Goal: Information Seeking & Learning: Learn about a topic

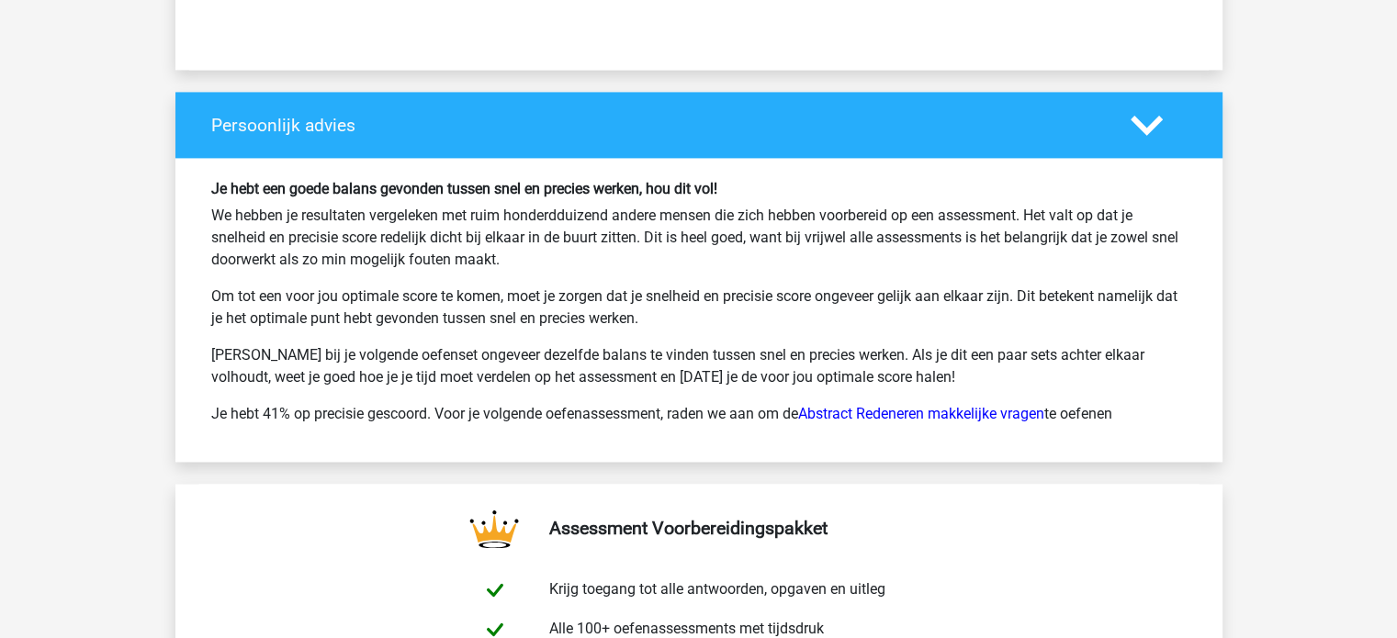
scroll to position [2667, 0]
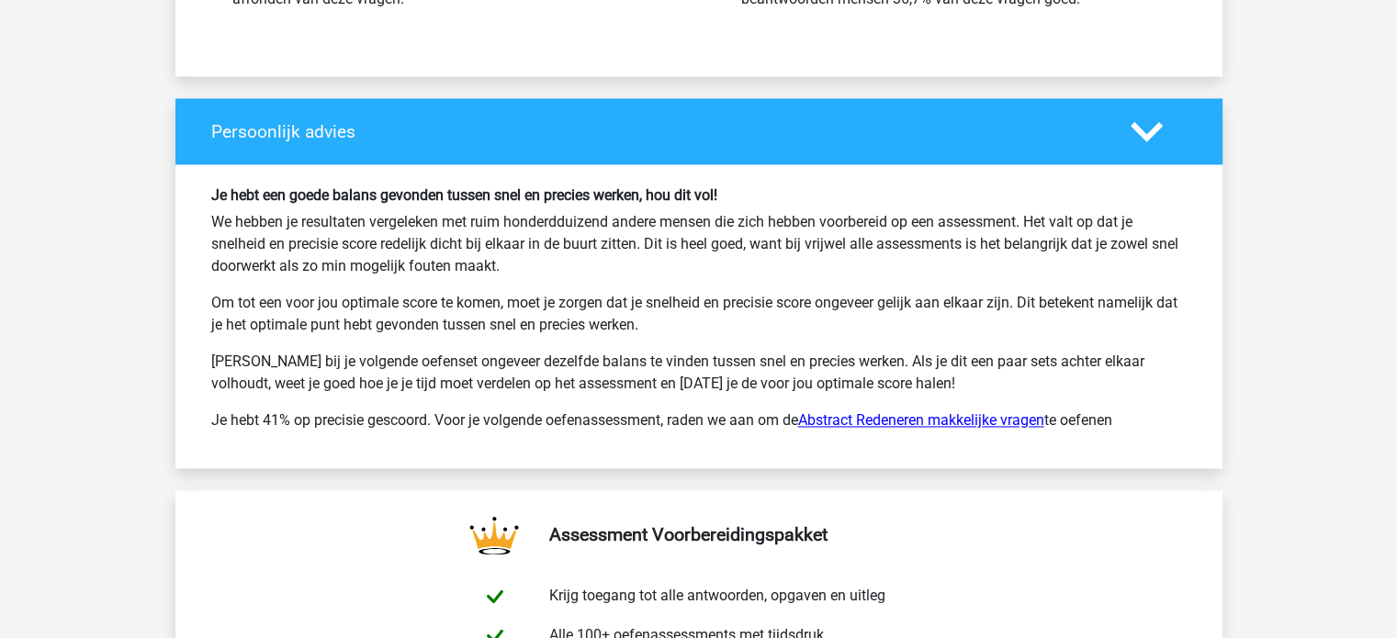
click at [975, 421] on link "Abstract Redeneren makkelijke vragen" at bounding box center [921, 419] width 246 height 17
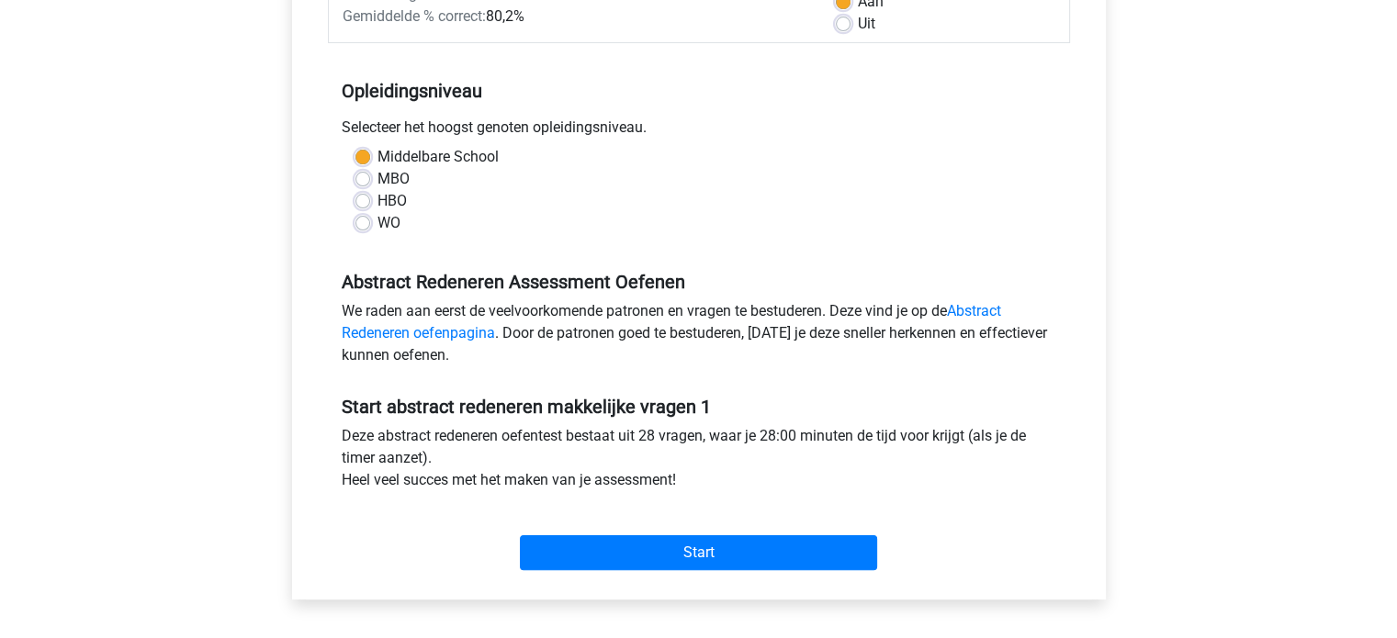
scroll to position [349, 0]
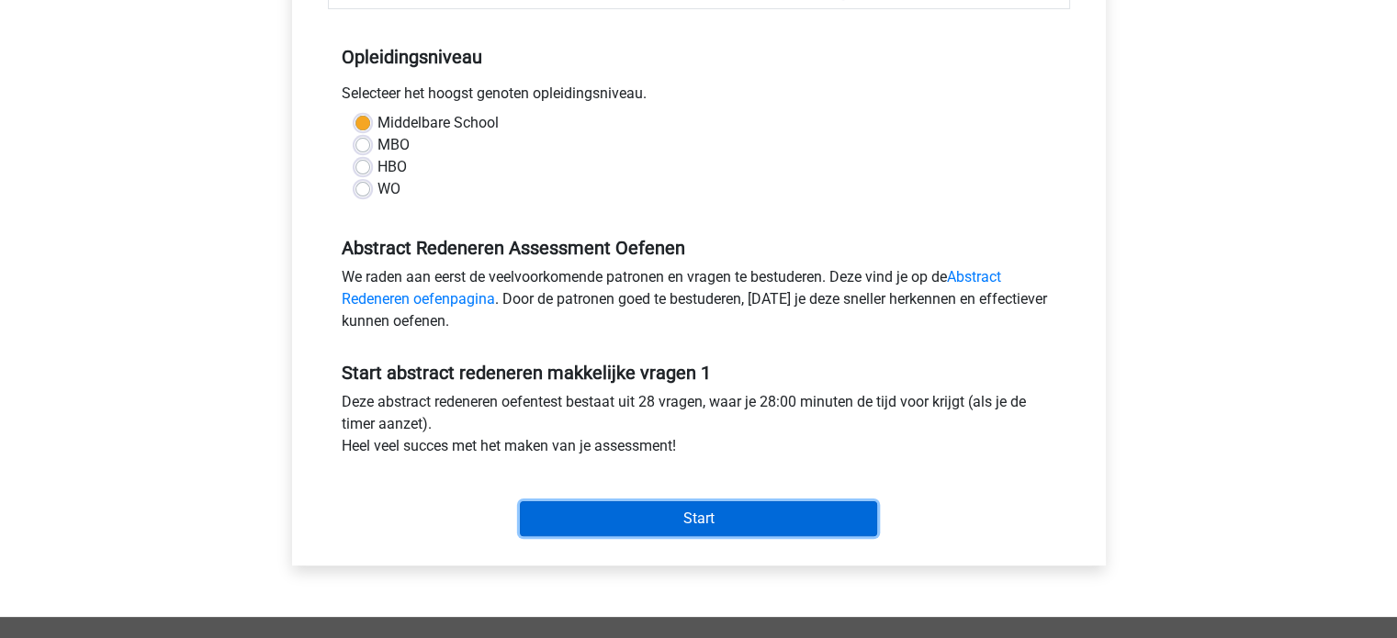
click at [705, 523] on input "Start" at bounding box center [698, 518] width 357 height 35
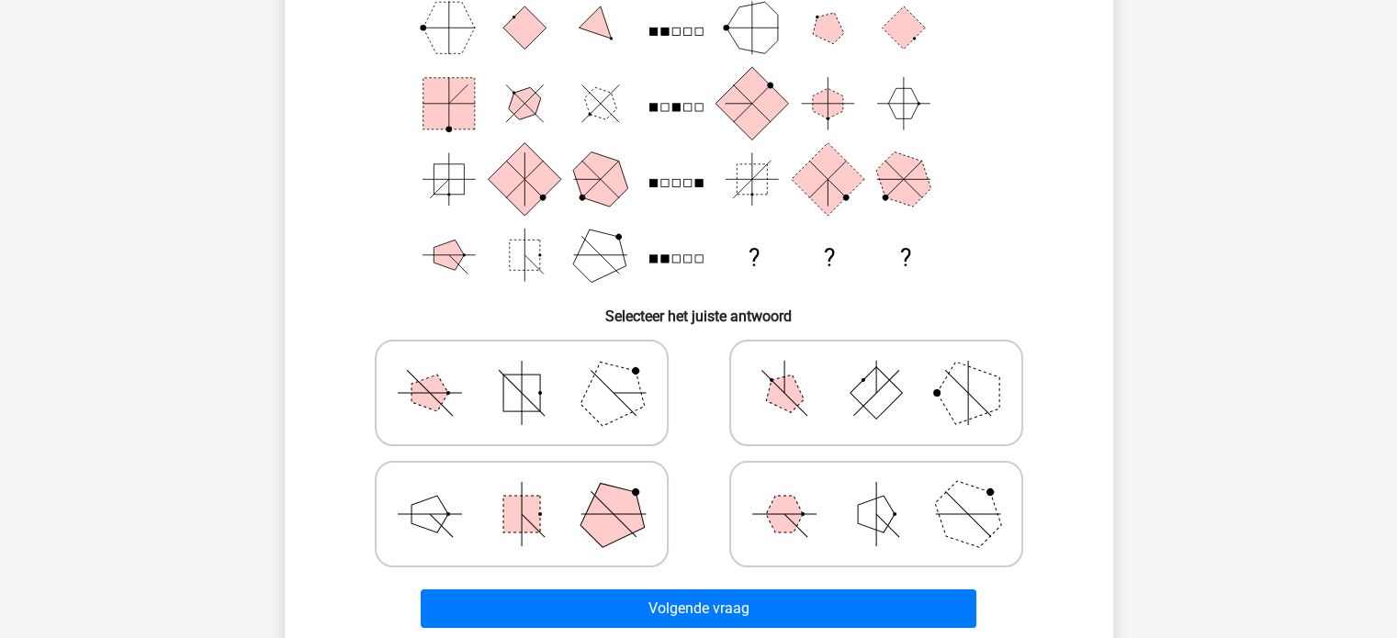
scroll to position [180, 0]
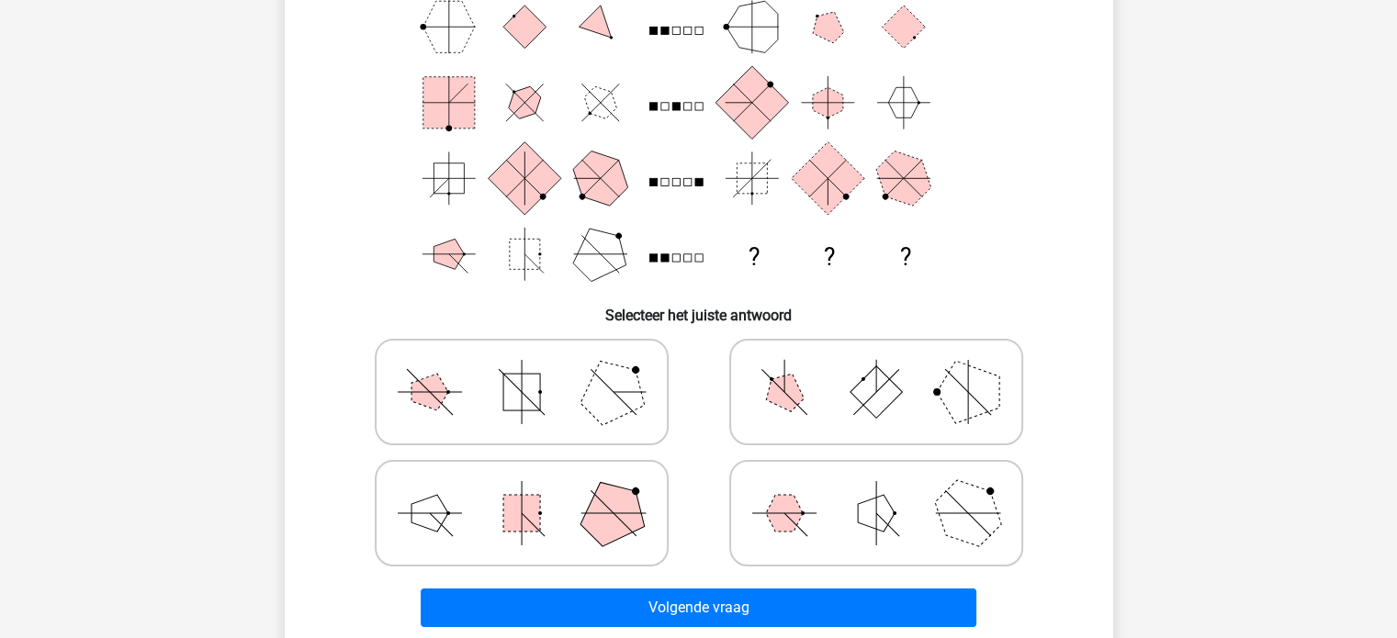
click at [550, 377] on icon at bounding box center [521, 392] width 275 height 92
click at [534, 369] on input "radio" at bounding box center [528, 363] width 12 height 12
radio input "true"
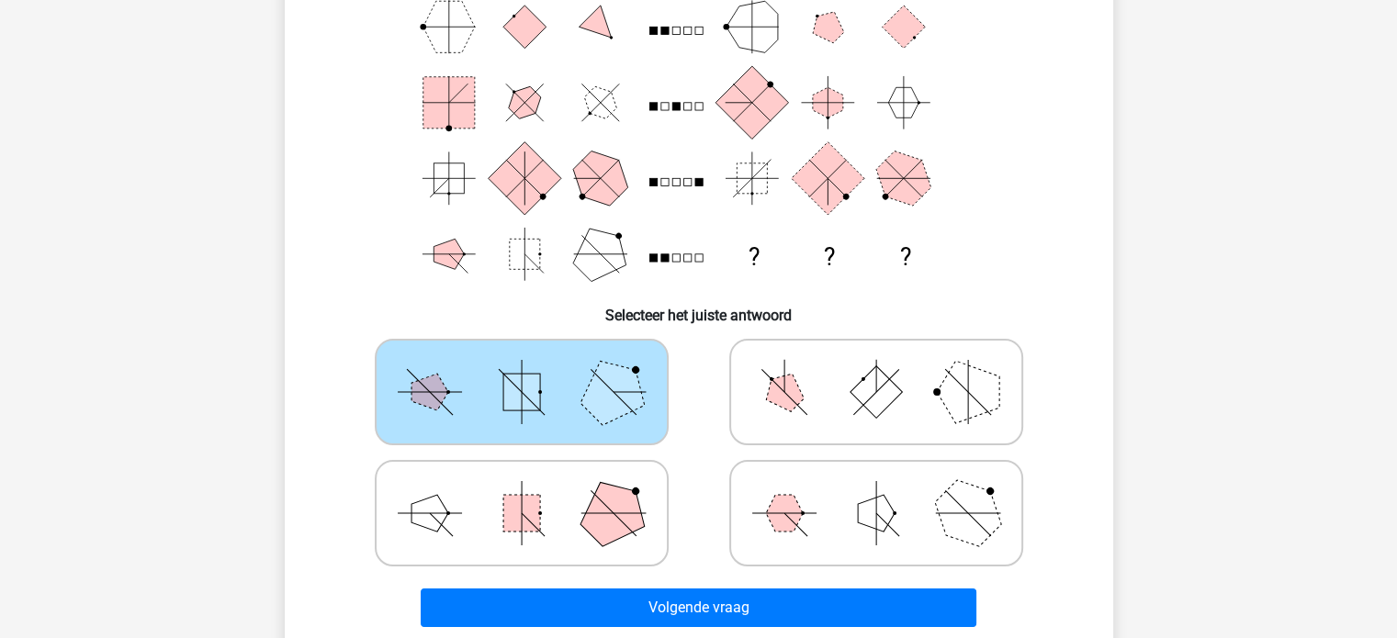
click at [568, 500] on icon at bounding box center [521, 513] width 275 height 92
click at [534, 490] on input "radio" at bounding box center [528, 484] width 12 height 12
radio input "true"
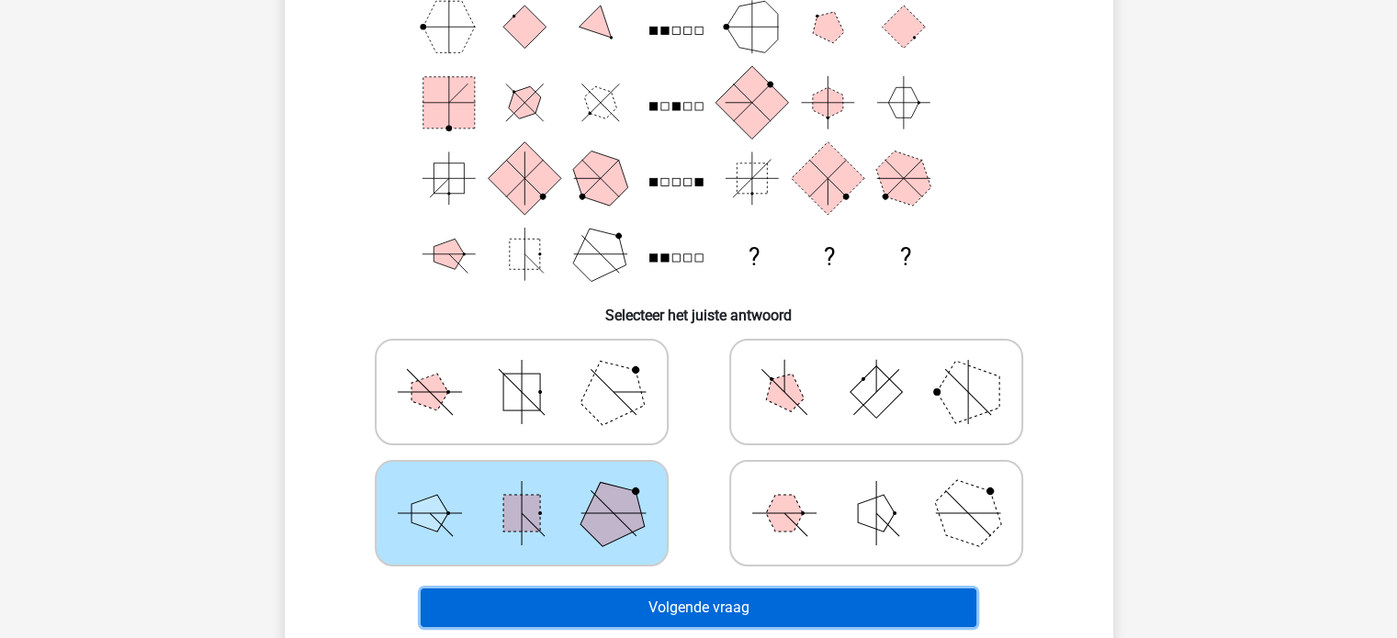
click at [705, 601] on button "Volgende vraag" at bounding box center [699, 608] width 556 height 39
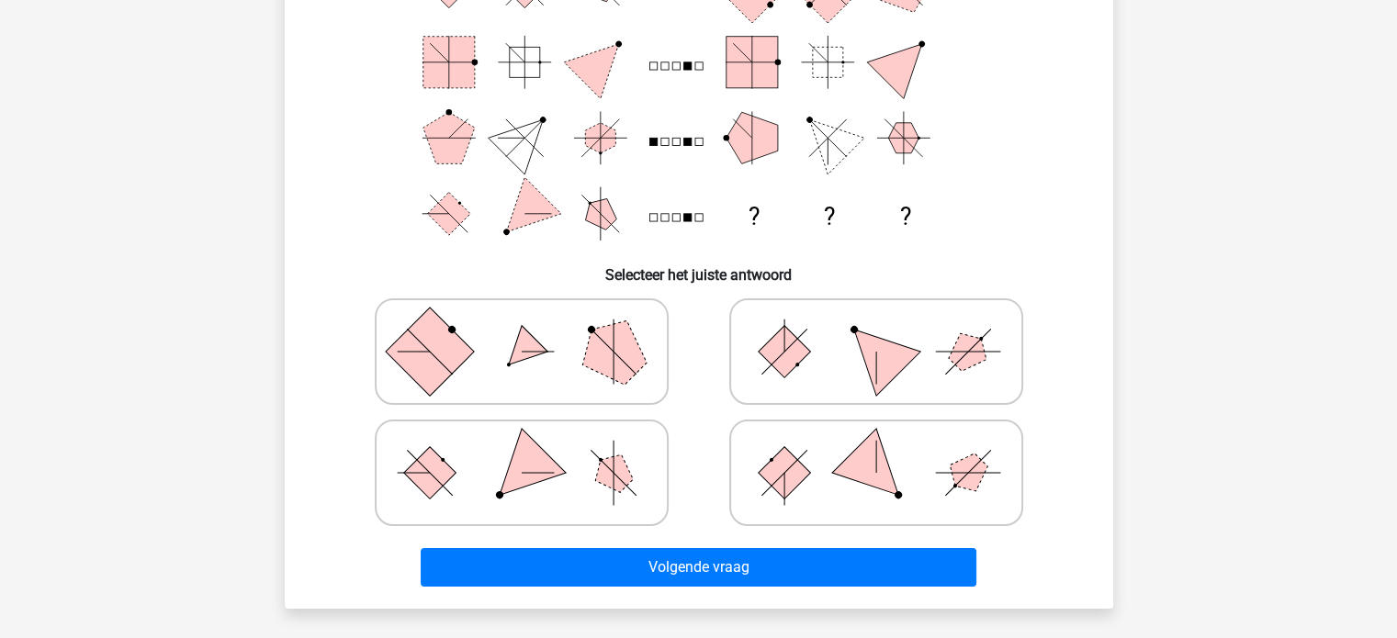
scroll to position [221, 0]
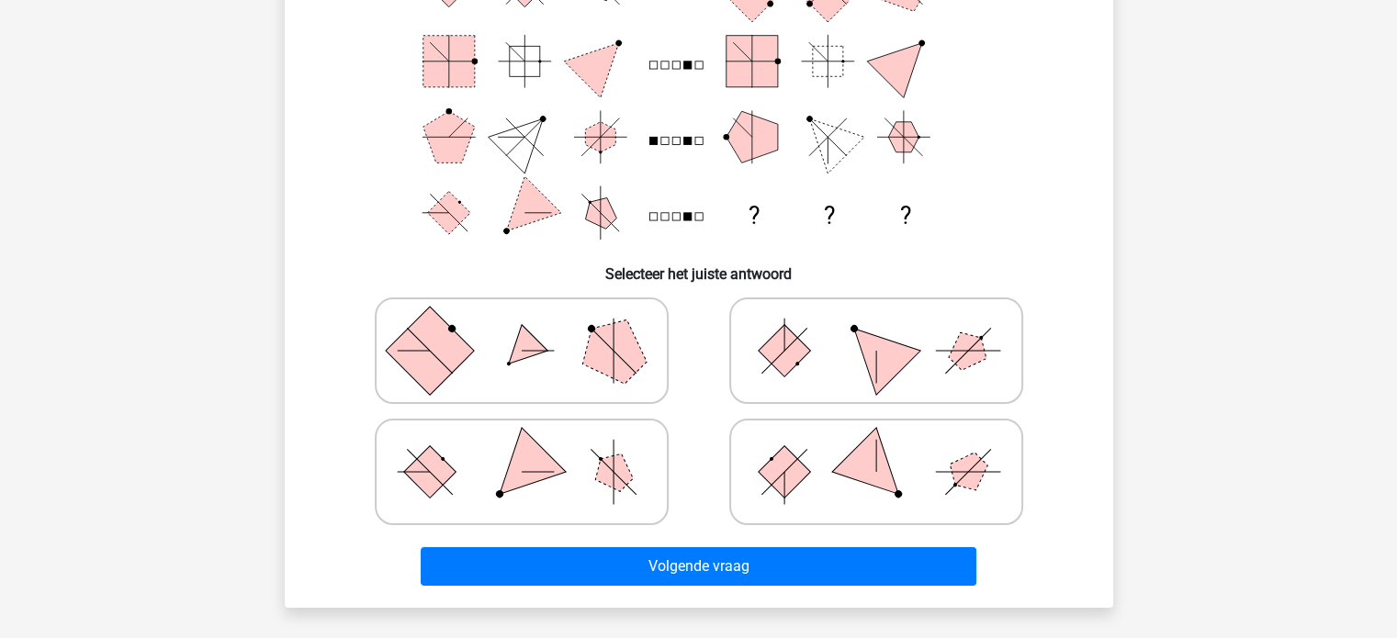
click at [590, 473] on icon at bounding box center [521, 472] width 275 height 92
click at [534, 449] on input "radio" at bounding box center [528, 443] width 12 height 12
radio input "true"
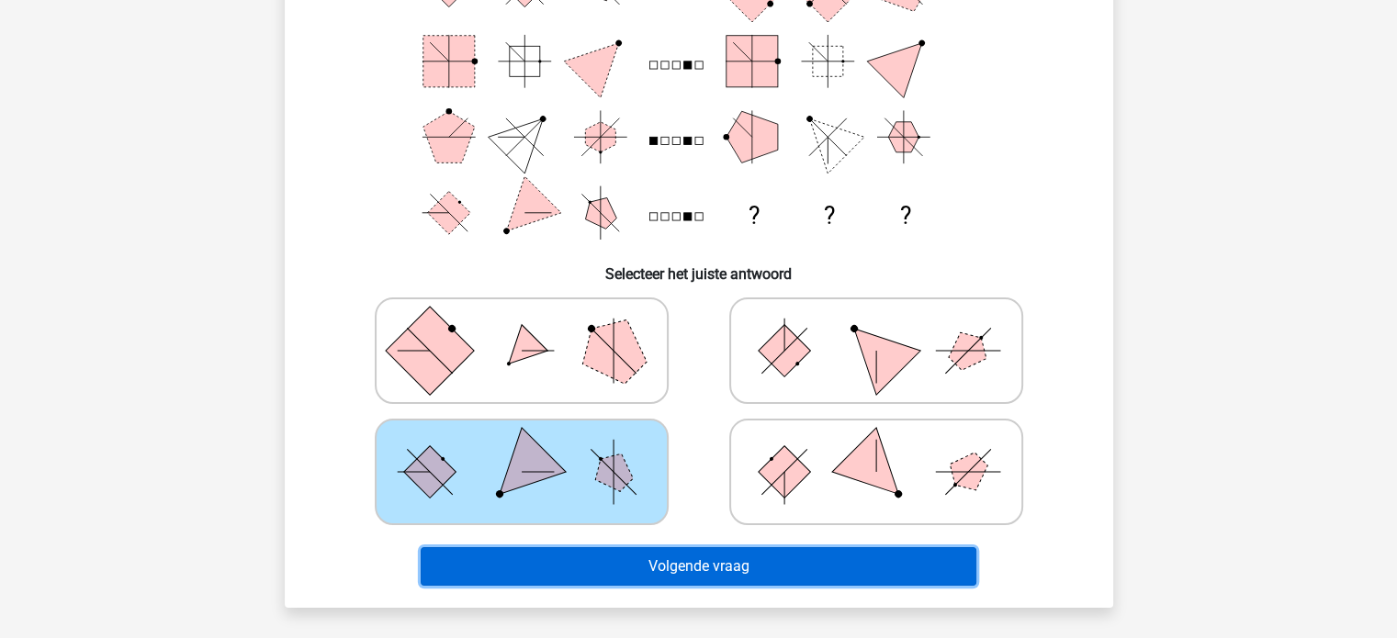
click at [727, 559] on button "Volgende vraag" at bounding box center [699, 566] width 556 height 39
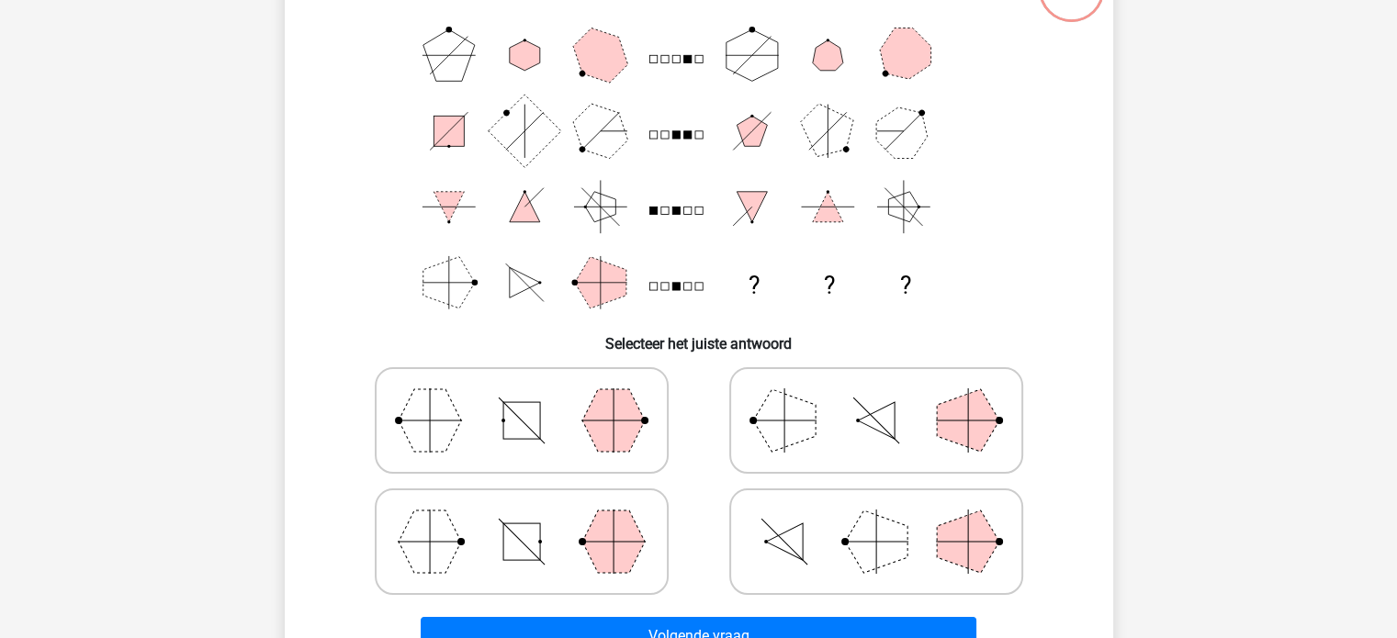
scroll to position [152, 0]
click at [953, 414] on polygon at bounding box center [968, 419] width 62 height 62
click at [888, 397] on input "radio" at bounding box center [882, 391] width 12 height 12
radio input "true"
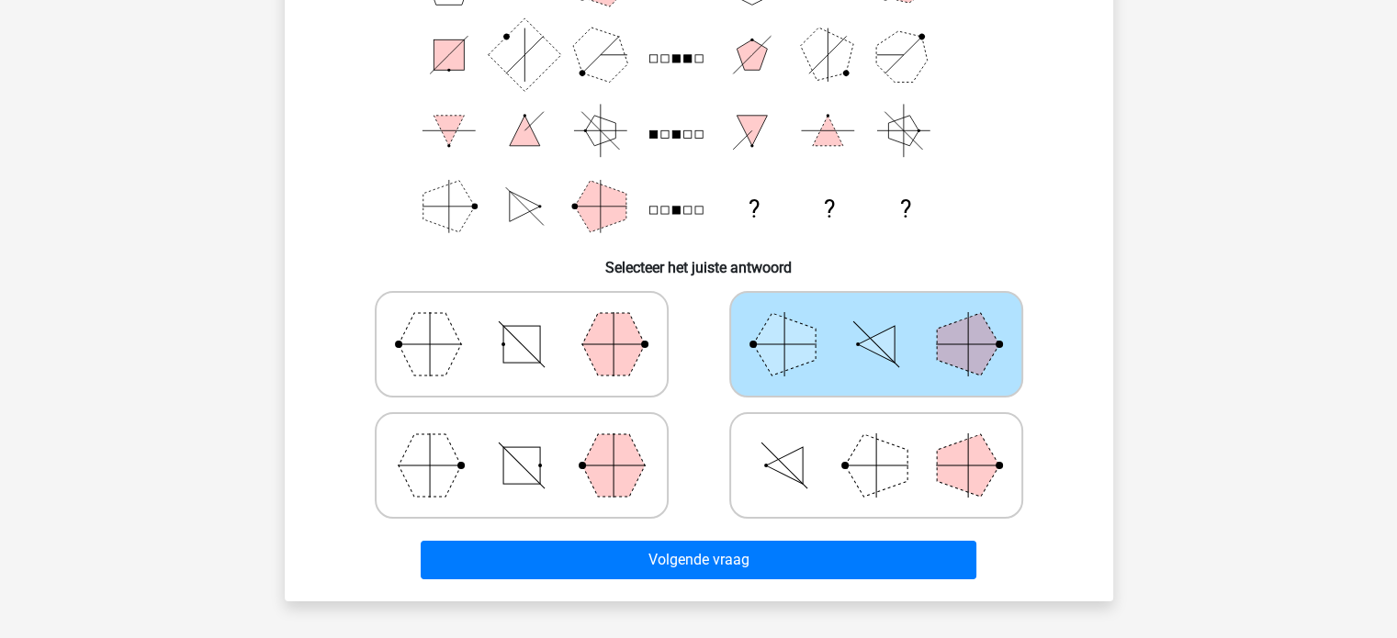
scroll to position [230, 0]
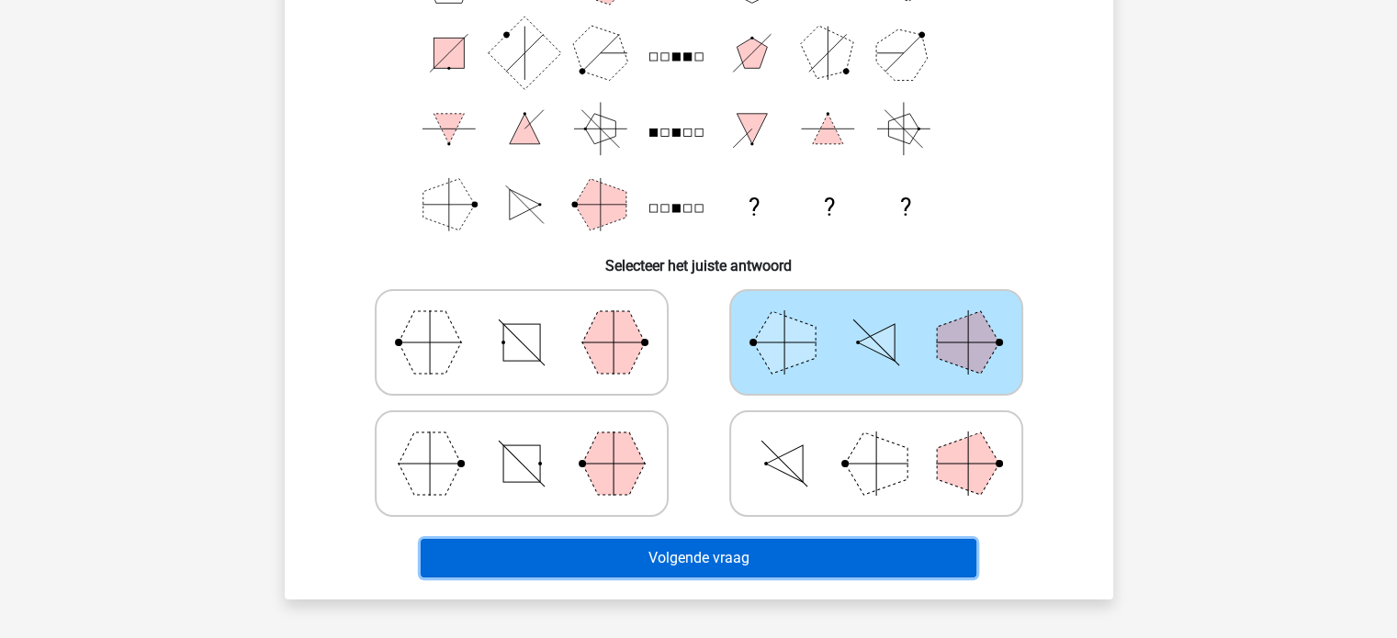
click at [856, 550] on button "Volgende vraag" at bounding box center [699, 558] width 556 height 39
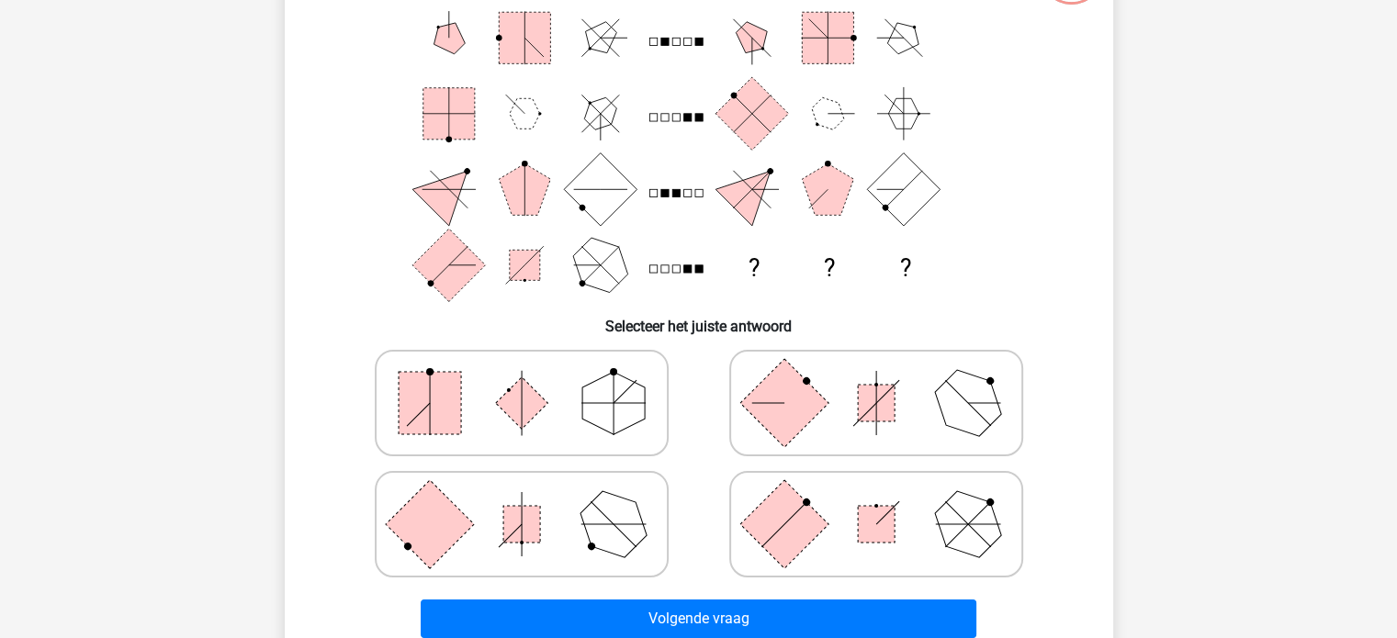
scroll to position [186, 0]
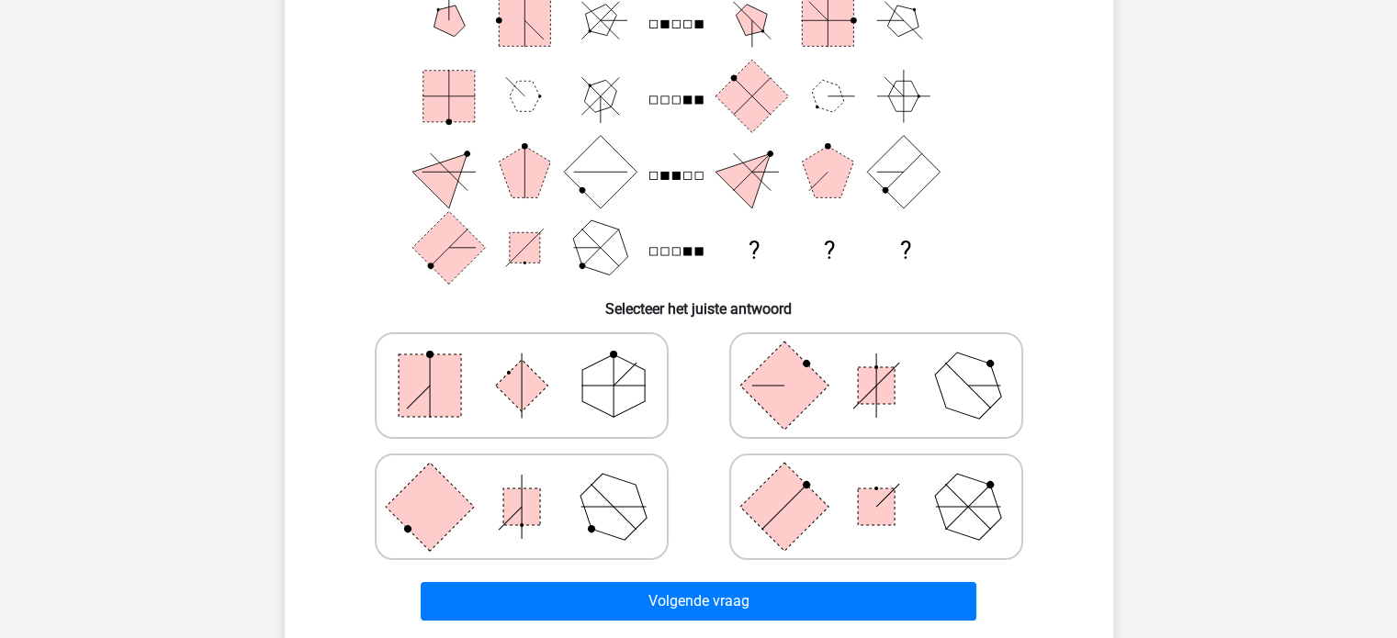
click at [583, 384] on polygon at bounding box center [613, 385] width 62 height 62
click at [534, 363] on input "radio" at bounding box center [528, 357] width 12 height 12
radio input "true"
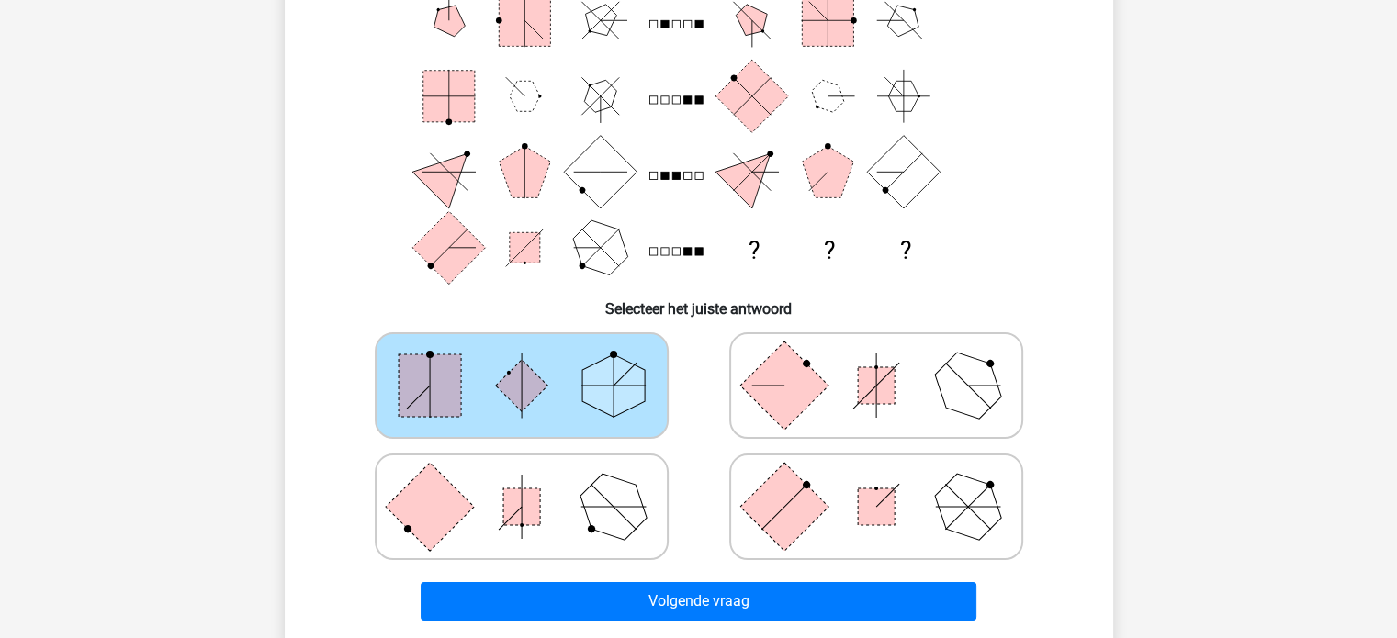
click at [904, 380] on icon at bounding box center [875, 386] width 275 height 92
click at [888, 363] on input "radio" at bounding box center [882, 357] width 12 height 12
radio input "true"
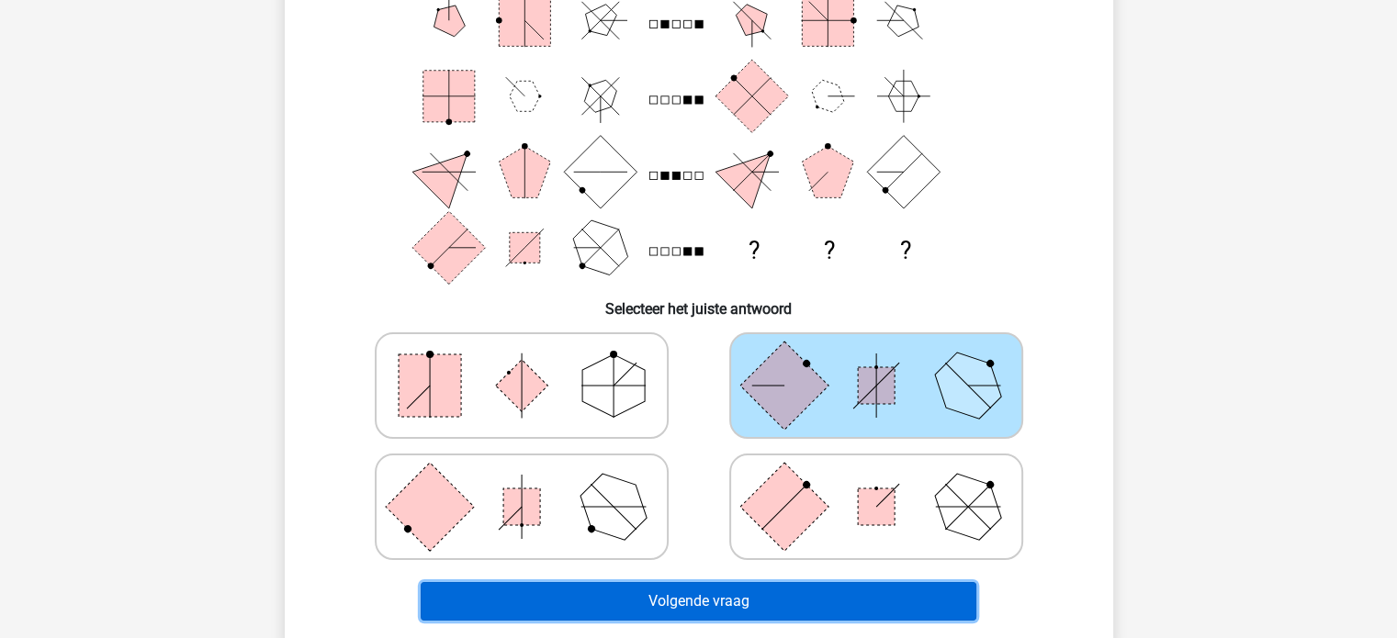
click at [832, 609] on button "Volgende vraag" at bounding box center [699, 601] width 556 height 39
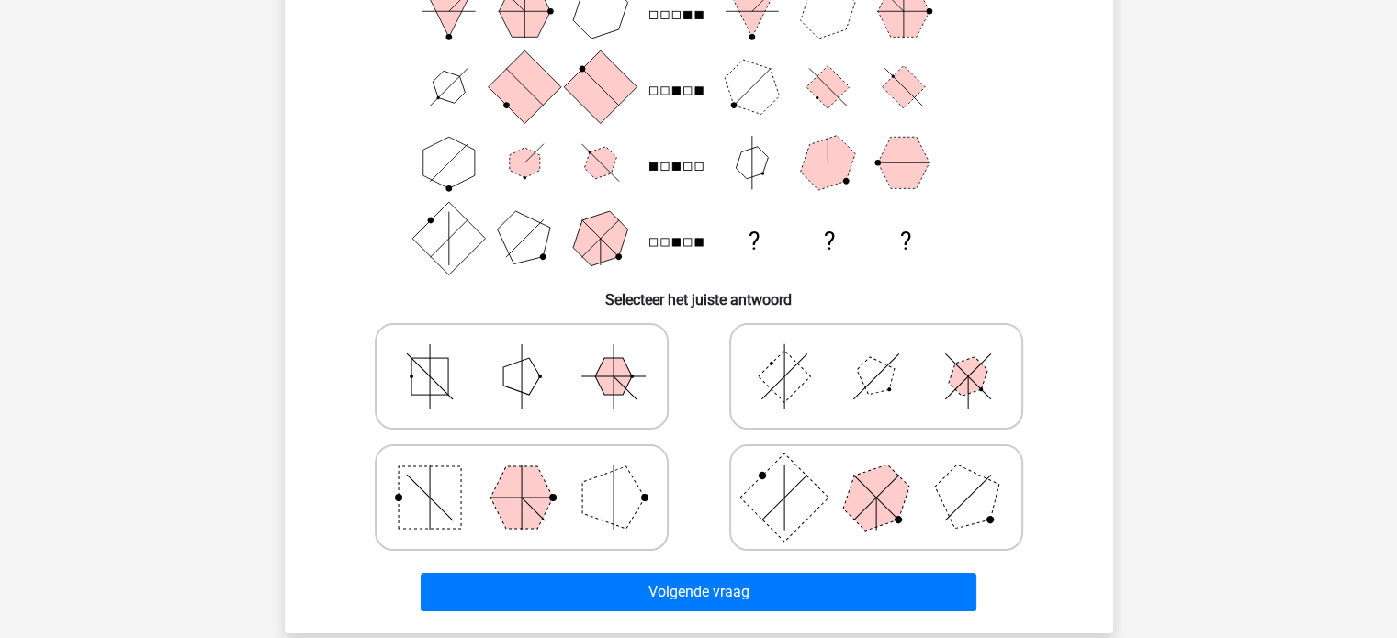
scroll to position [197, 0]
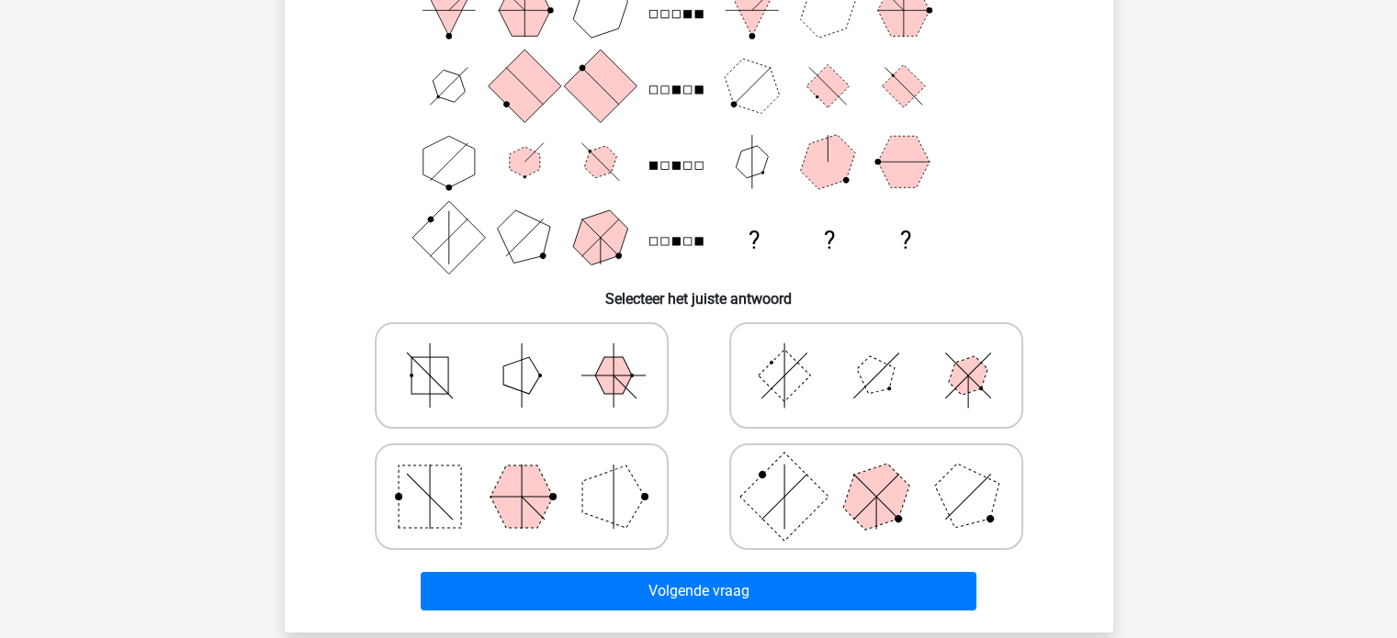
click at [923, 381] on icon at bounding box center [875, 376] width 275 height 92
click at [888, 353] on input "radio" at bounding box center [882, 347] width 12 height 12
radio input "true"
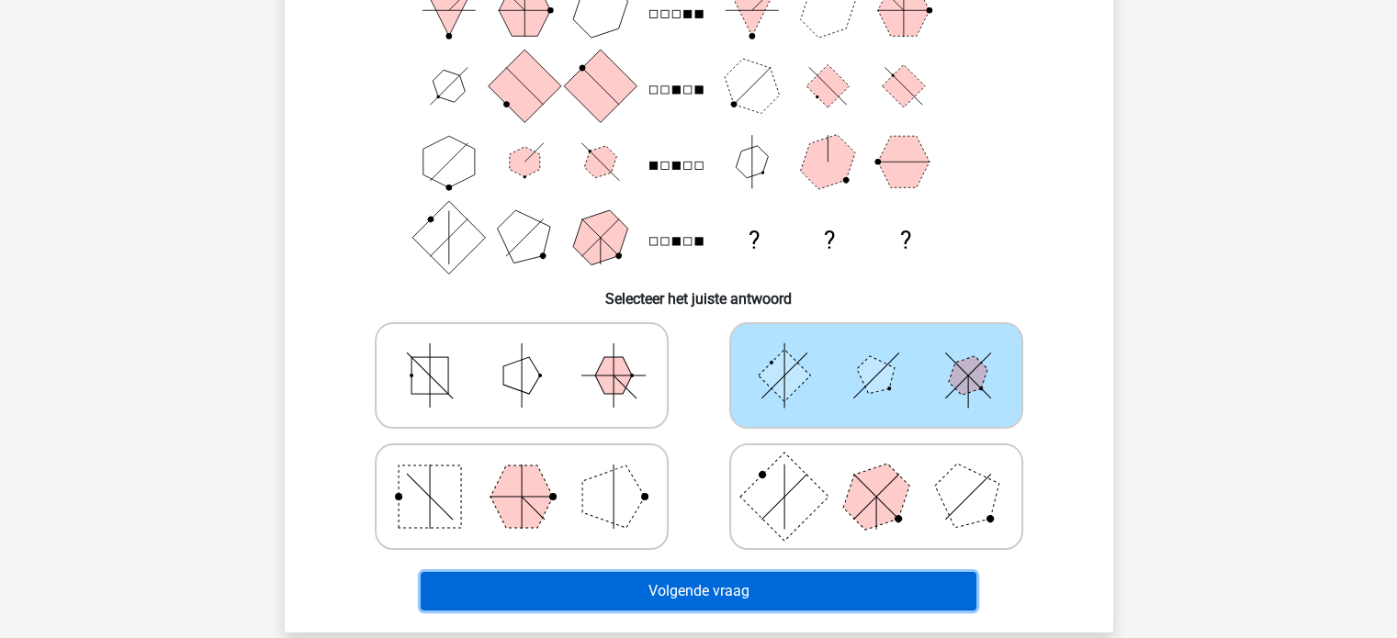
click at [889, 596] on button "Volgende vraag" at bounding box center [699, 591] width 556 height 39
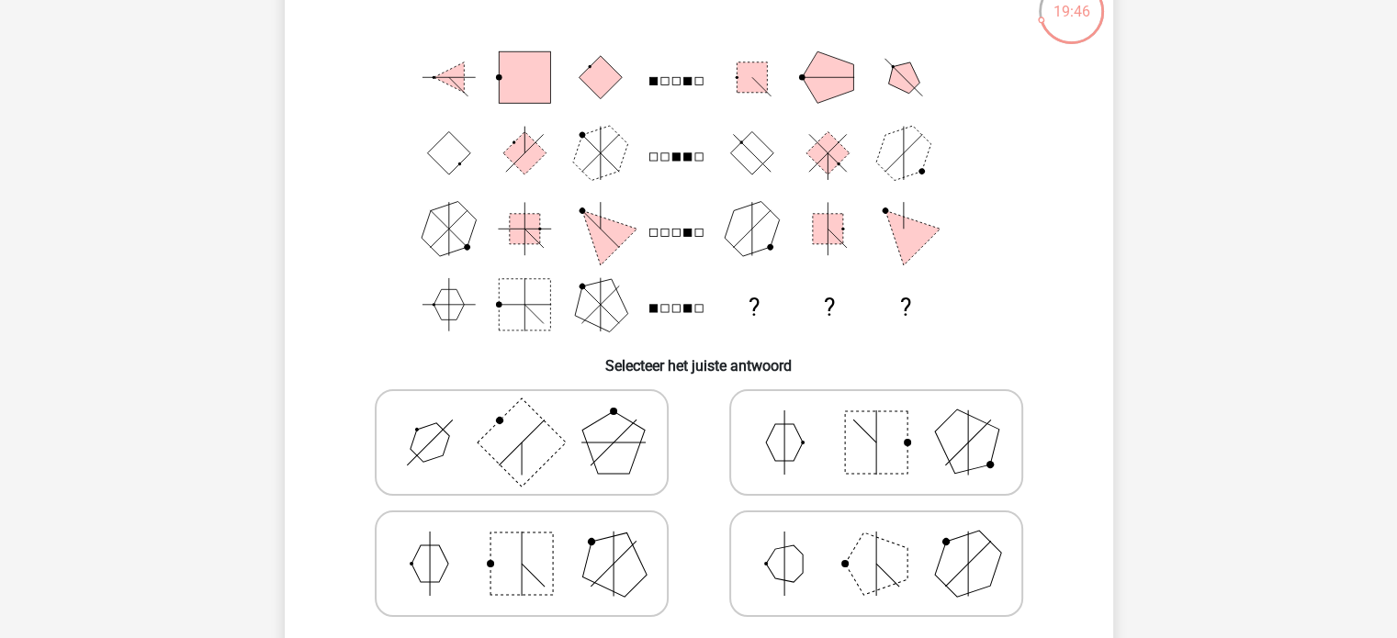
scroll to position [130, 0]
click at [562, 457] on icon at bounding box center [521, 442] width 275 height 92
click at [534, 419] on input "radio" at bounding box center [528, 413] width 12 height 12
radio input "true"
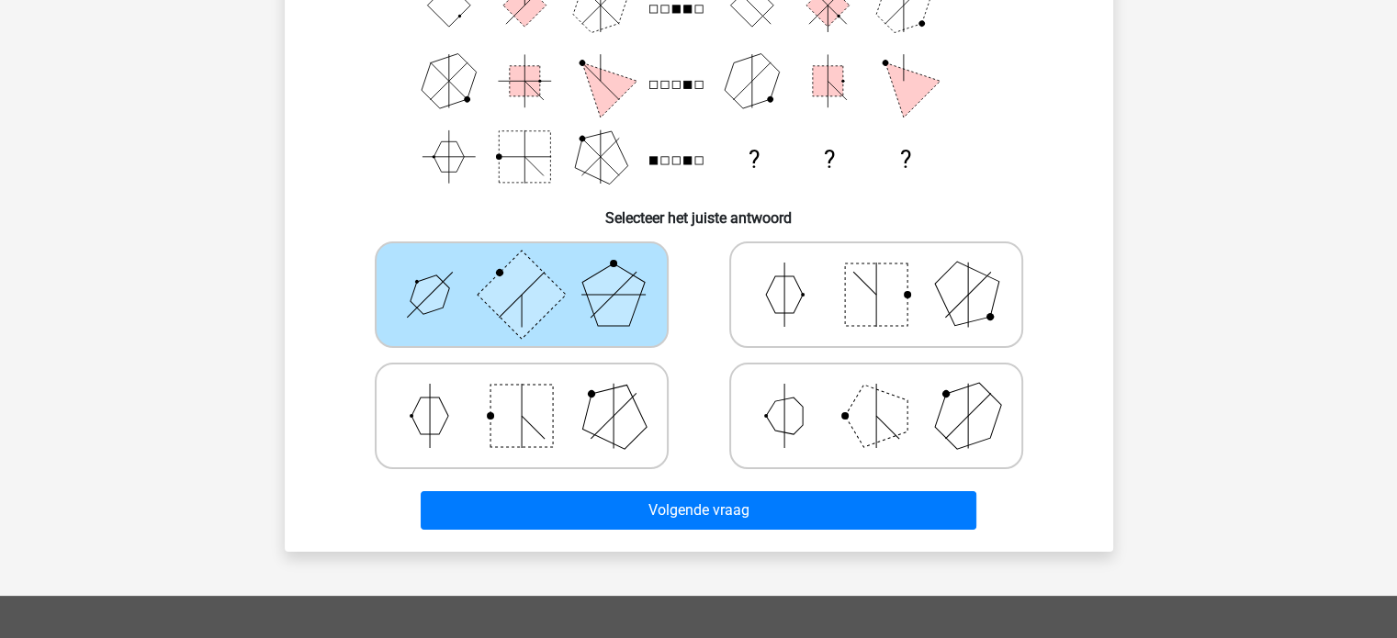
scroll to position [287, 0]
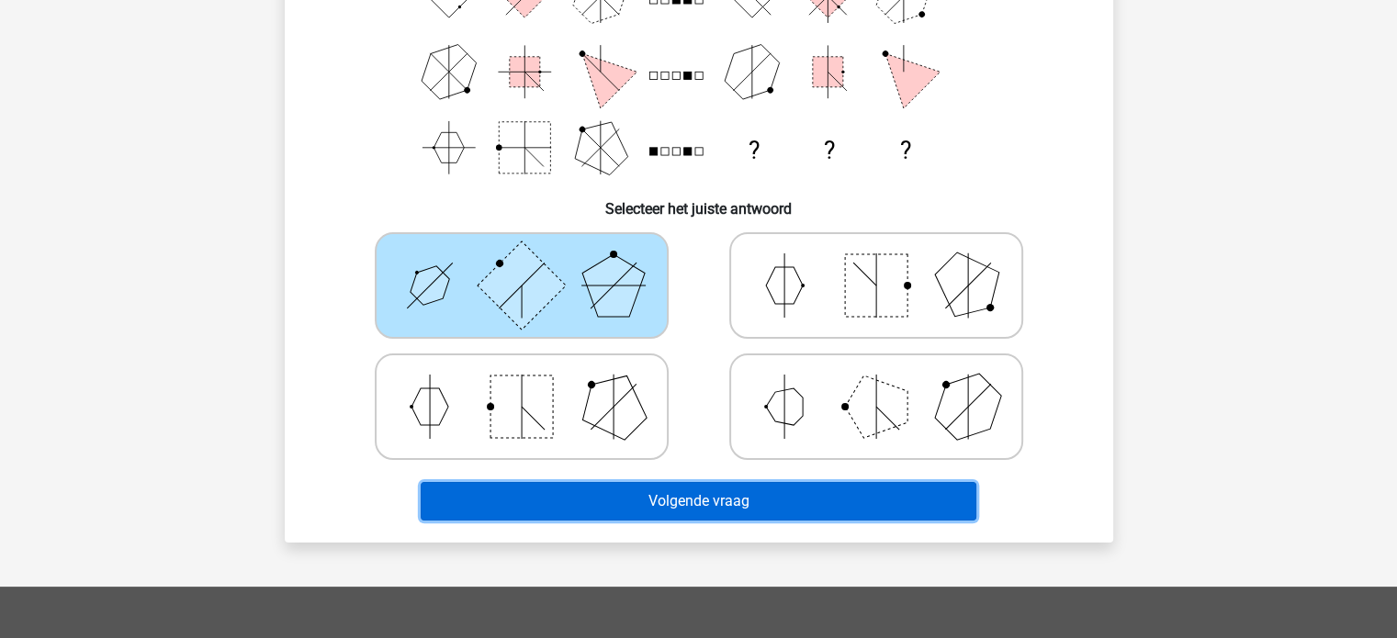
click at [727, 502] on button "Volgende vraag" at bounding box center [699, 501] width 556 height 39
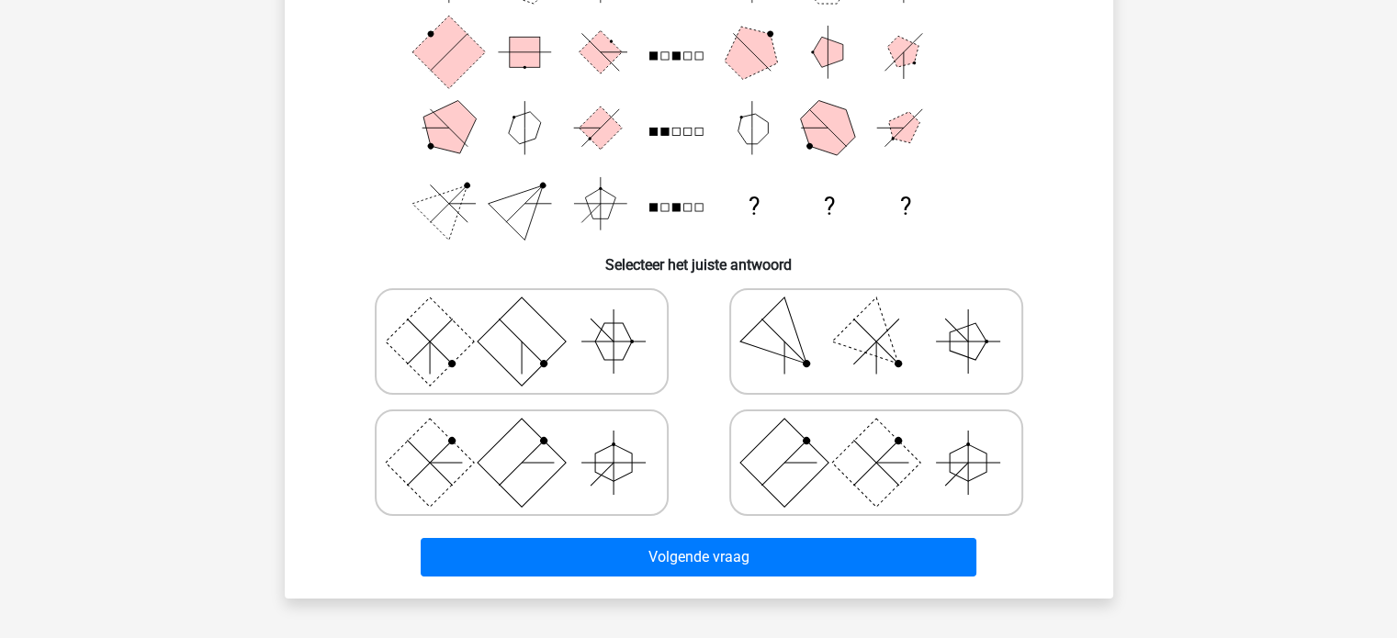
scroll to position [231, 0]
click at [952, 343] on polygon at bounding box center [968, 340] width 37 height 37
click at [888, 318] on input "radio" at bounding box center [882, 312] width 12 height 12
radio input "true"
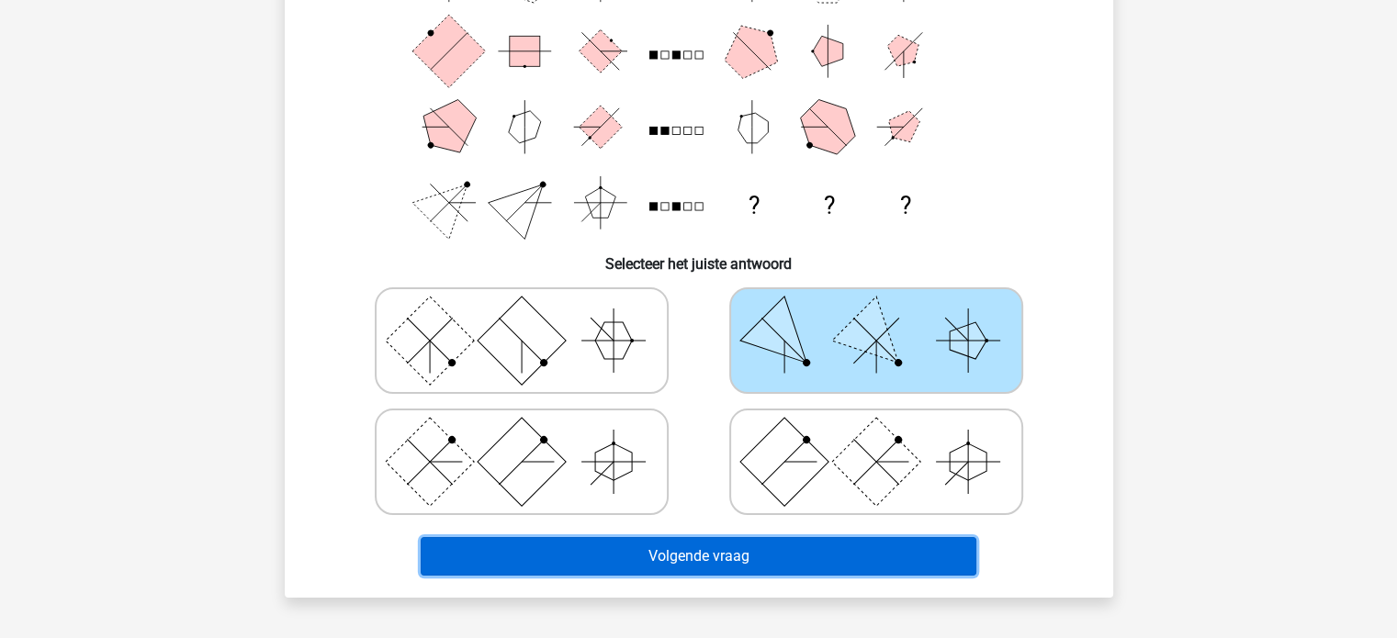
click at [816, 557] on button "Volgende vraag" at bounding box center [699, 556] width 556 height 39
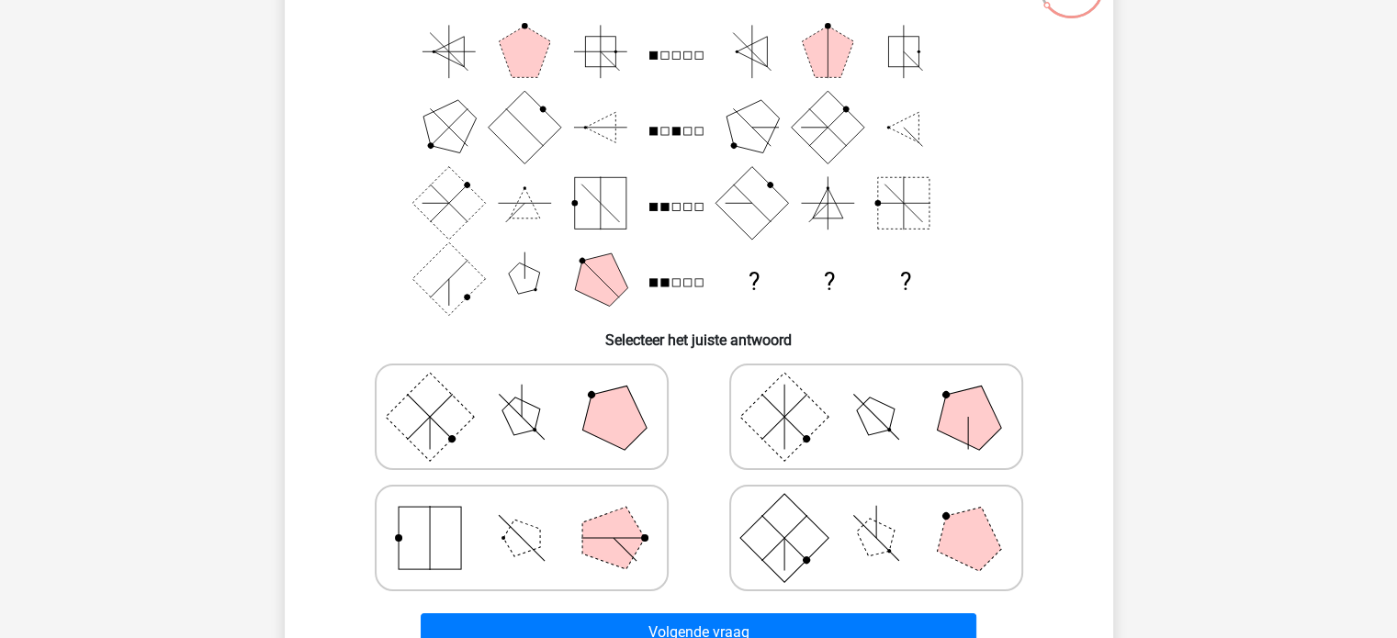
scroll to position [156, 0]
click at [921, 538] on icon at bounding box center [875, 537] width 275 height 92
click at [888, 514] on input "radio" at bounding box center [882, 508] width 12 height 12
radio input "true"
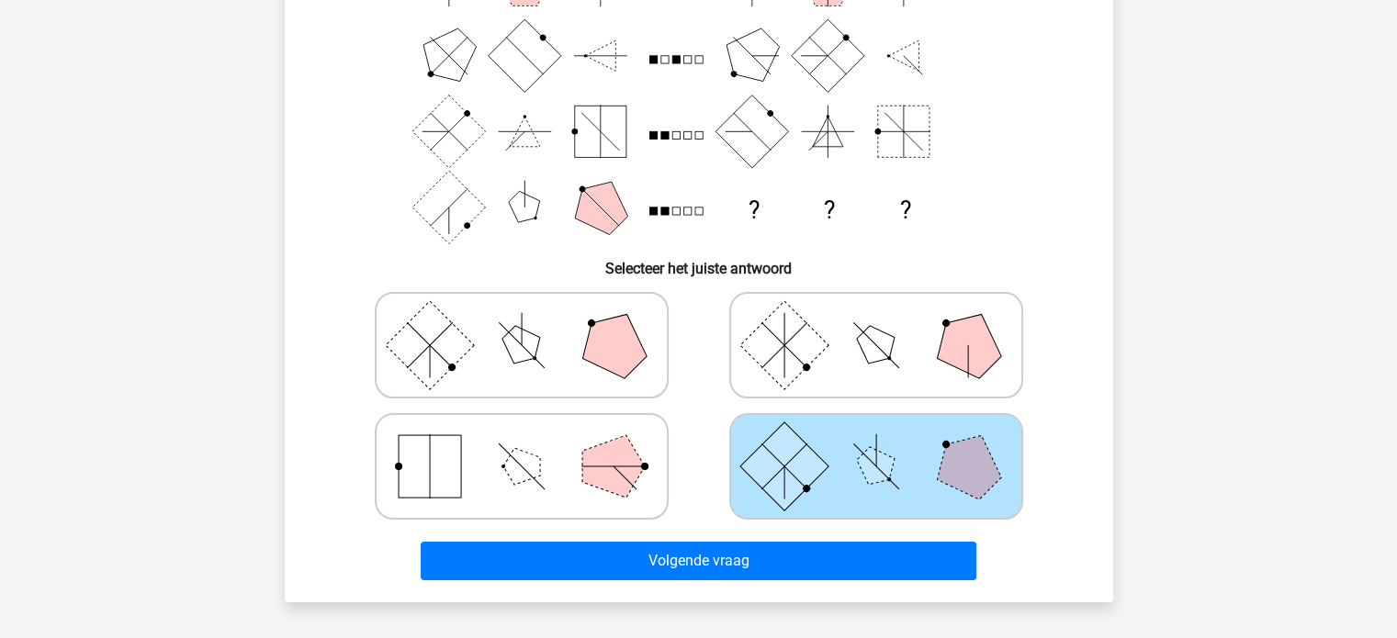
scroll to position [231, 0]
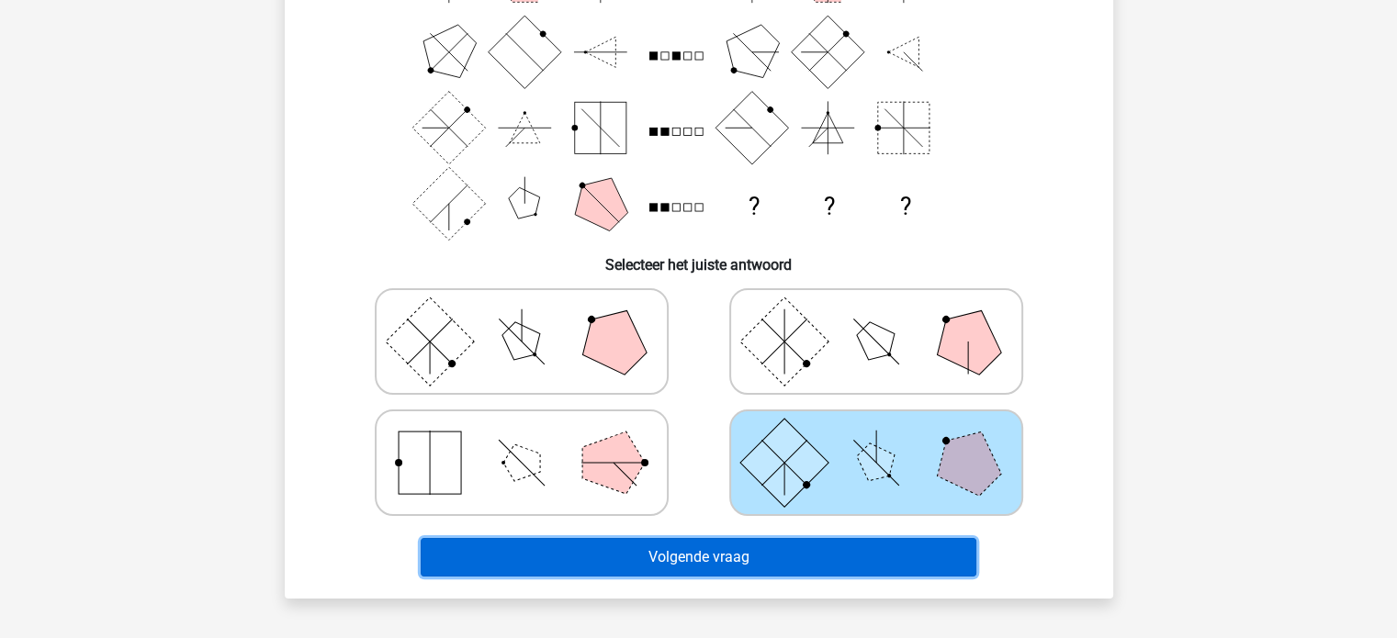
click at [852, 561] on button "Volgende vraag" at bounding box center [699, 557] width 556 height 39
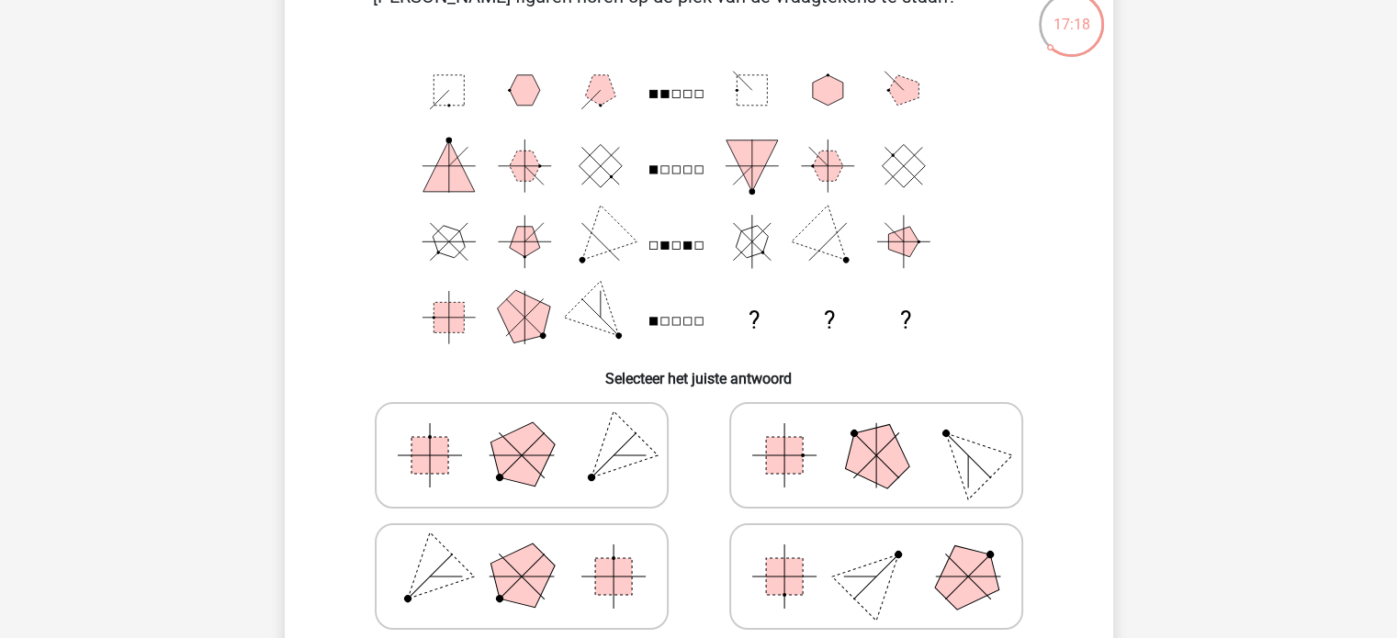
scroll to position [118, 0]
click at [842, 455] on icon at bounding box center [875, 455] width 275 height 92
click at [876, 432] on input "radio" at bounding box center [882, 426] width 12 height 12
radio input "true"
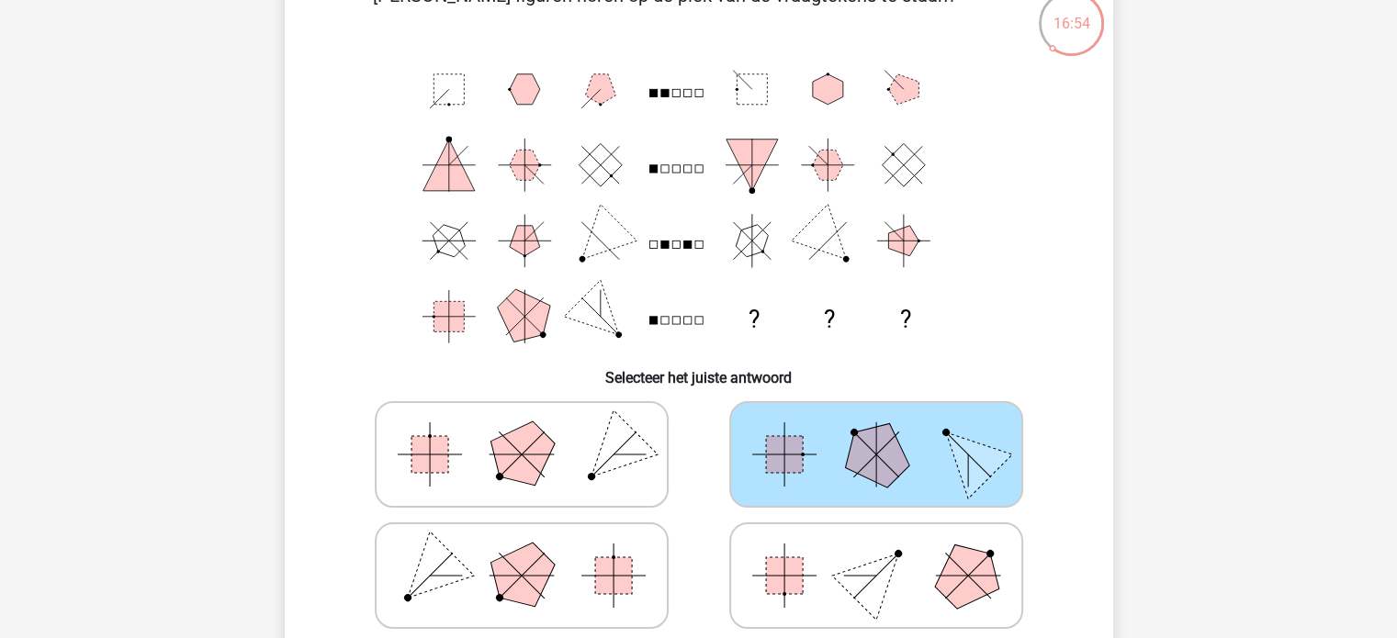
click at [842, 455] on icon at bounding box center [875, 455] width 275 height 92
click at [876, 432] on input "radio" at bounding box center [882, 426] width 12 height 12
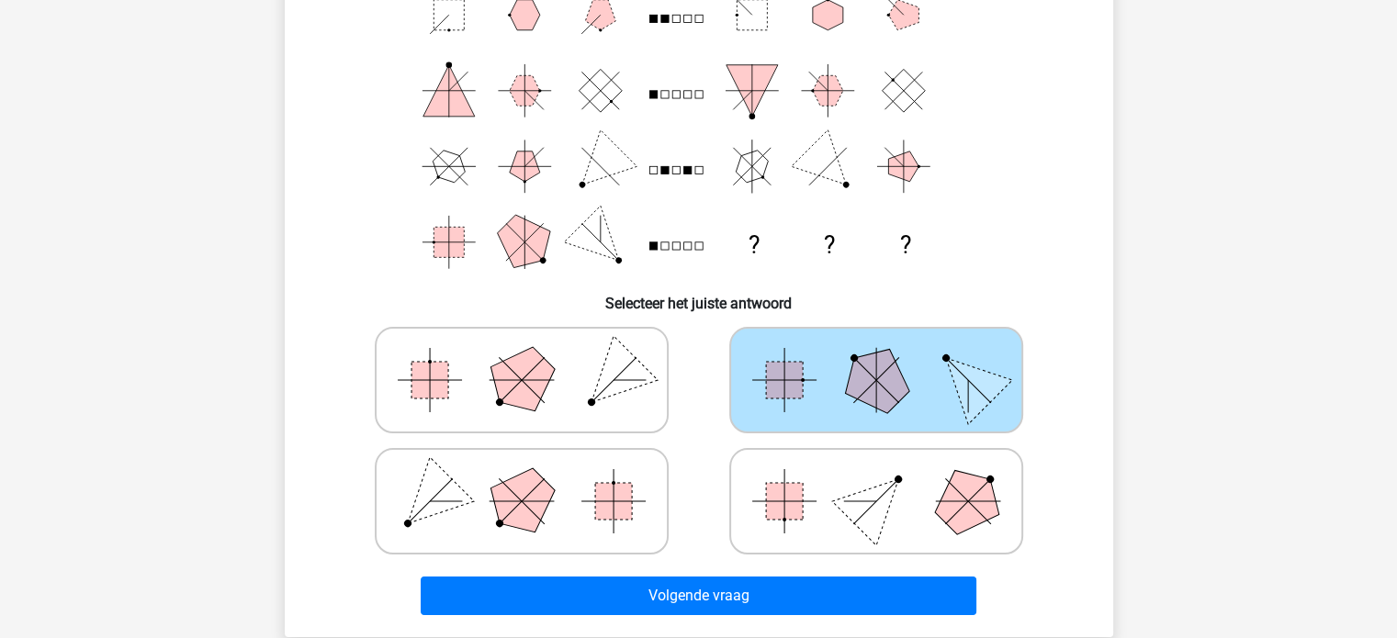
scroll to position [204, 0]
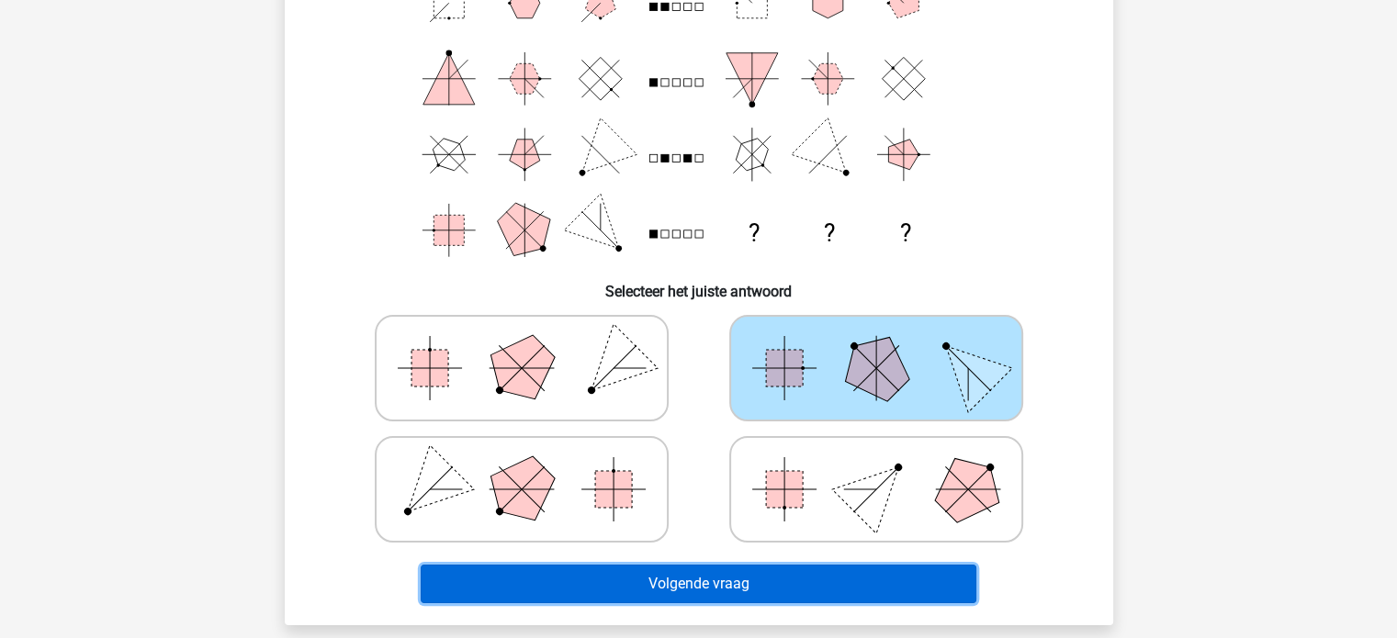
click at [818, 580] on button "Volgende vraag" at bounding box center [699, 584] width 556 height 39
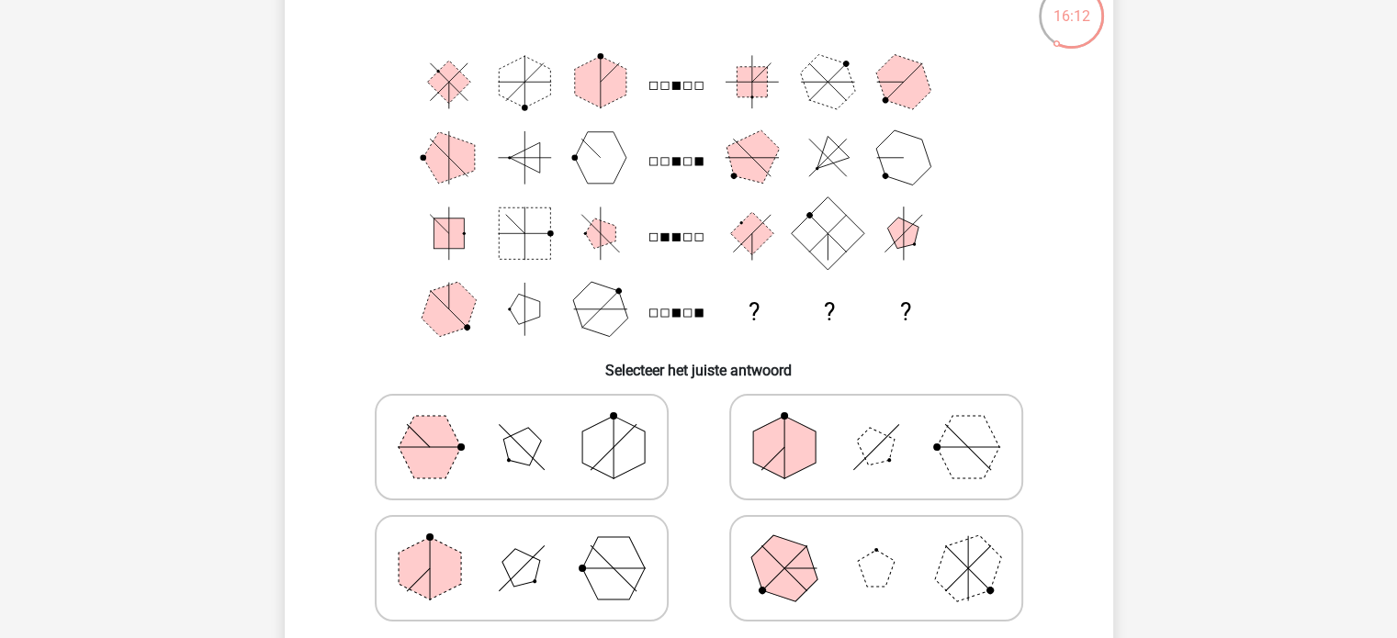
scroll to position [145, 0]
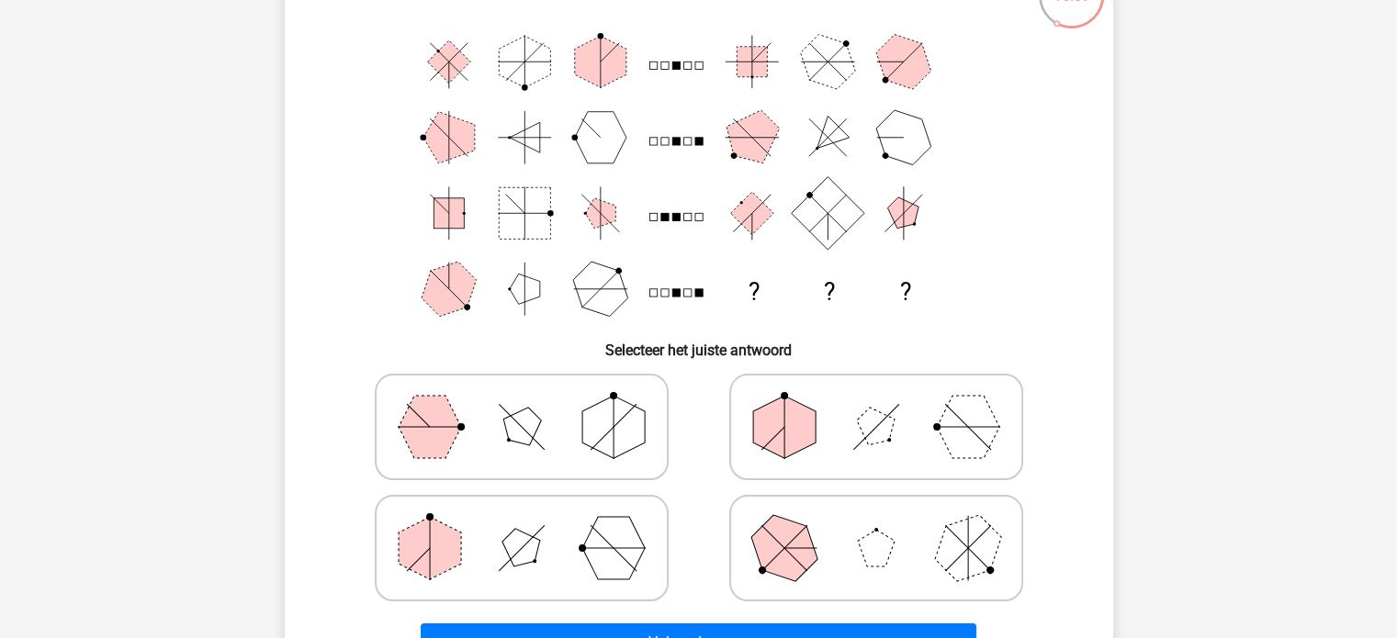
click at [1049, 219] on icon "? ? ?" at bounding box center [699, 175] width 740 height 303
click at [580, 434] on icon at bounding box center [521, 427] width 275 height 92
click at [534, 404] on input "radio" at bounding box center [528, 398] width 12 height 12
radio input "true"
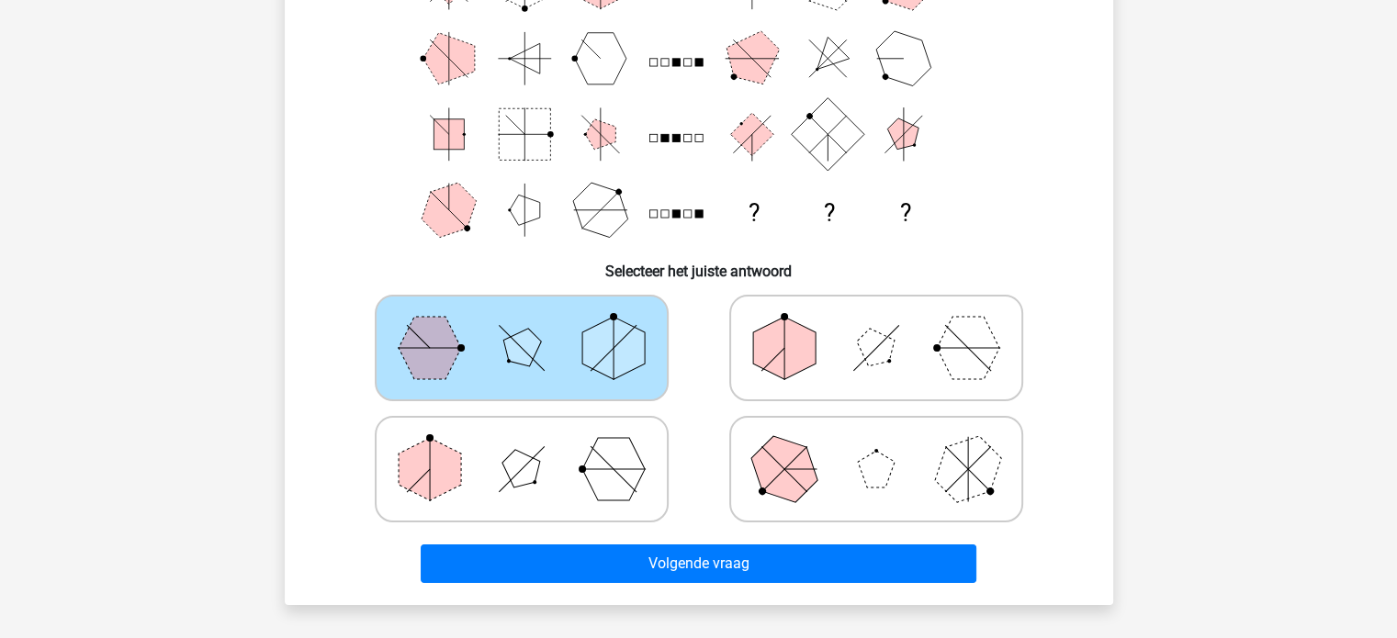
scroll to position [227, 0]
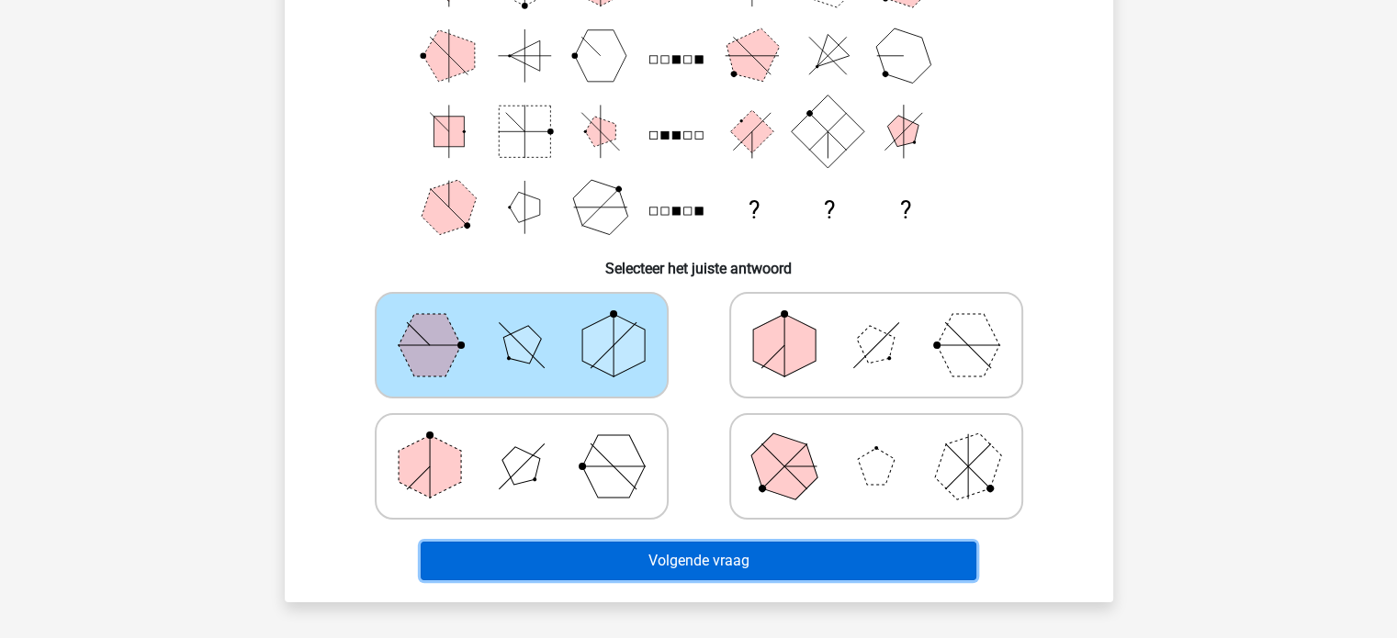
click at [946, 548] on button "Volgende vraag" at bounding box center [699, 561] width 556 height 39
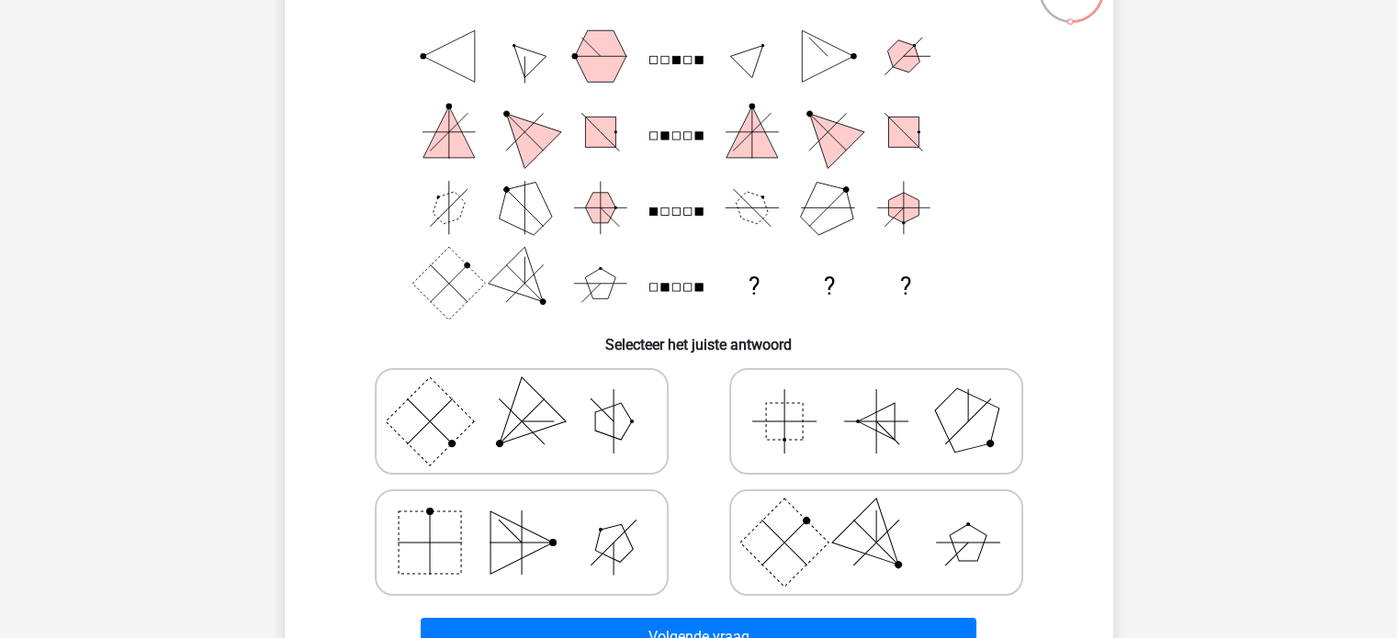
scroll to position [152, 0]
click at [823, 501] on icon at bounding box center [875, 542] width 275 height 92
click at [876, 507] on input "radio" at bounding box center [882, 513] width 12 height 12
radio input "true"
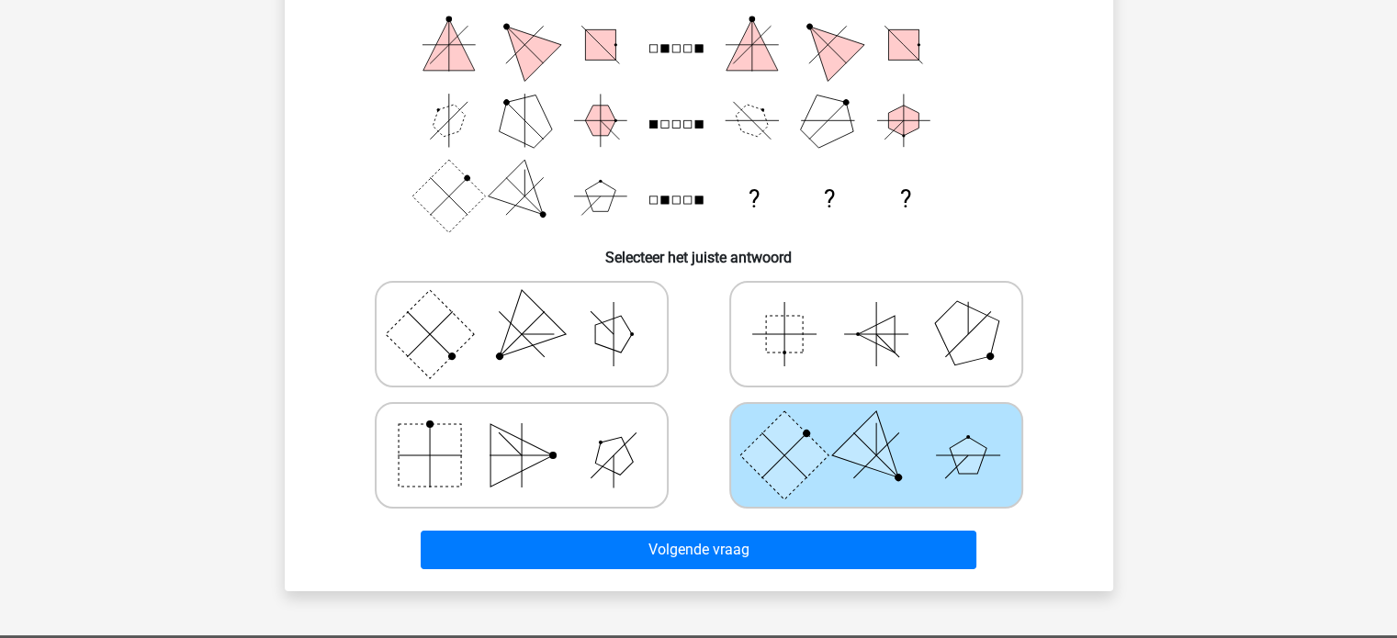
scroll to position [239, 0]
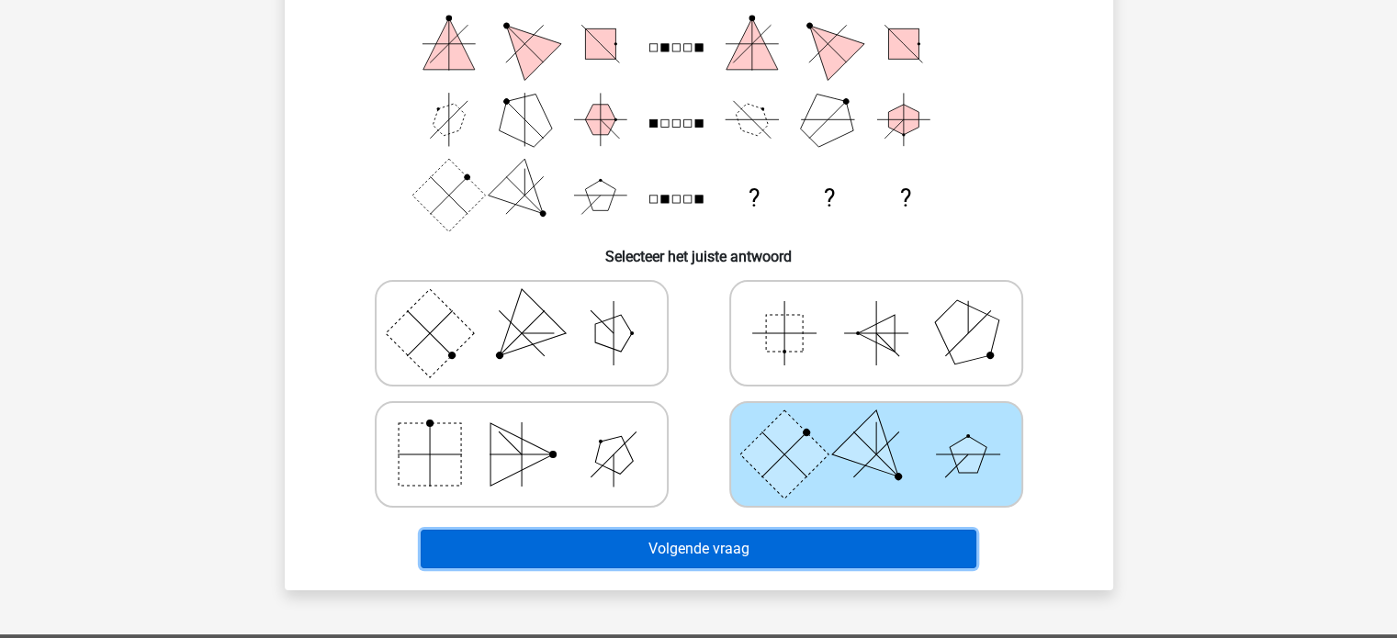
click at [856, 548] on button "Volgende vraag" at bounding box center [699, 549] width 556 height 39
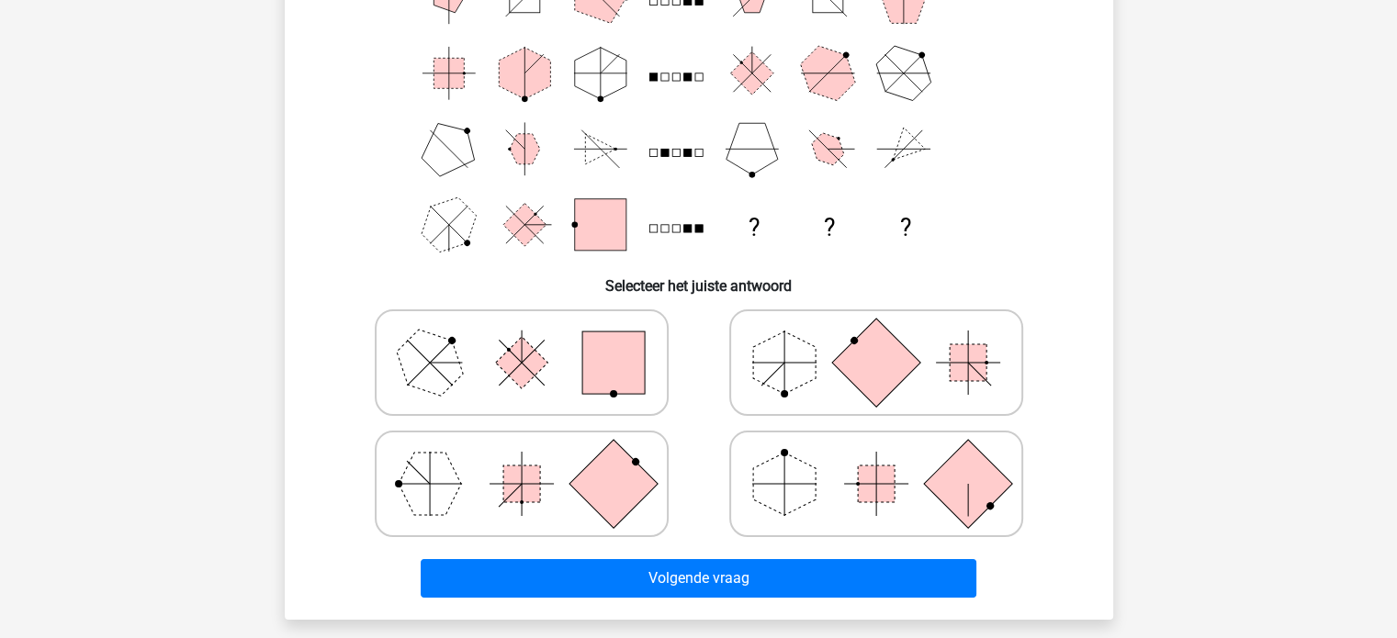
scroll to position [217, 0]
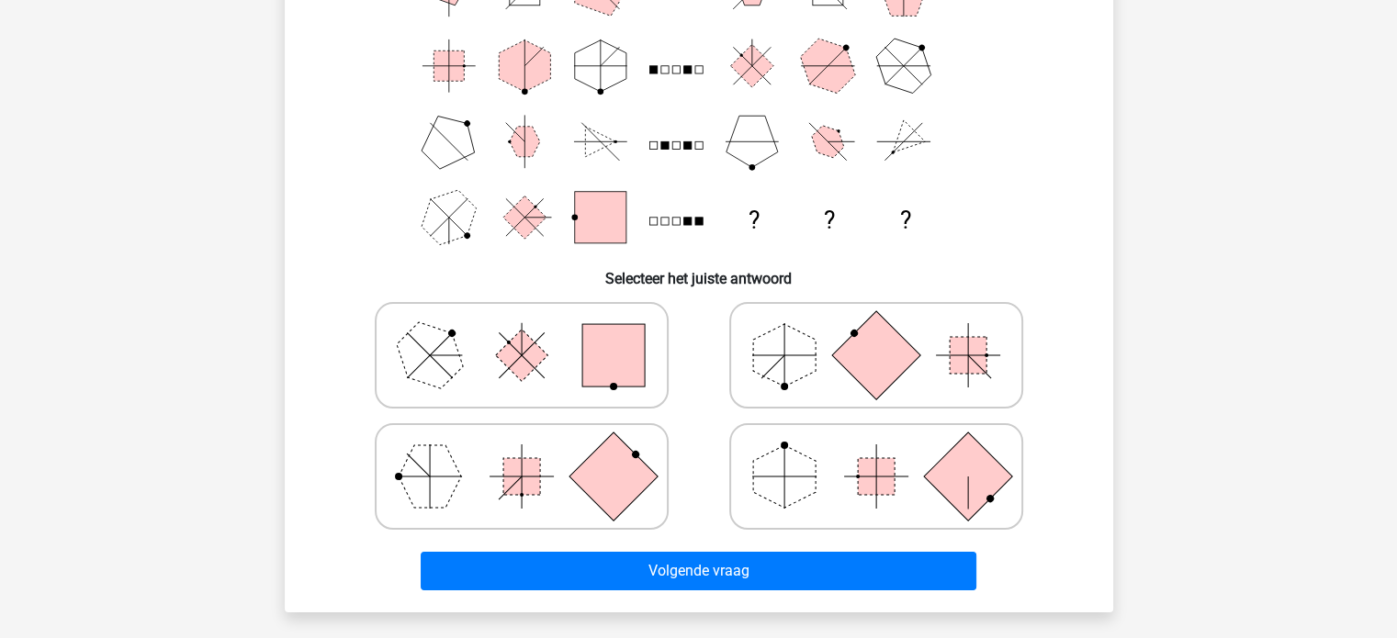
click at [828, 480] on icon at bounding box center [875, 477] width 275 height 92
click at [876, 454] on input "radio" at bounding box center [882, 448] width 12 height 12
radio input "true"
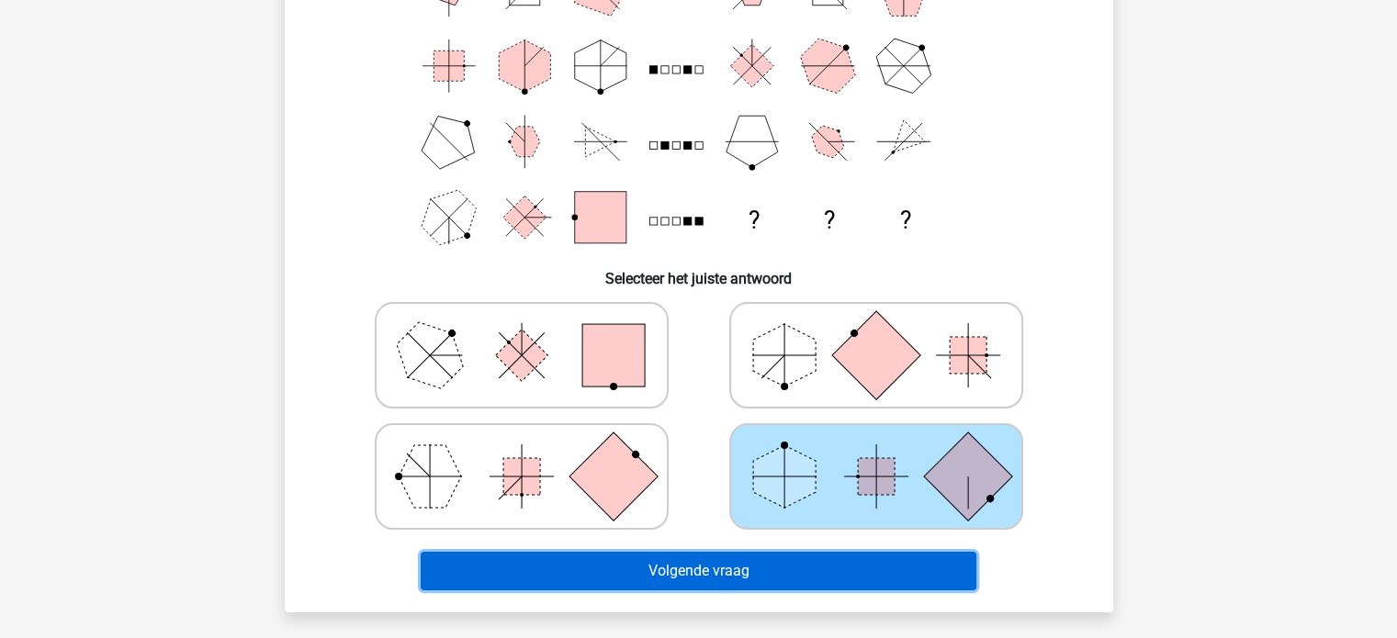
click at [794, 572] on button "Volgende vraag" at bounding box center [699, 571] width 556 height 39
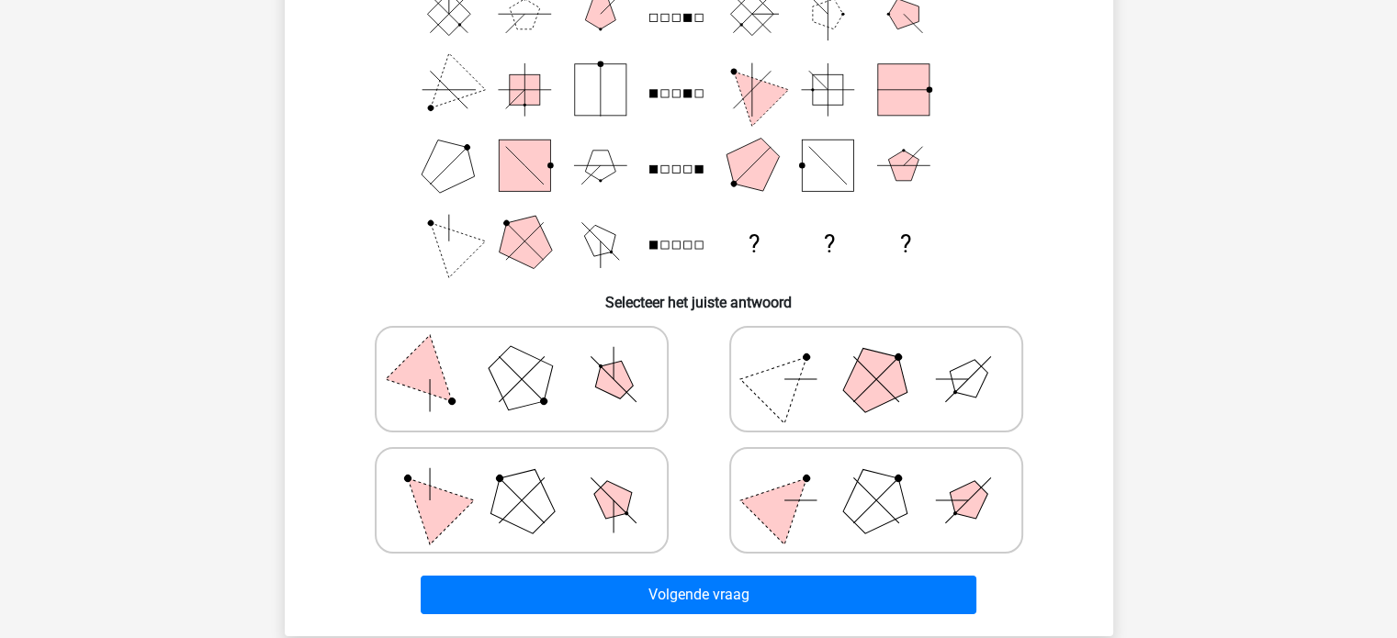
scroll to position [195, 0]
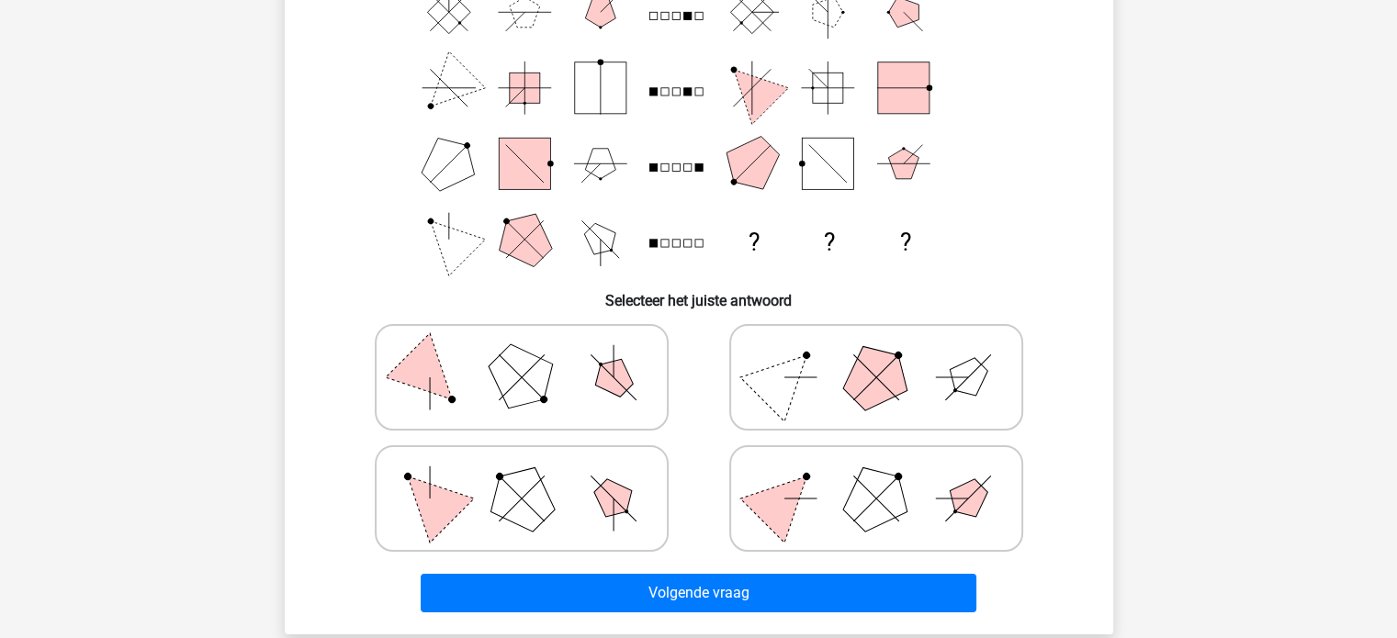
click at [775, 403] on polygon at bounding box center [783, 377] width 88 height 88
click at [876, 354] on input "radio" at bounding box center [882, 349] width 12 height 12
radio input "true"
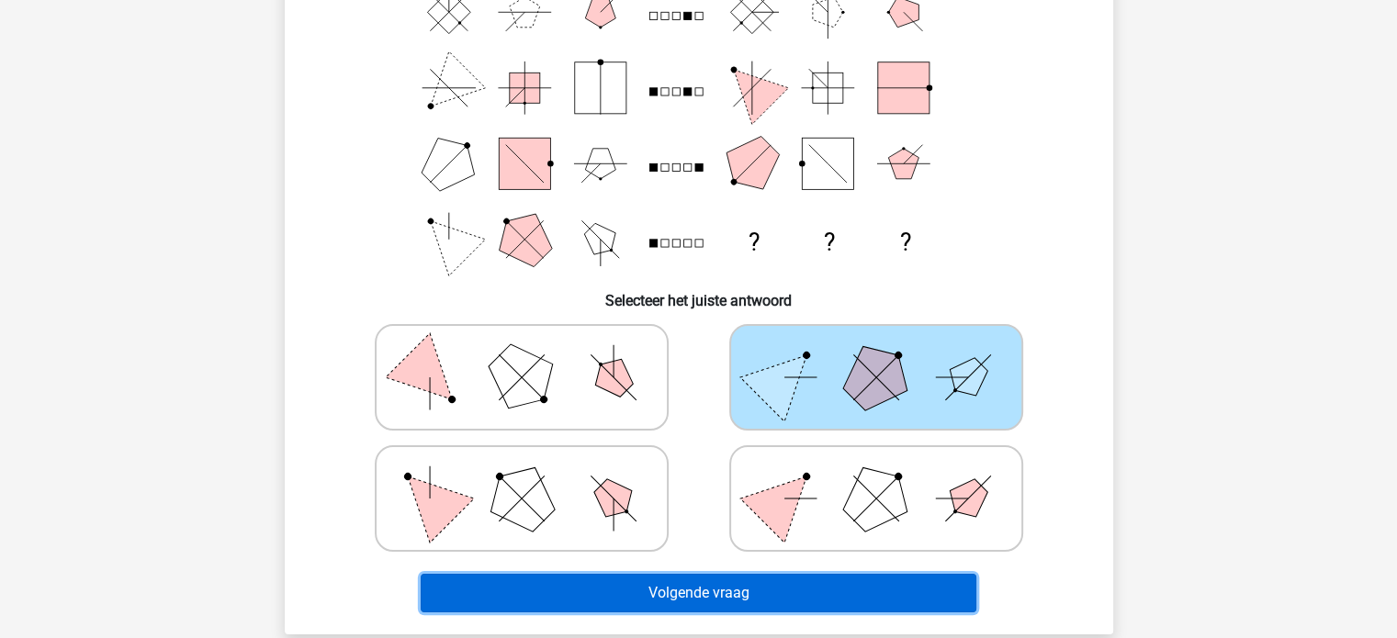
click at [813, 586] on button "Volgende vraag" at bounding box center [699, 593] width 556 height 39
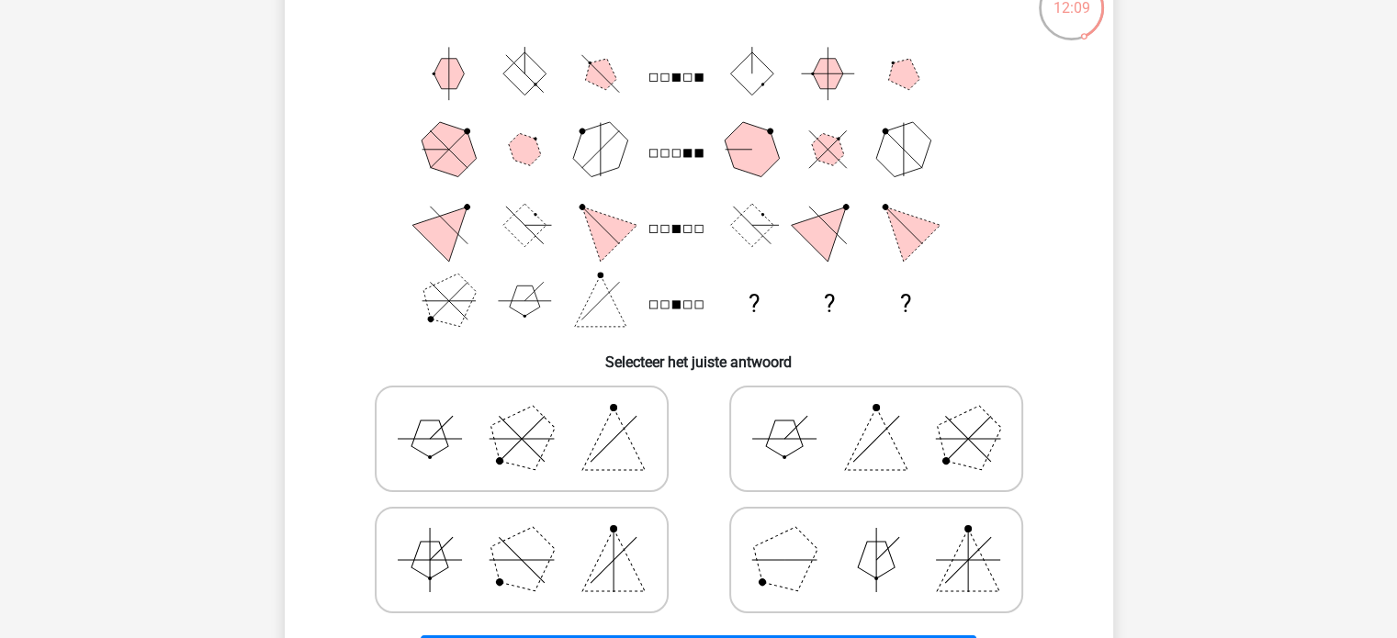
scroll to position [154, 0]
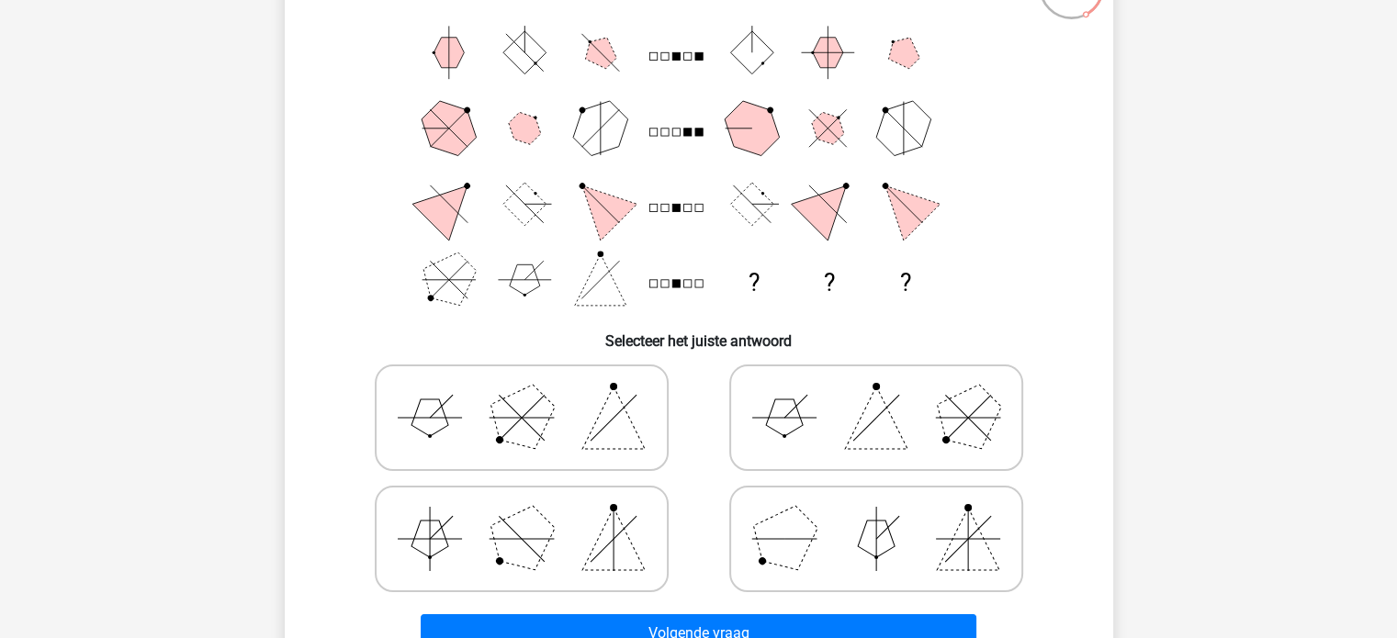
click at [555, 417] on icon at bounding box center [521, 418] width 275 height 92
click at [534, 395] on input "radio" at bounding box center [528, 389] width 12 height 12
radio input "true"
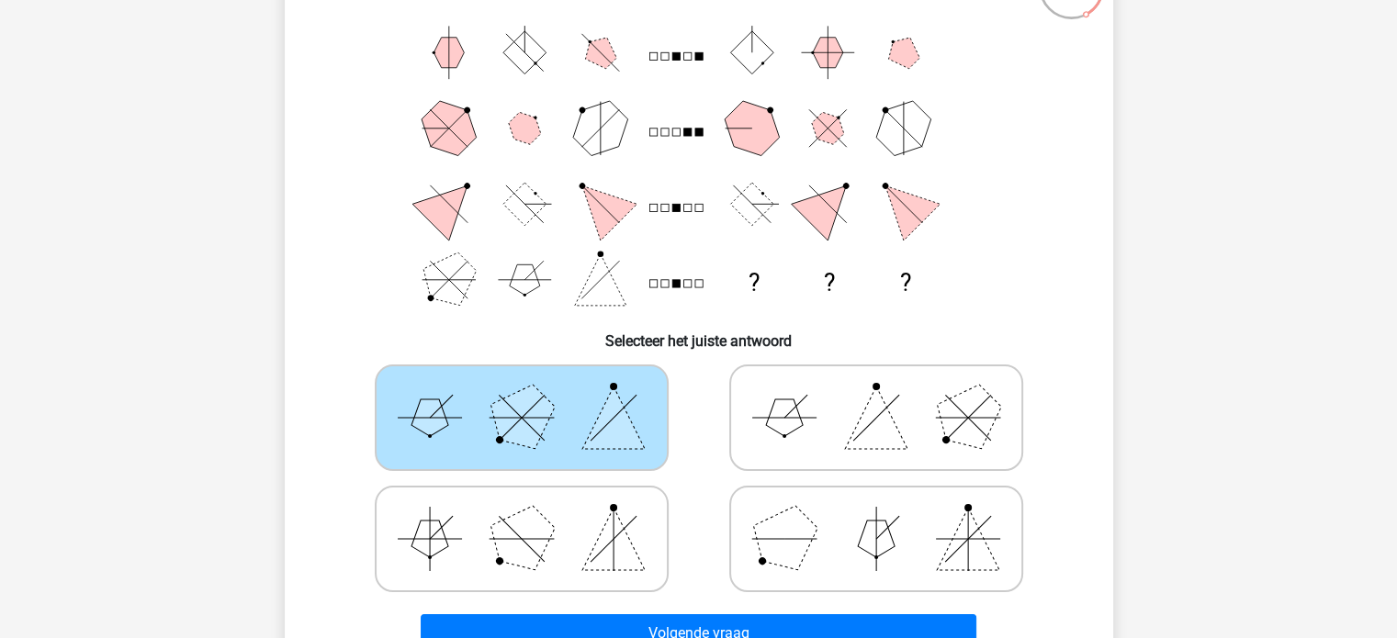
scroll to position [198, 0]
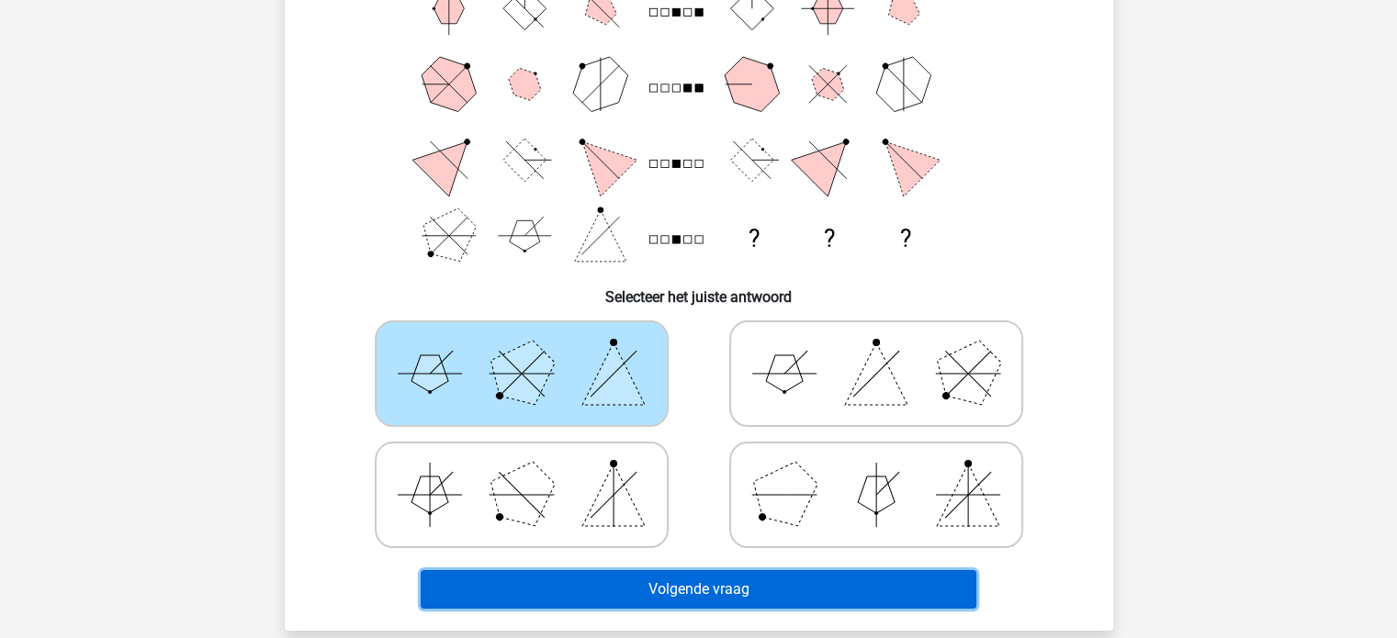
click at [676, 588] on button "Volgende vraag" at bounding box center [699, 589] width 556 height 39
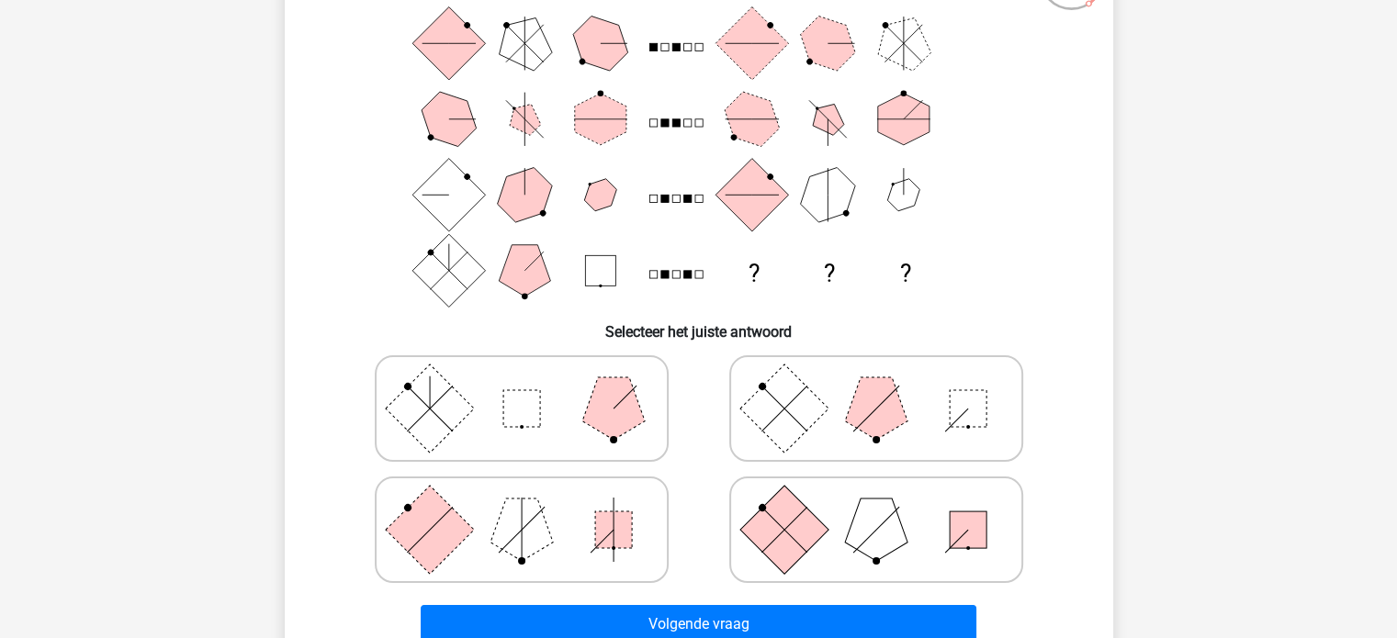
scroll to position [170, 0]
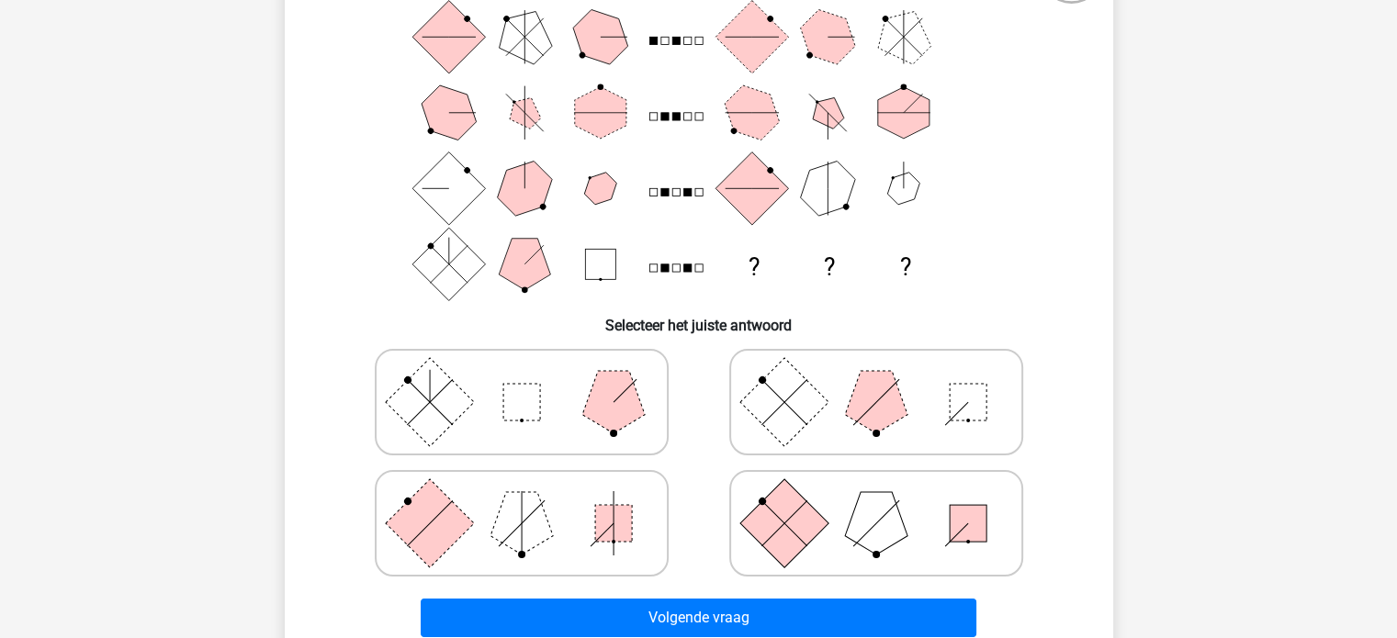
click at [422, 418] on rect at bounding box center [429, 402] width 88 height 88
click at [522, 379] on input "radio" at bounding box center [528, 373] width 12 height 12
radio input "true"
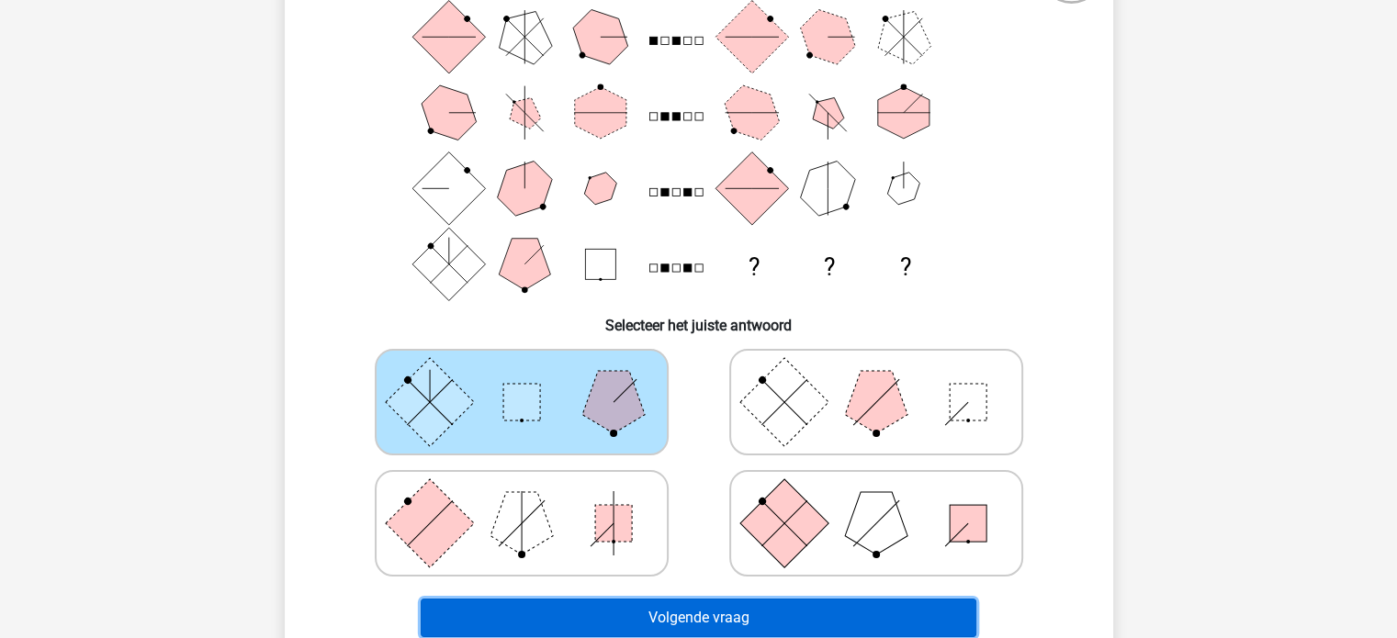
click at [650, 624] on button "Volgende vraag" at bounding box center [699, 618] width 556 height 39
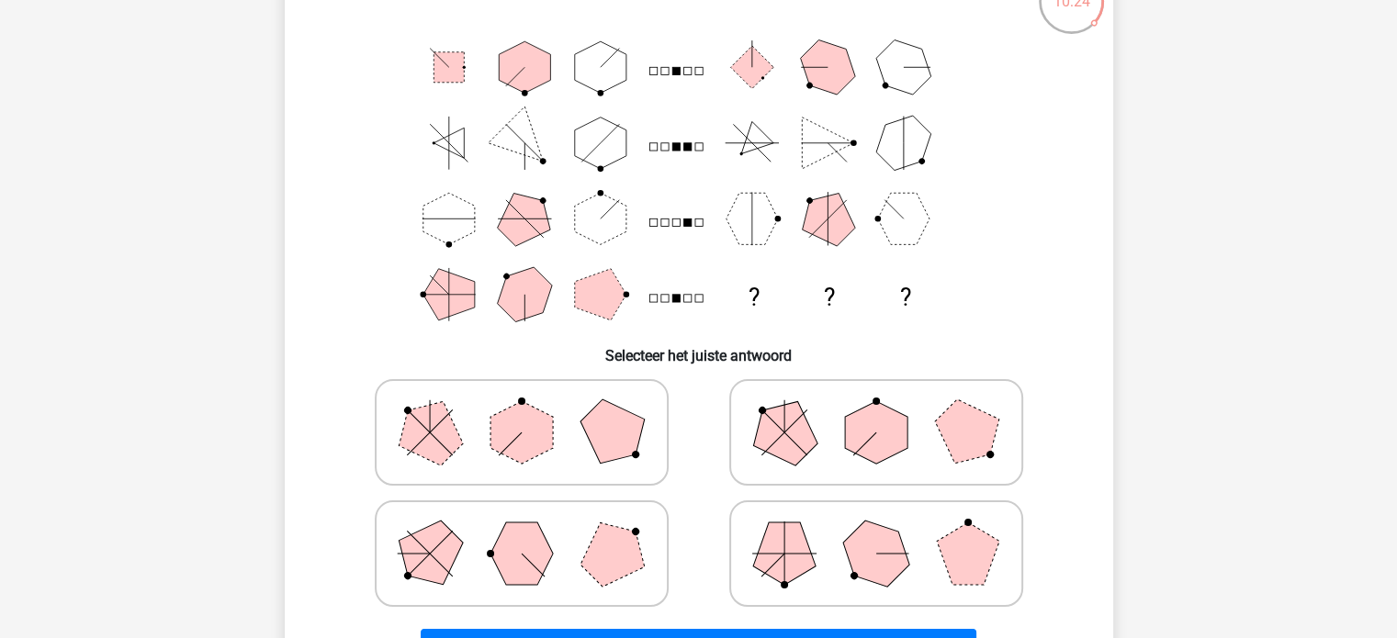
scroll to position [141, 0]
click at [935, 436] on icon at bounding box center [875, 432] width 275 height 92
click at [888, 409] on input "radio" at bounding box center [882, 403] width 12 height 12
radio input "true"
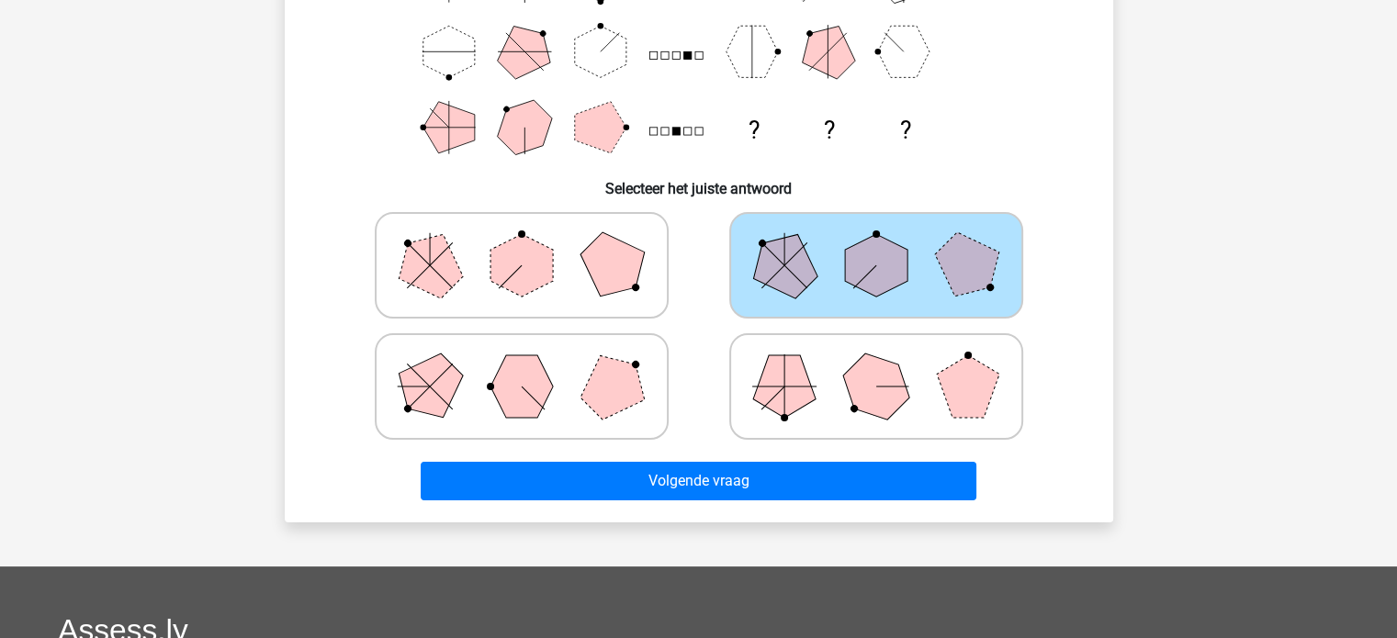
scroll to position [308, 0]
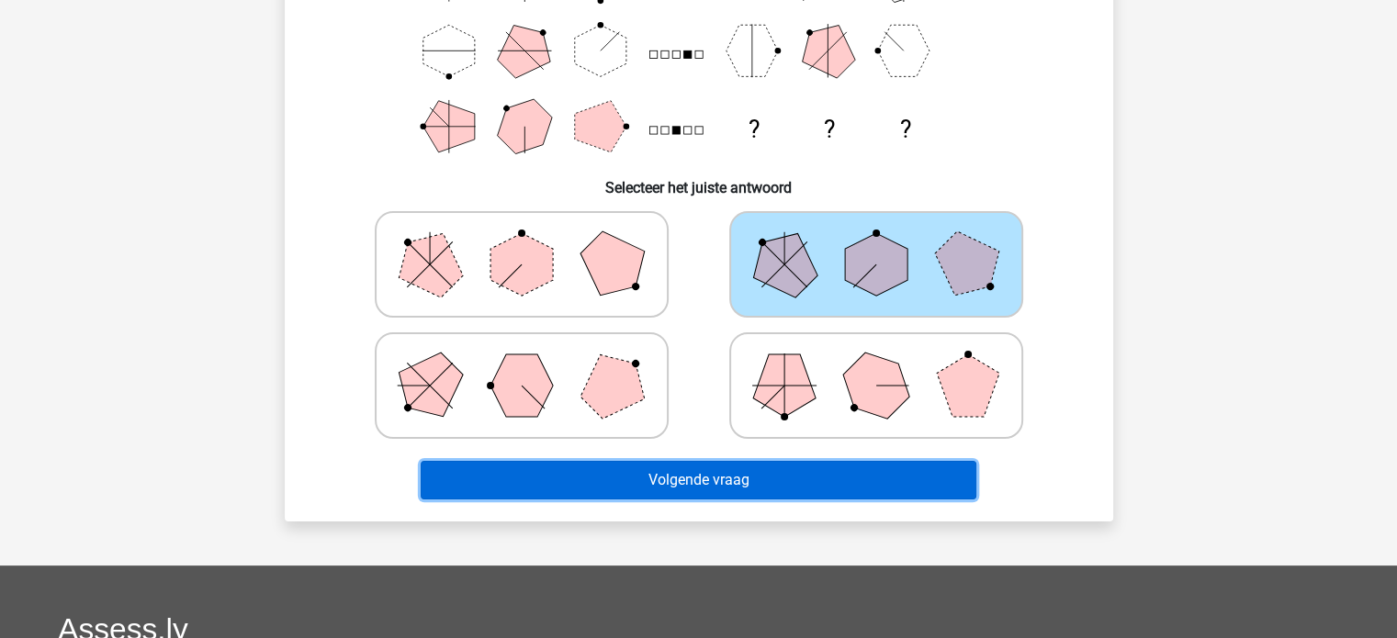
click at [917, 479] on button "Volgende vraag" at bounding box center [699, 480] width 556 height 39
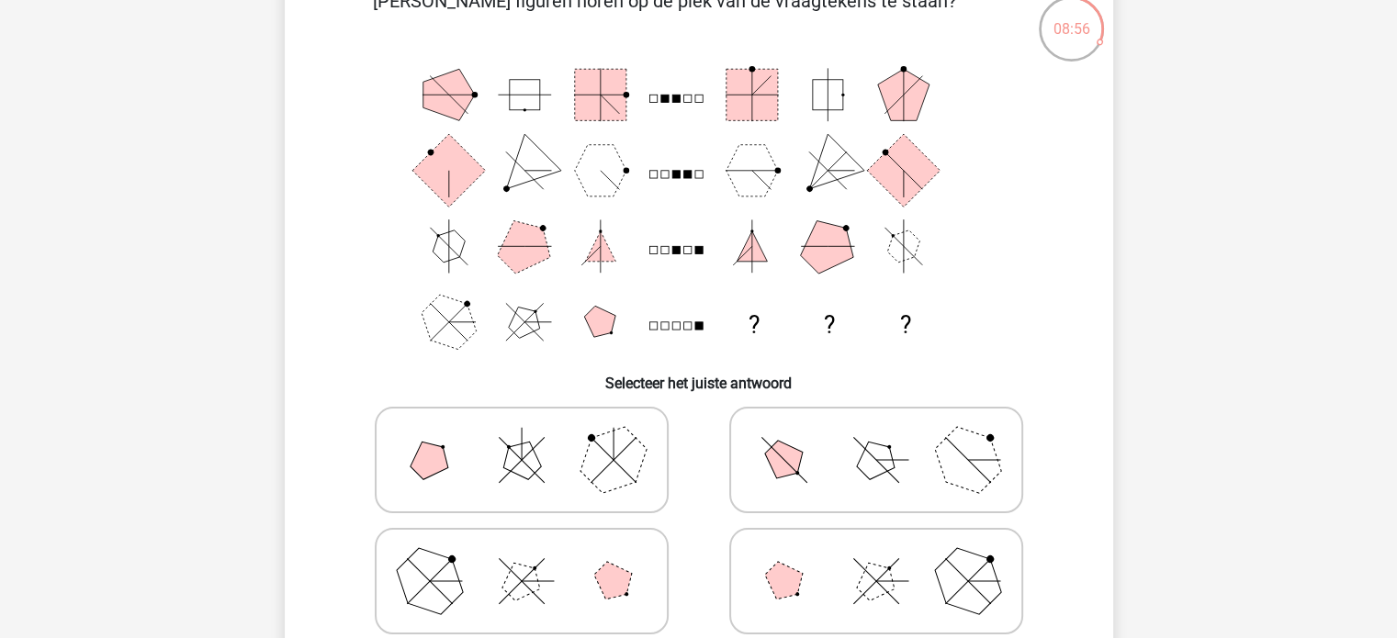
scroll to position [109, 0]
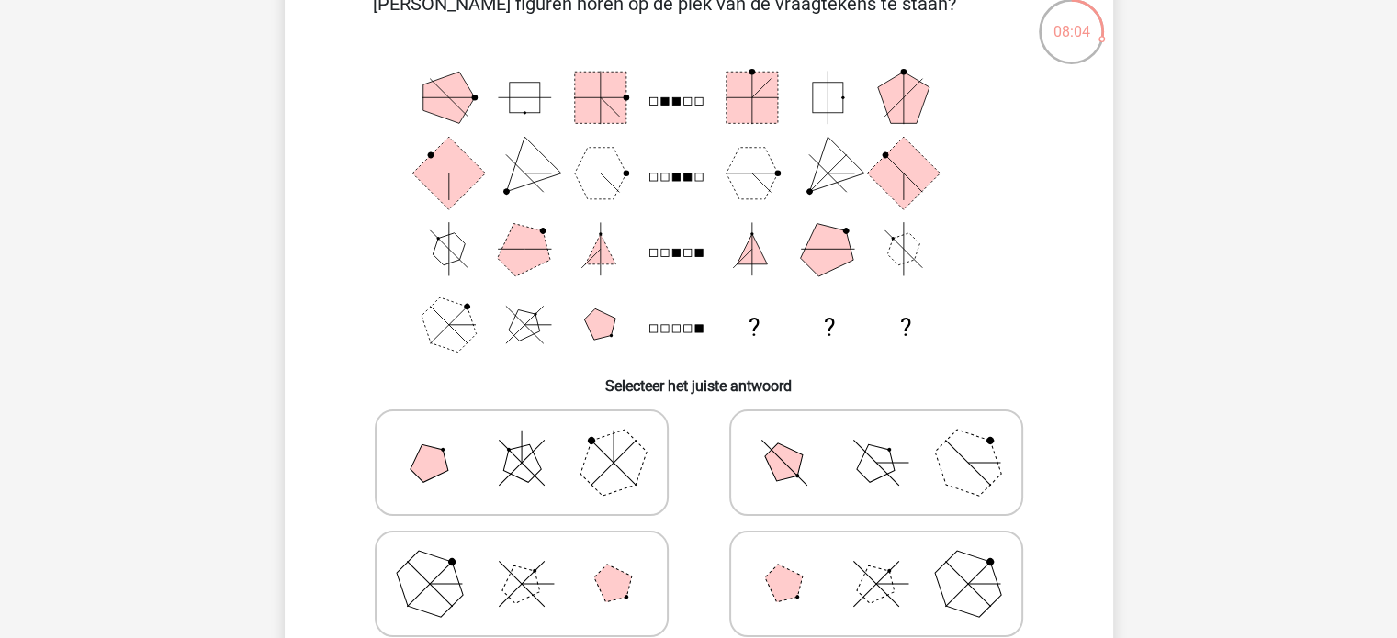
click at [579, 445] on icon at bounding box center [521, 463] width 275 height 92
click at [534, 440] on input "radio" at bounding box center [528, 434] width 12 height 12
radio input "true"
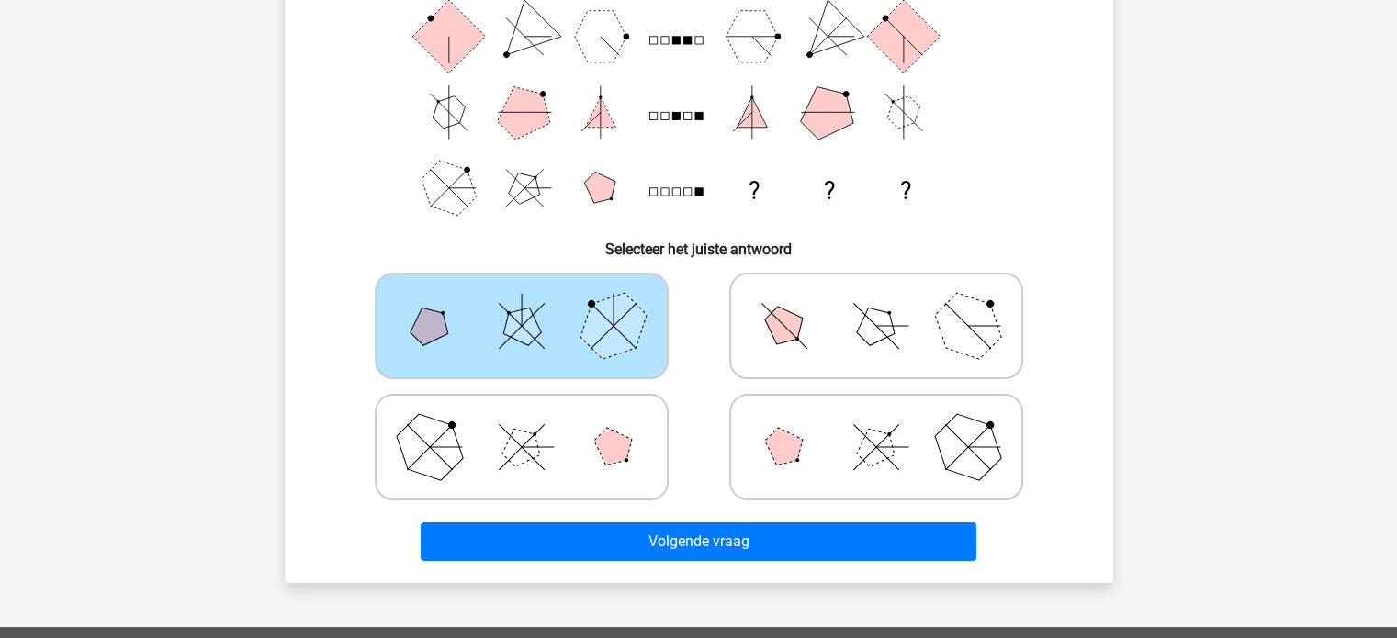
scroll to position [254, 0]
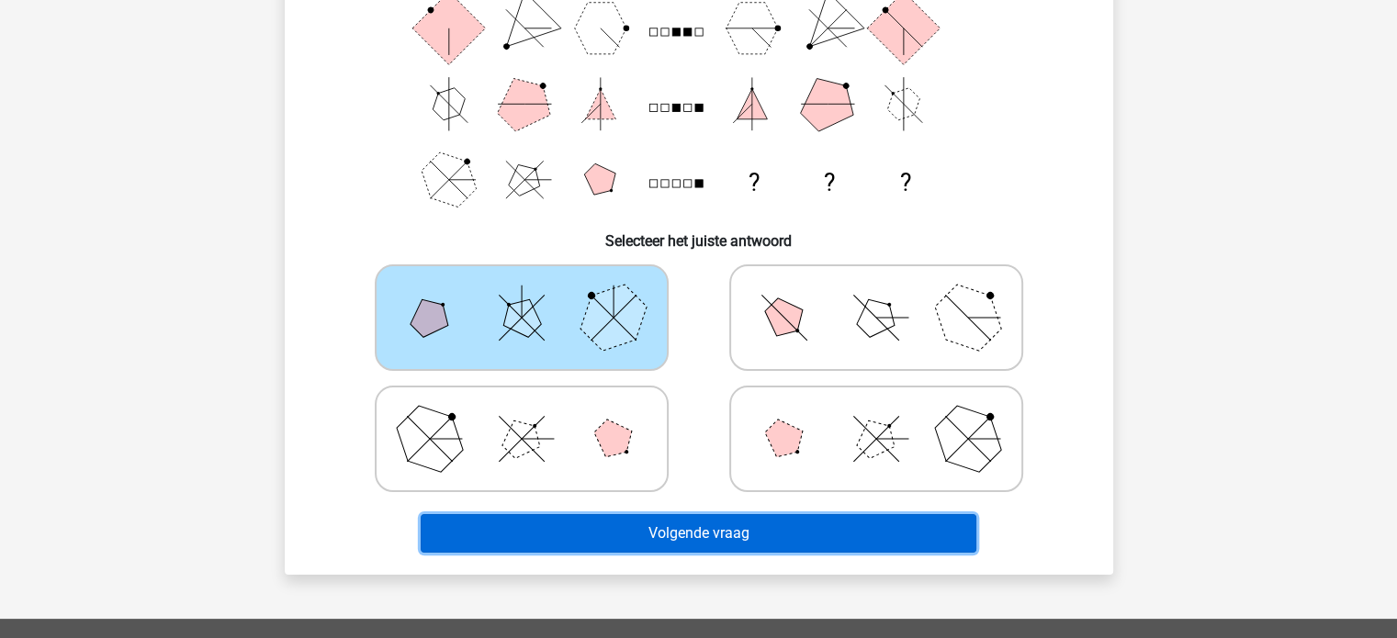
click at [886, 523] on button "Volgende vraag" at bounding box center [699, 533] width 556 height 39
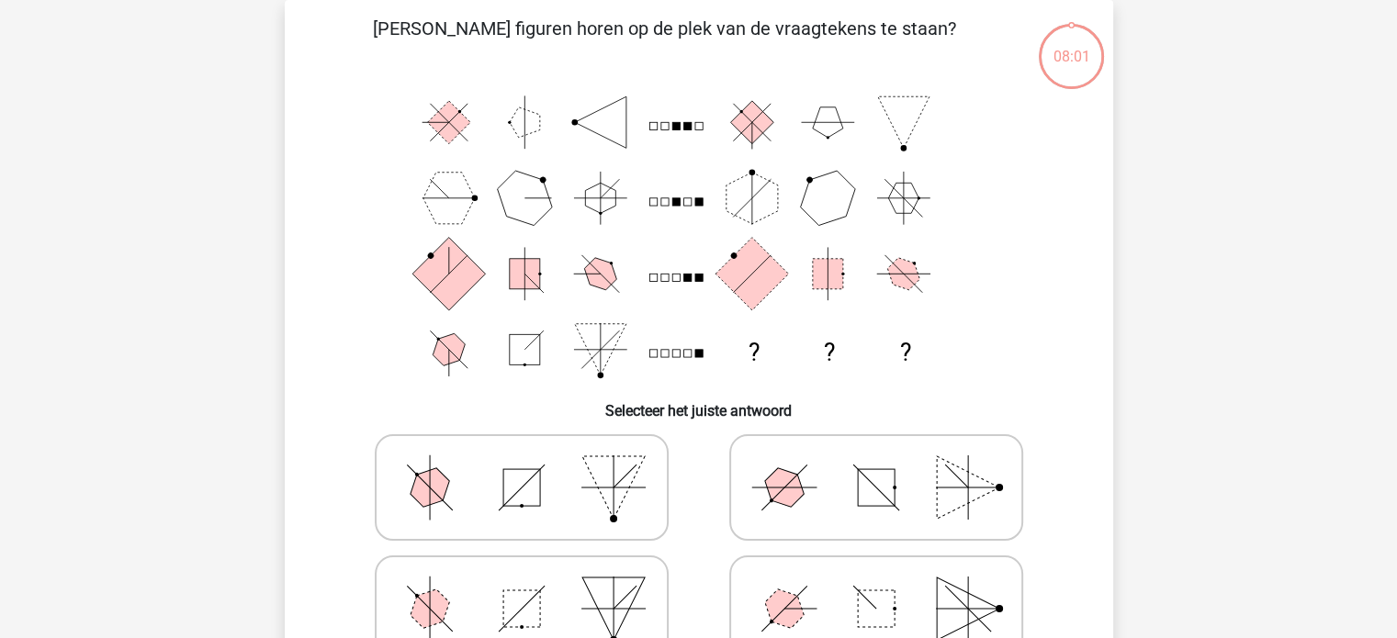
scroll to position [84, 0]
click at [984, 440] on label at bounding box center [876, 487] width 294 height 107
click at [888, 453] on input "radio" at bounding box center [882, 459] width 12 height 12
radio input "true"
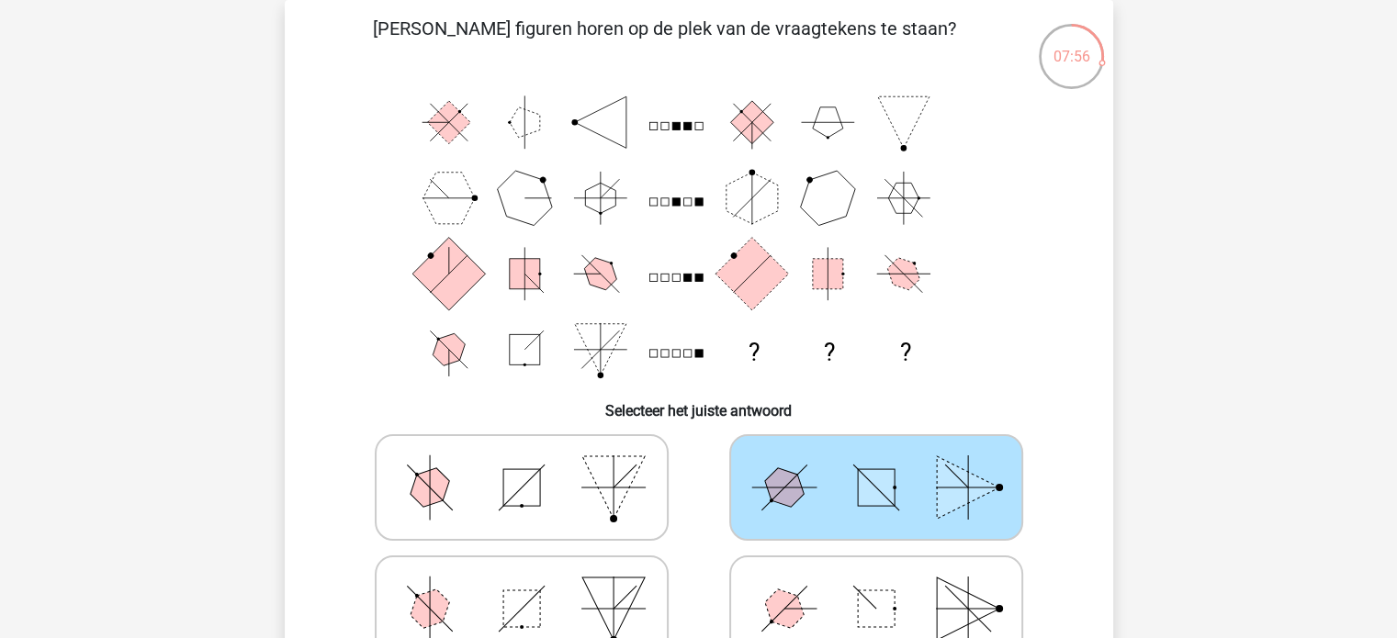
click at [1006, 342] on icon "? ? ?" at bounding box center [699, 235] width 740 height 303
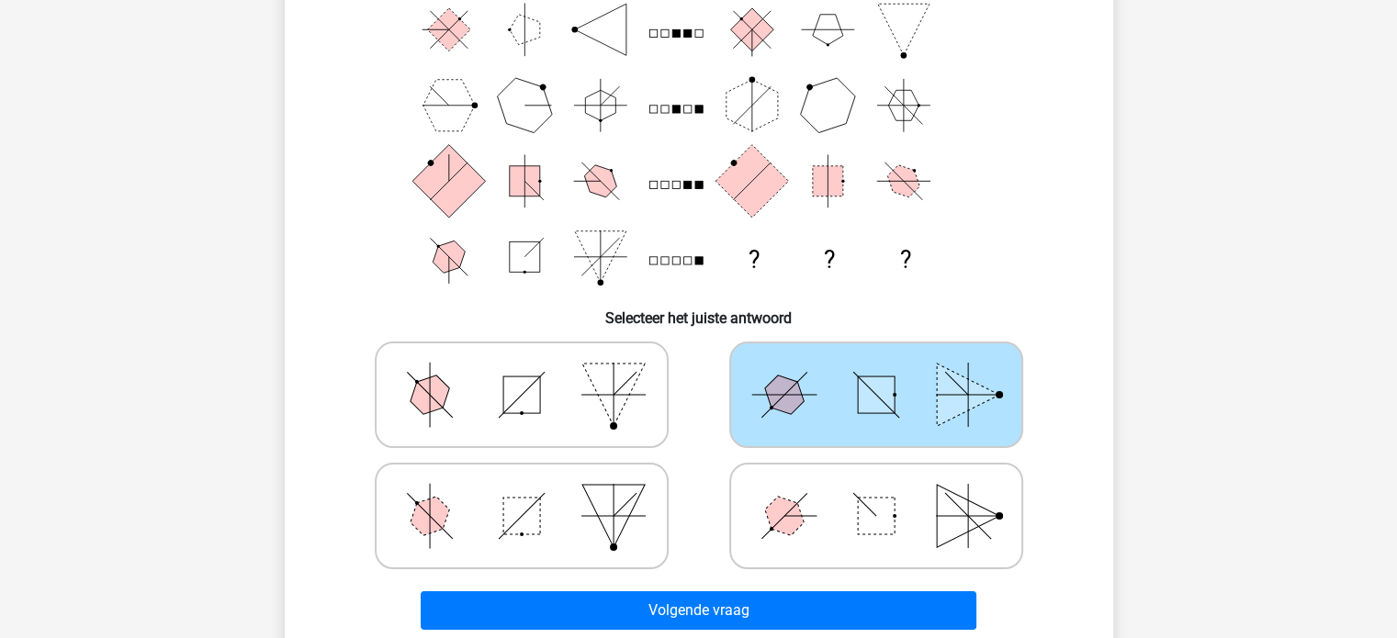
scroll to position [190, 0]
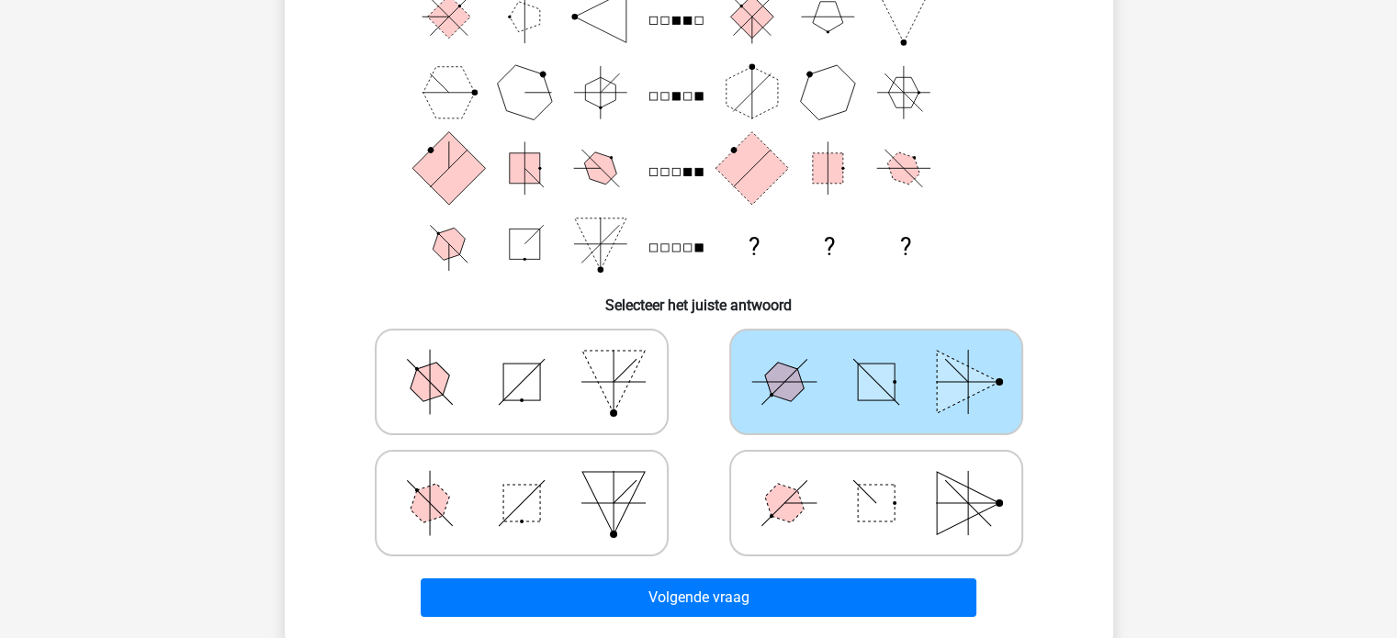
click at [830, 512] on icon at bounding box center [875, 503] width 275 height 92
click at [876, 480] on input "radio" at bounding box center [882, 474] width 12 height 12
radio input "true"
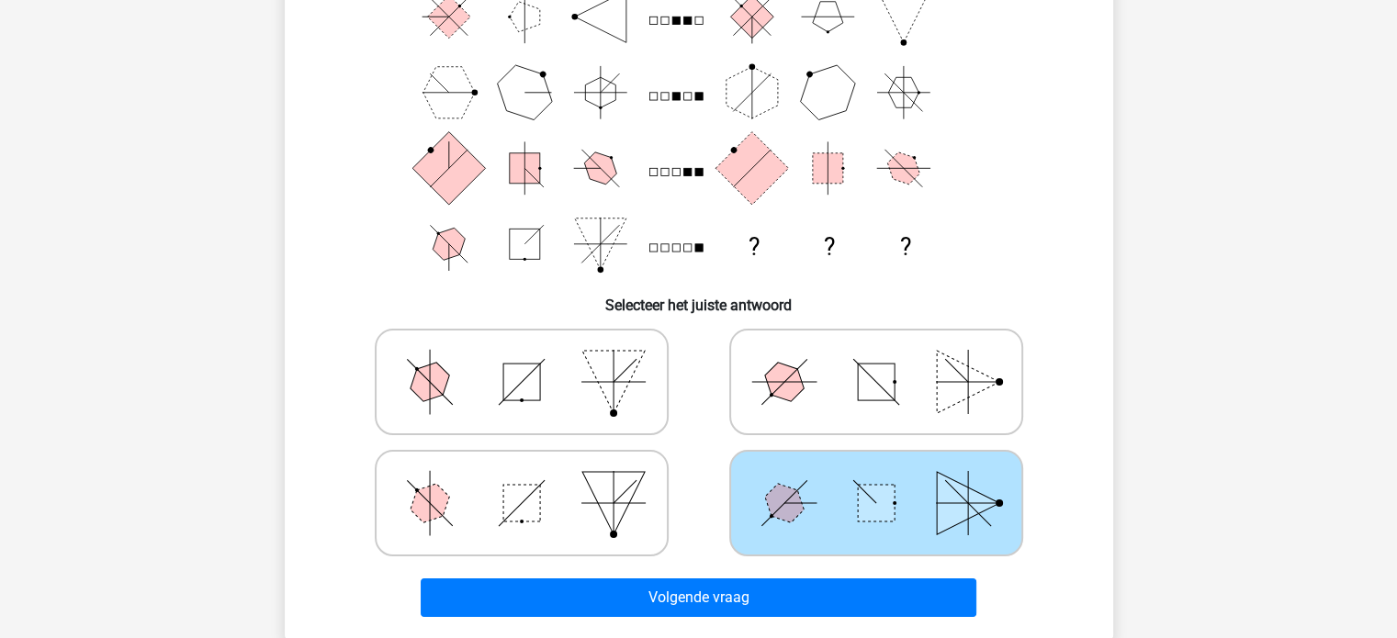
click at [504, 356] on icon at bounding box center [521, 382] width 275 height 92
click at [522, 356] on input "radio" at bounding box center [528, 353] width 12 height 12
radio input "true"
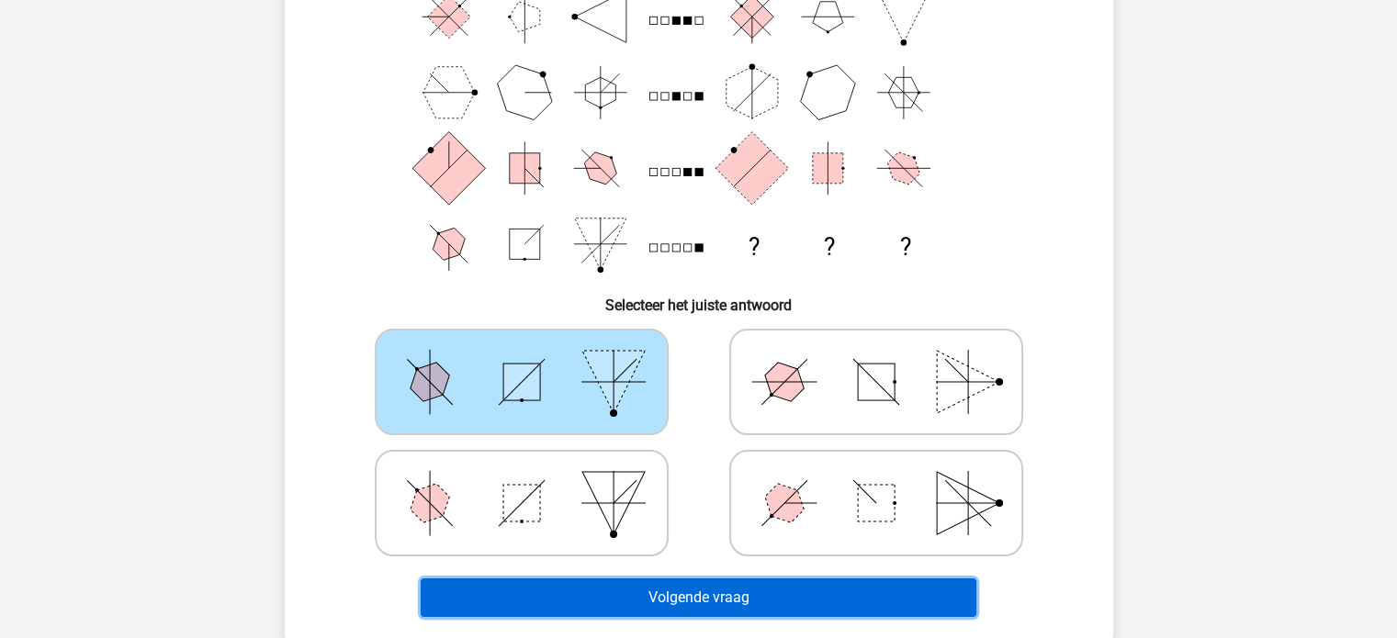
click at [727, 591] on button "Volgende vraag" at bounding box center [699, 598] width 556 height 39
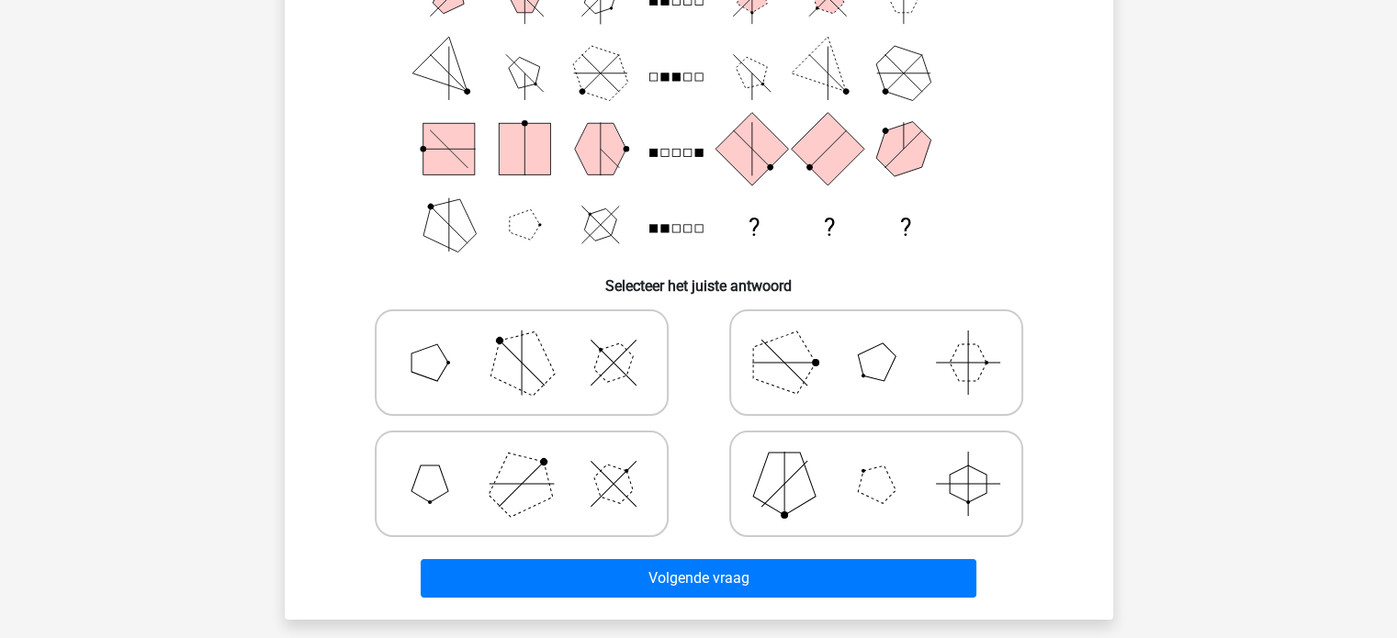
scroll to position [216, 0]
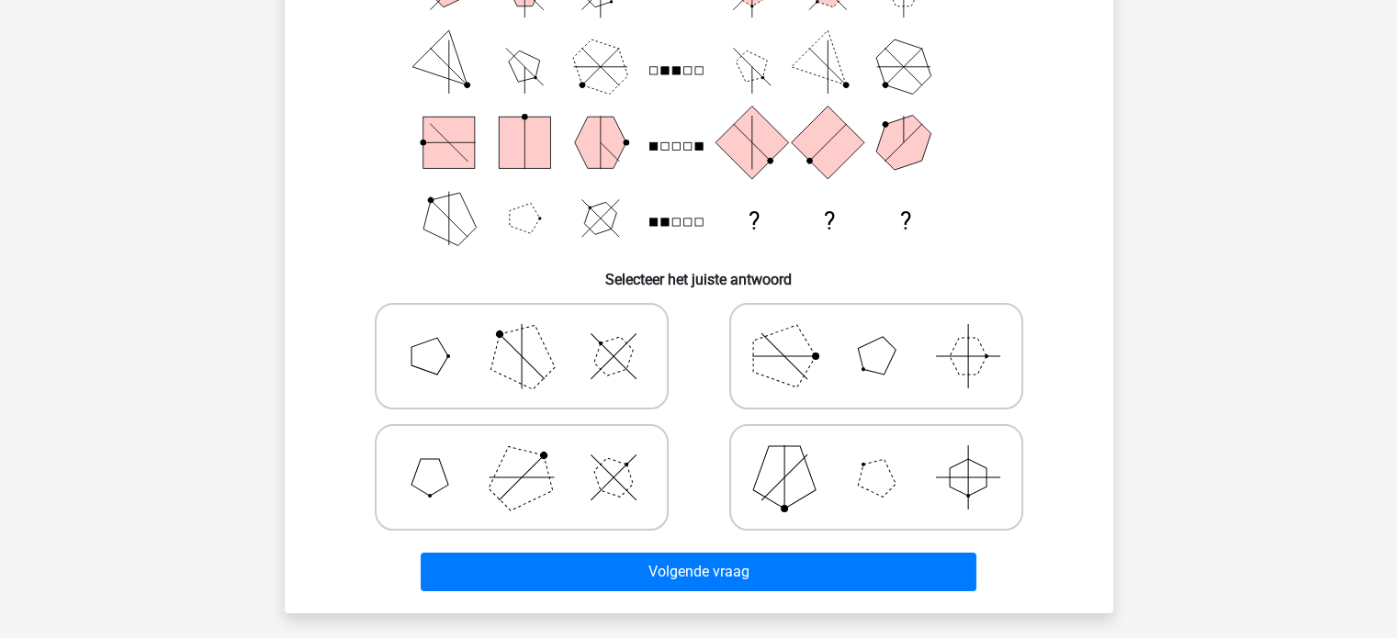
click at [654, 446] on icon at bounding box center [521, 478] width 275 height 92
click at [534, 446] on input "radio" at bounding box center [528, 449] width 12 height 12
radio input "true"
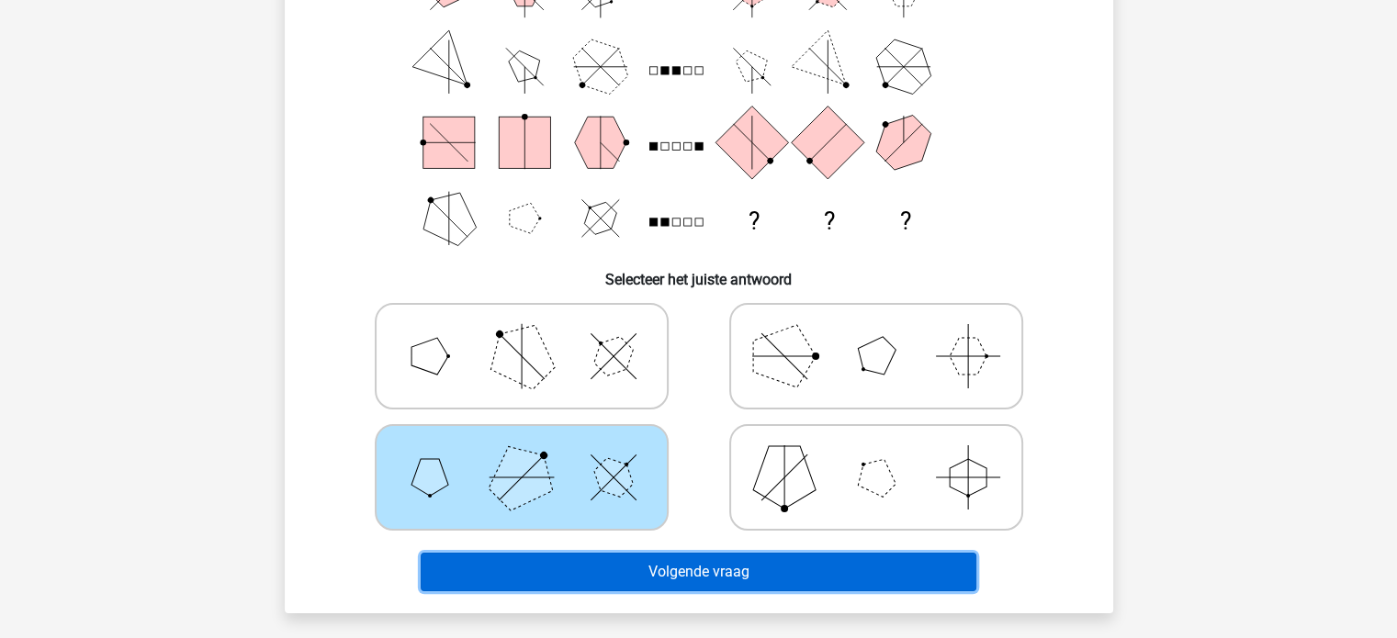
click at [734, 576] on button "Volgende vraag" at bounding box center [699, 572] width 556 height 39
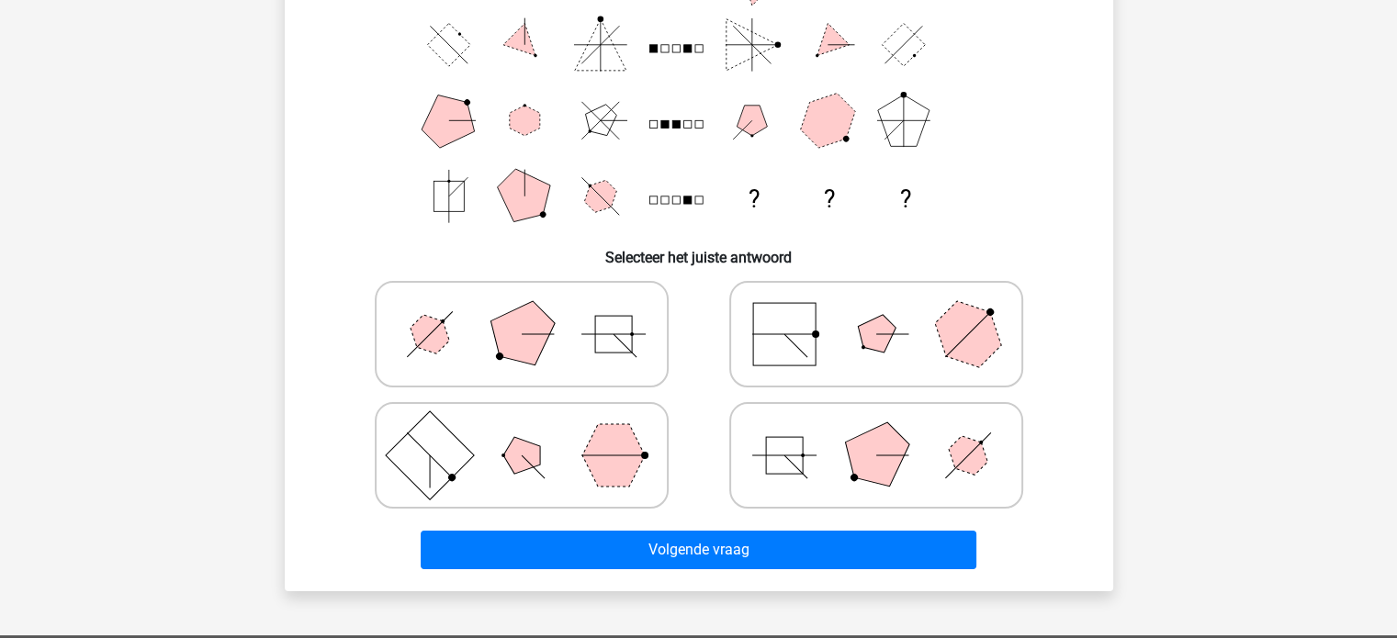
scroll to position [239, 0]
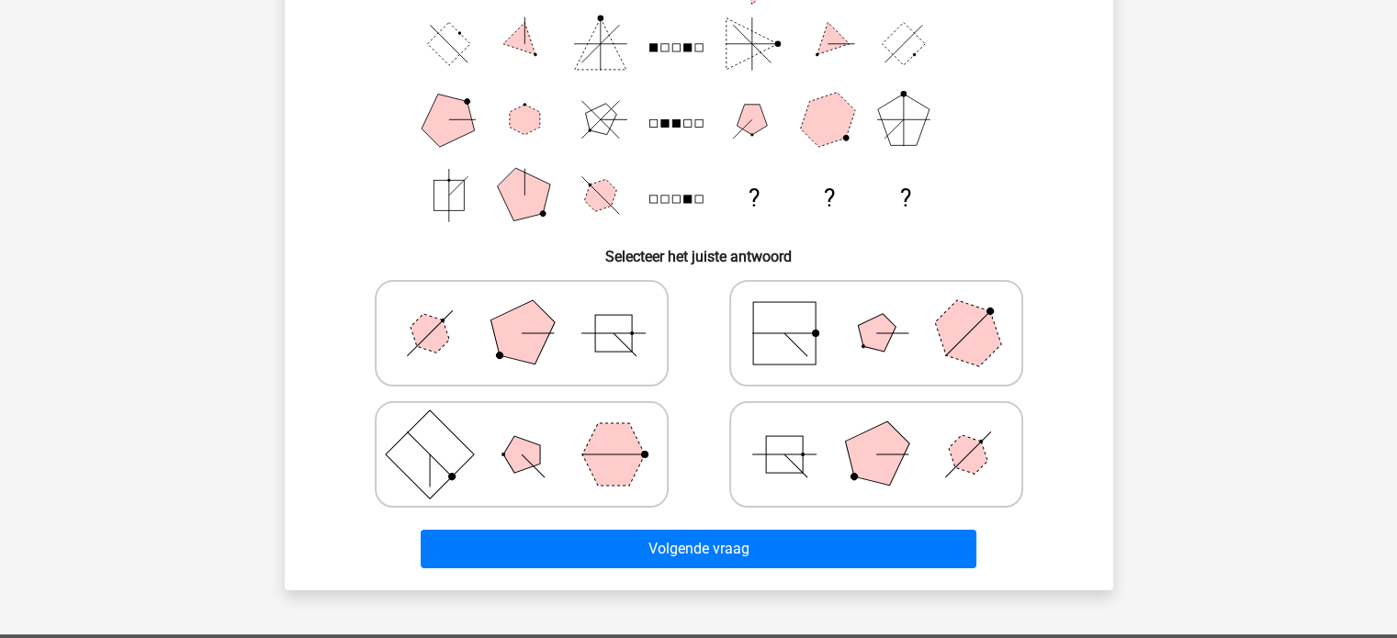
click at [892, 455] on polygon at bounding box center [875, 454] width 88 height 88
click at [888, 432] on input "radio" at bounding box center [882, 426] width 12 height 12
radio input "true"
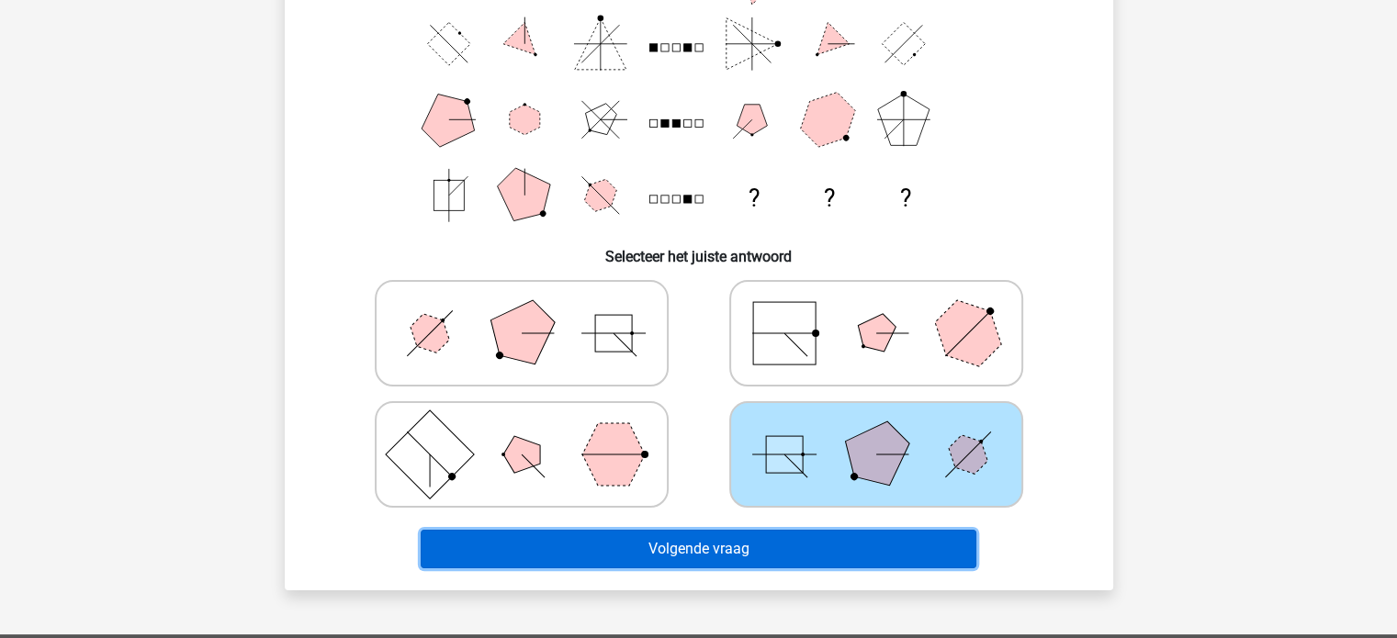
click at [834, 546] on button "Volgende vraag" at bounding box center [699, 549] width 556 height 39
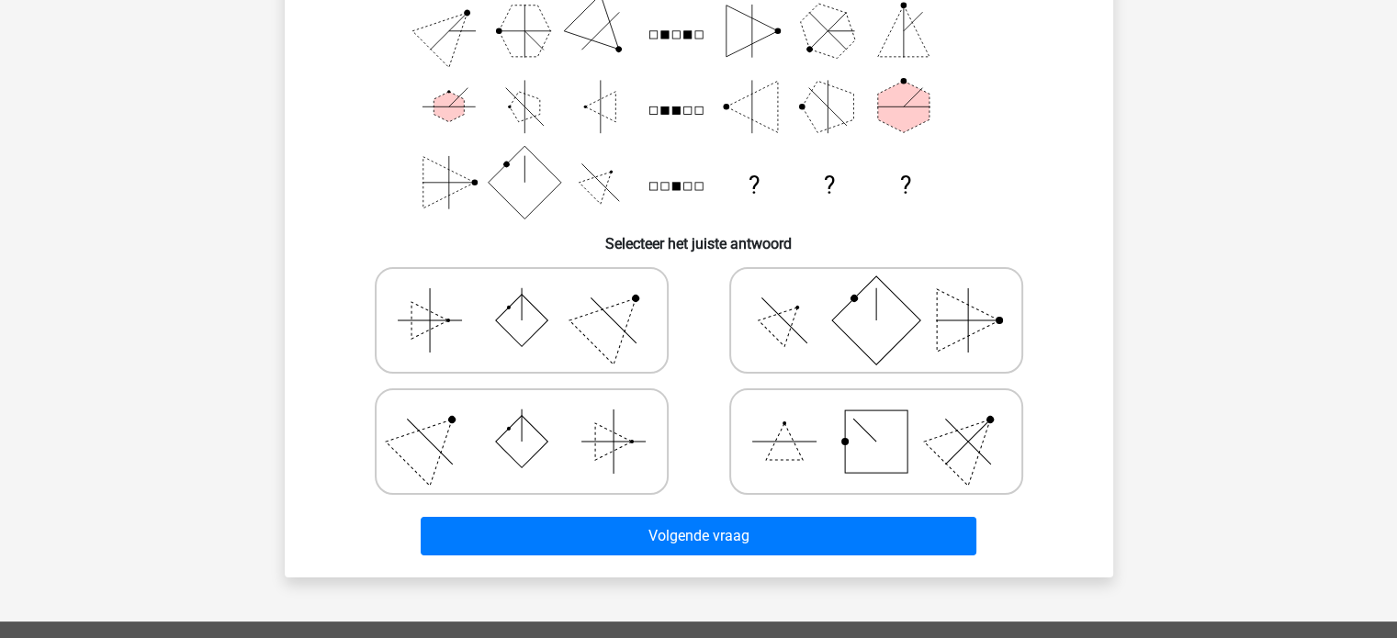
scroll to position [260, 0]
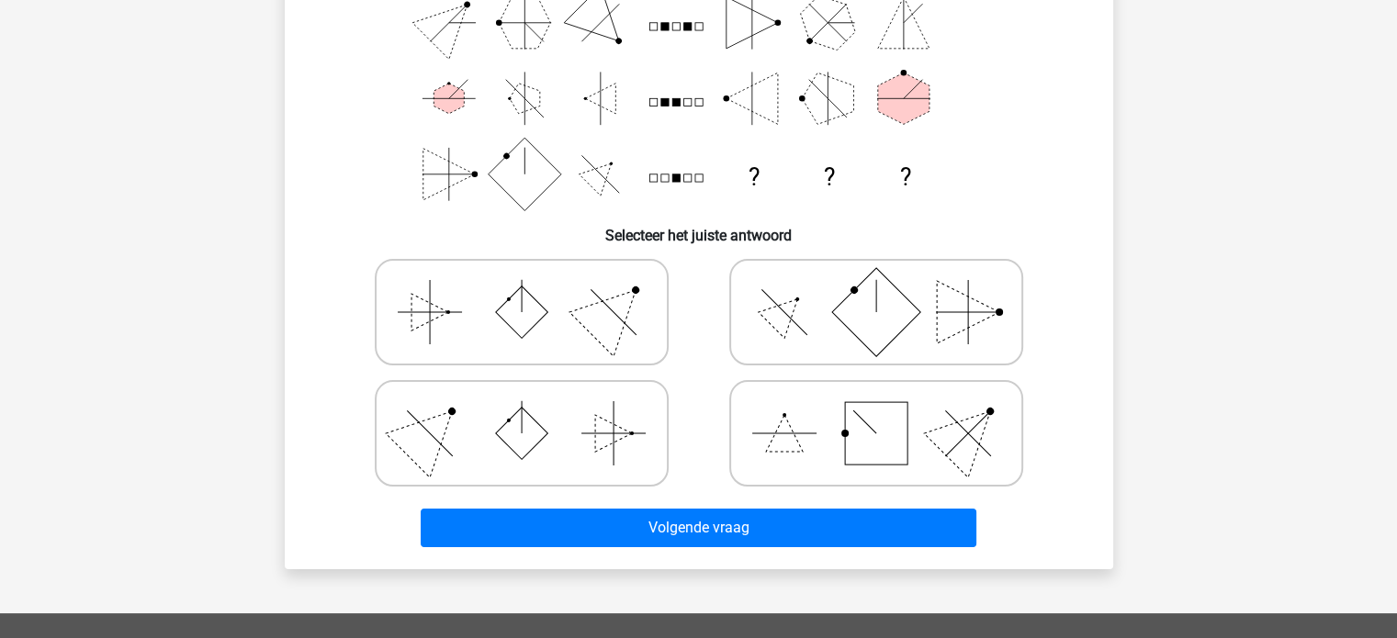
click at [529, 317] on rect at bounding box center [521, 313] width 52 height 52
click at [529, 289] on input "radio" at bounding box center [528, 283] width 12 height 12
radio input "true"
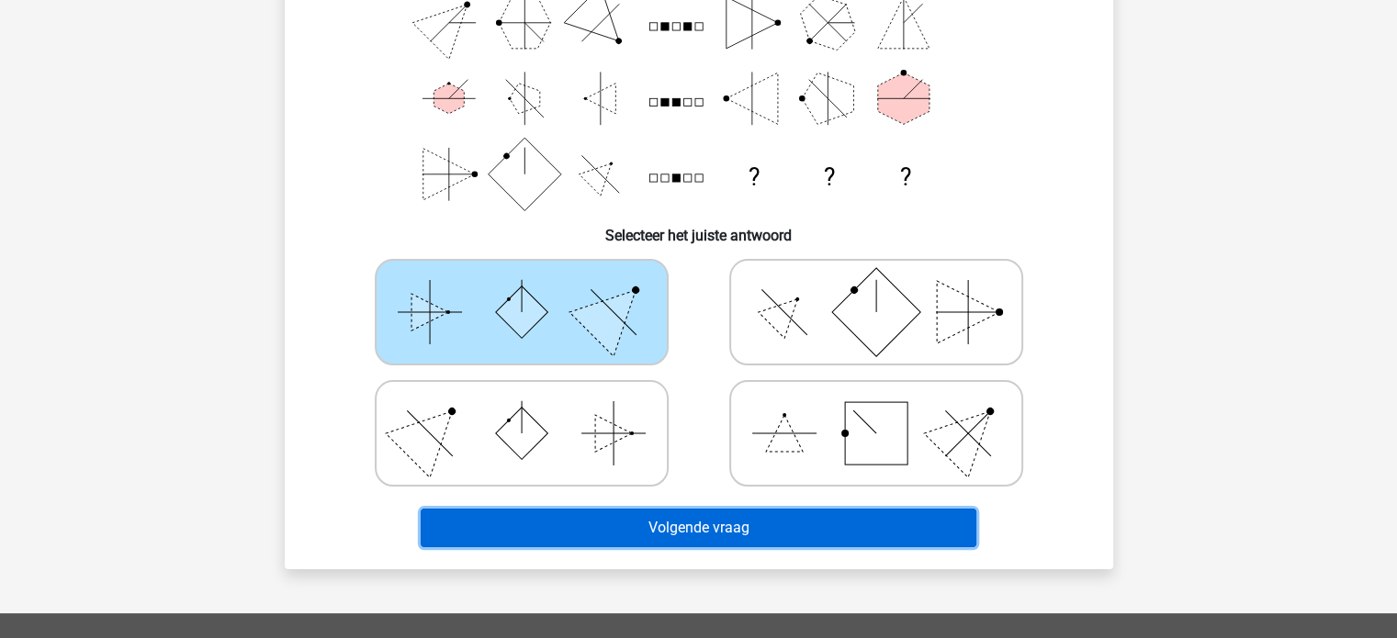
click at [722, 513] on button "Volgende vraag" at bounding box center [699, 528] width 556 height 39
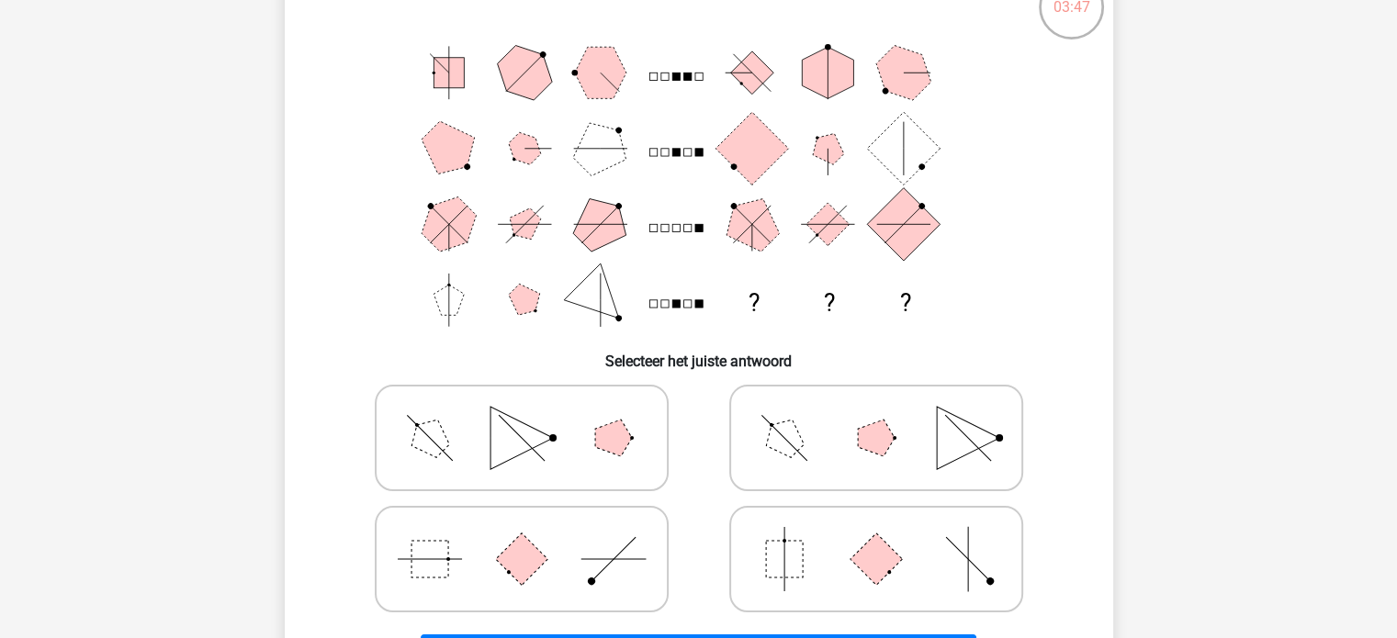
scroll to position [136, 0]
click at [573, 568] on icon at bounding box center [521, 558] width 275 height 92
click at [534, 534] on input "radio" at bounding box center [528, 529] width 12 height 12
radio input "true"
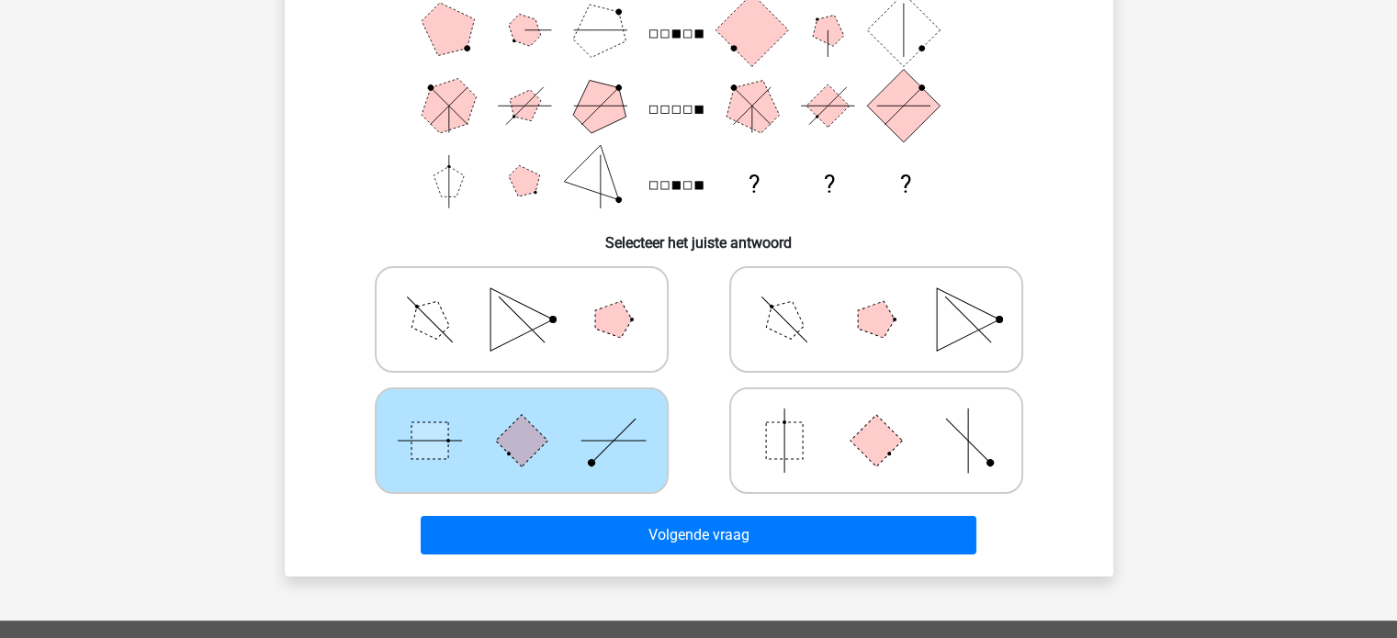
scroll to position [253, 0]
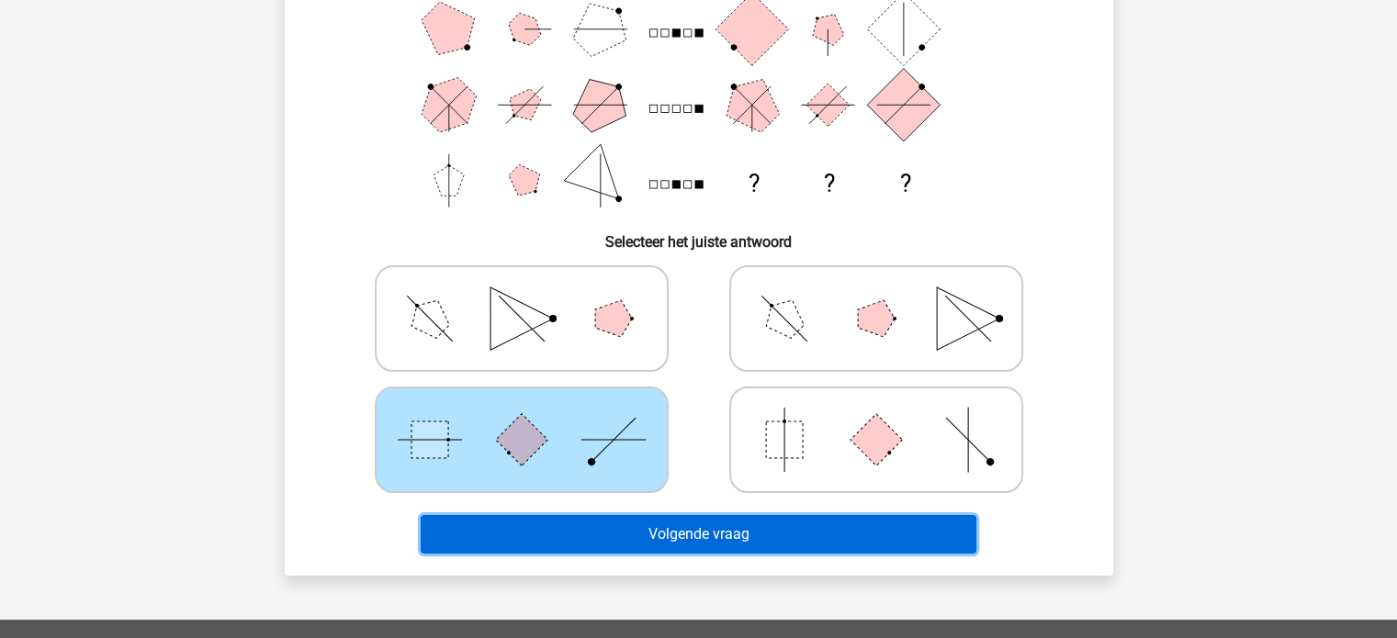
click at [669, 532] on button "Volgende vraag" at bounding box center [699, 534] width 556 height 39
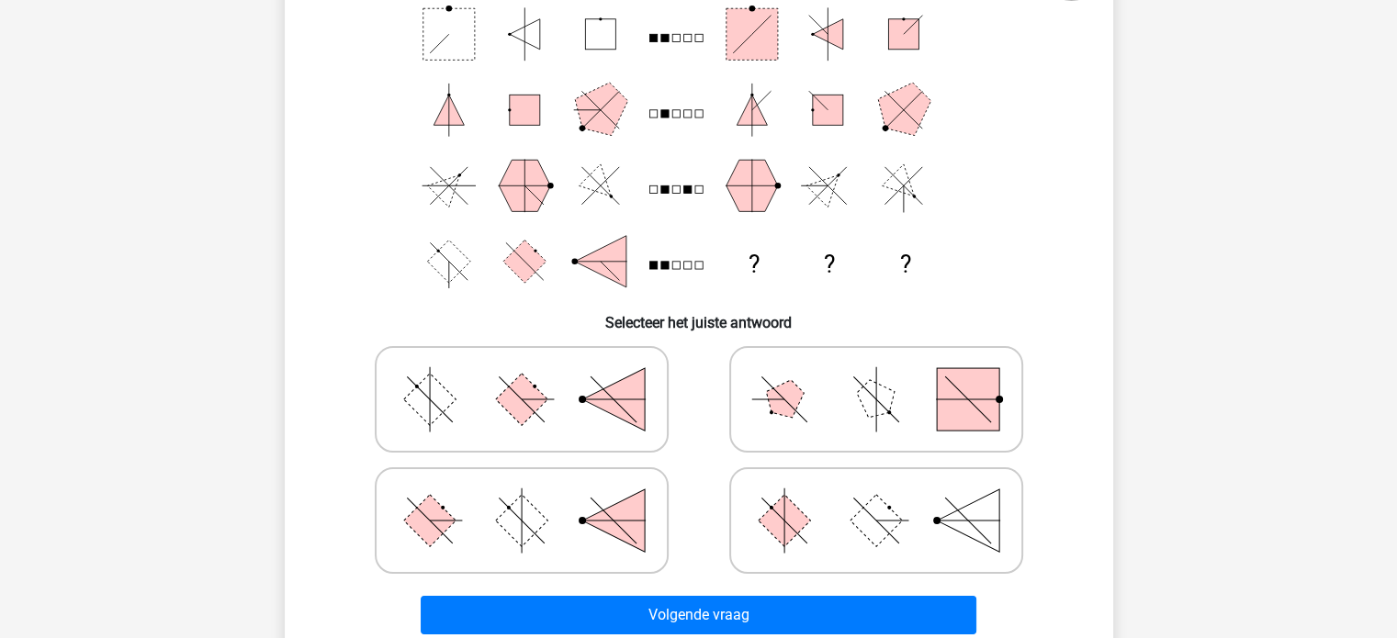
scroll to position [174, 0]
click at [790, 524] on line at bounding box center [783, 520] width 45 height 45
click at [876, 497] on input "radio" at bounding box center [882, 491] width 12 height 12
radio input "true"
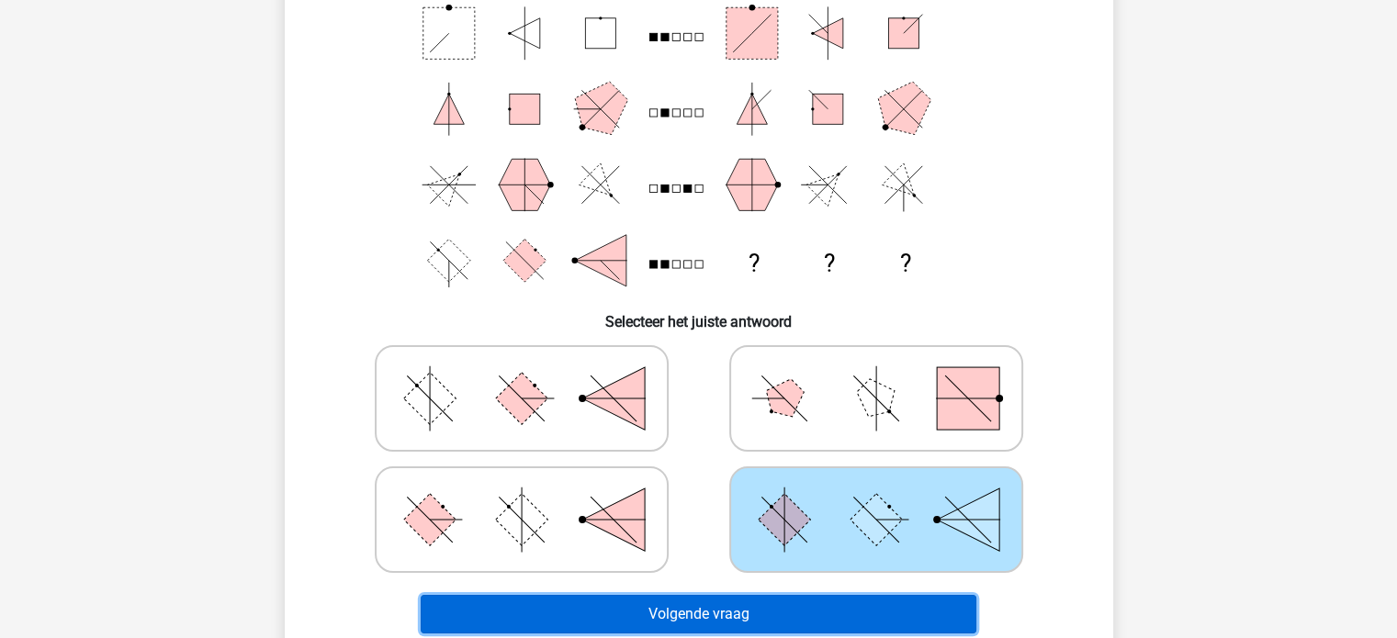
click at [808, 614] on button "Volgende vraag" at bounding box center [699, 614] width 556 height 39
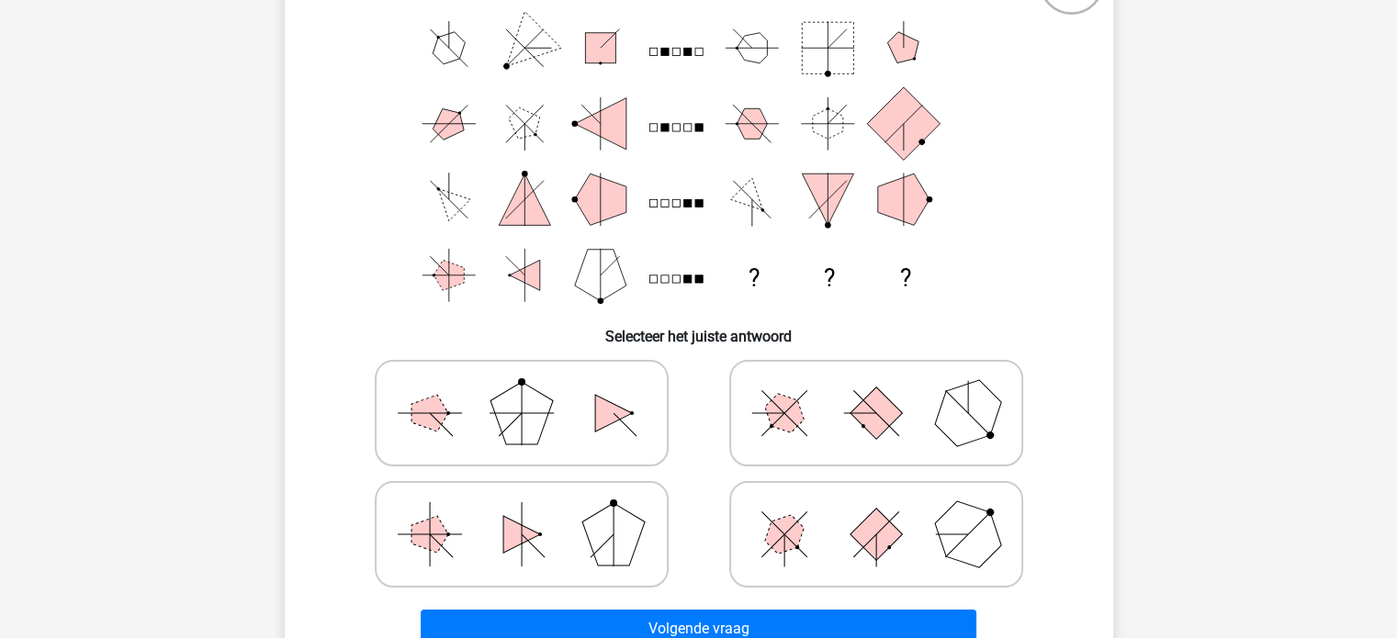
scroll to position [163, 0]
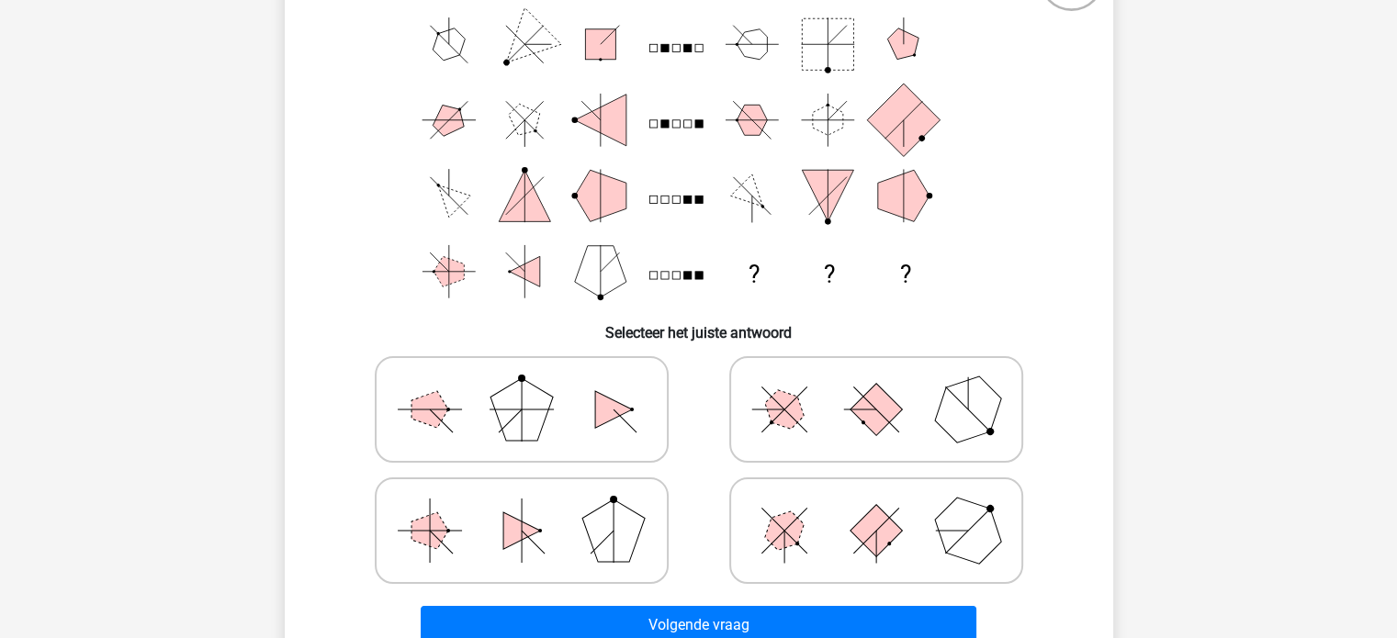
click at [962, 423] on polygon at bounding box center [967, 409] width 88 height 88
click at [888, 387] on input "radio" at bounding box center [882, 381] width 12 height 12
radio input "true"
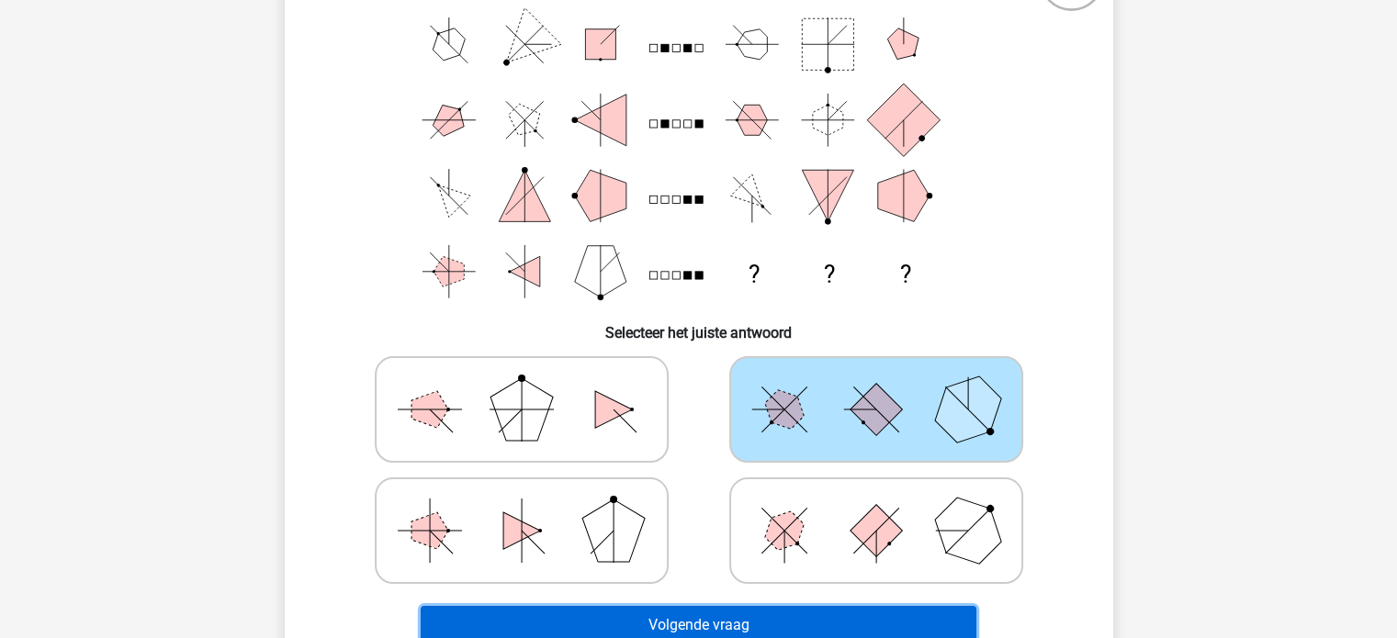
click at [909, 623] on button "Volgende vraag" at bounding box center [699, 625] width 556 height 39
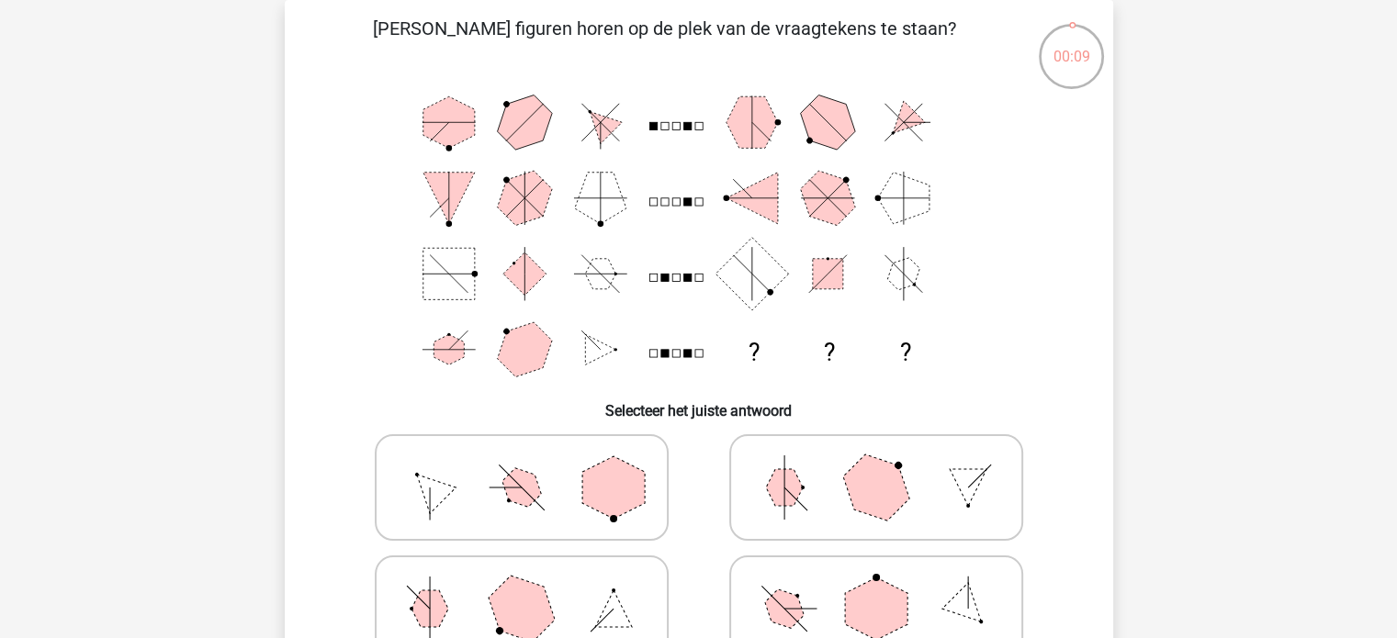
scroll to position [118, 0]
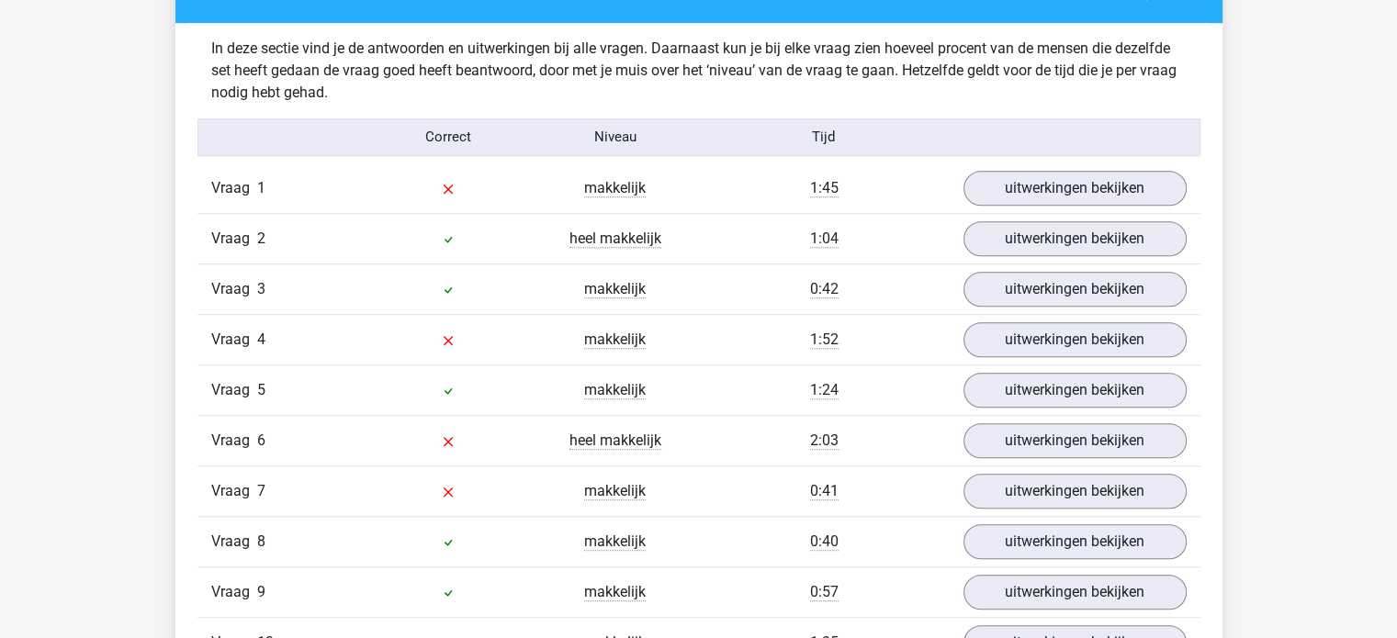
scroll to position [1385, 0]
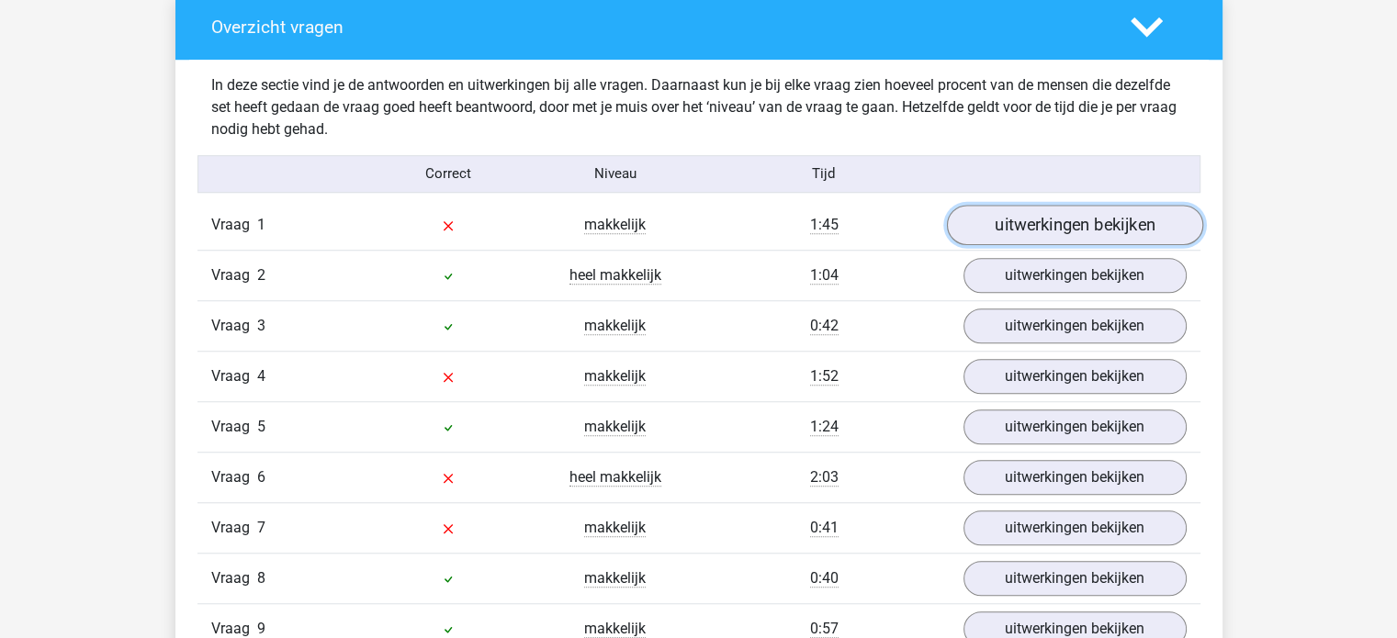
click at [1150, 222] on link "uitwerkingen bekijken" at bounding box center [1074, 225] width 256 height 40
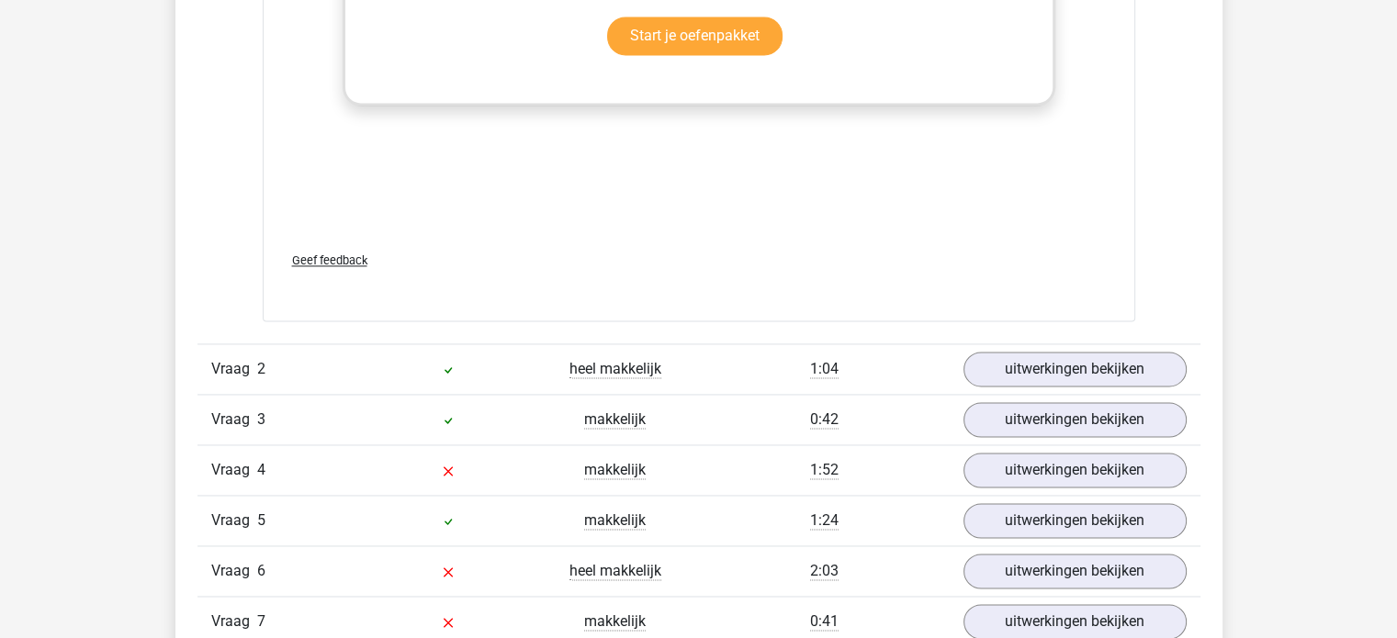
scroll to position [2685, 0]
click at [1051, 359] on link "uitwerkingen bekijken" at bounding box center [1074, 369] width 256 height 40
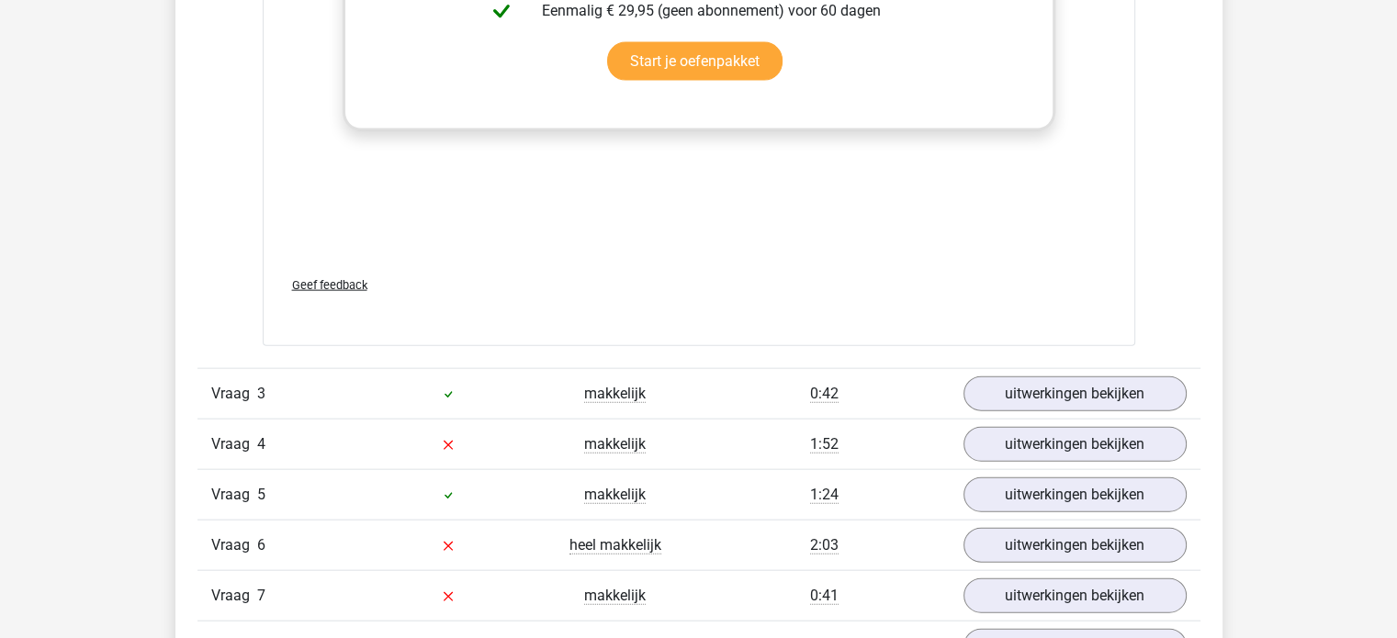
scroll to position [4112, 0]
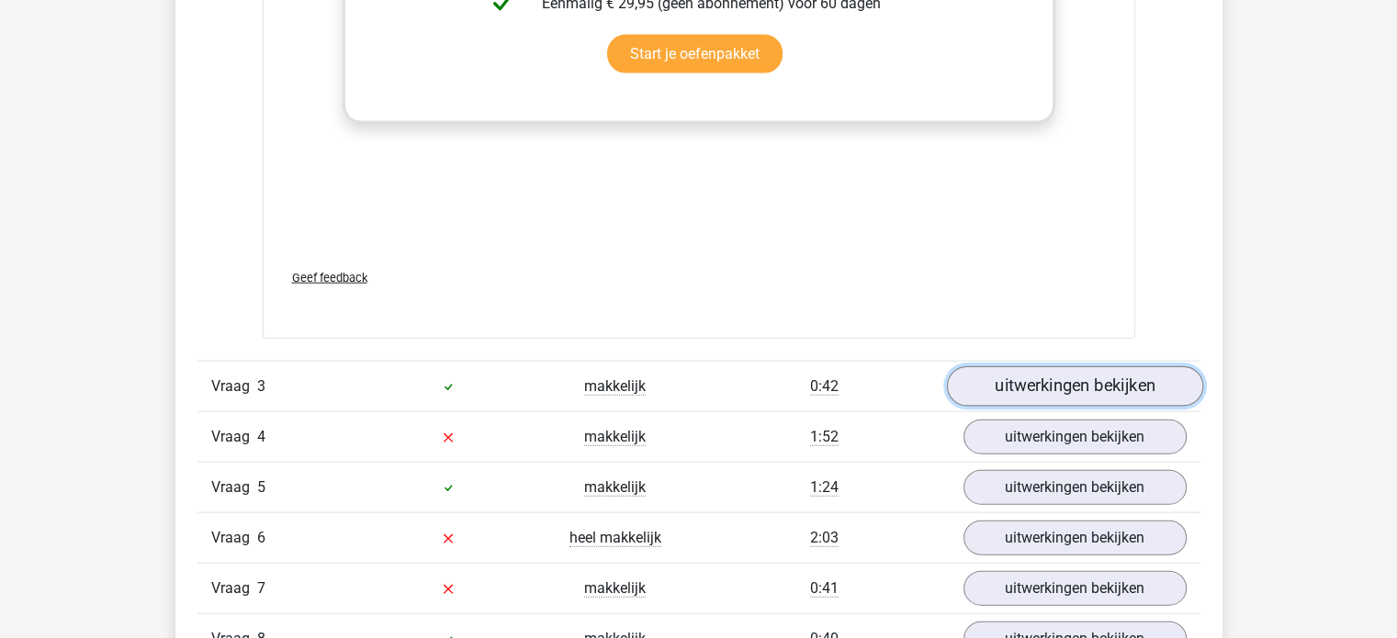
click at [1003, 377] on link "uitwerkingen bekijken" at bounding box center [1074, 386] width 256 height 40
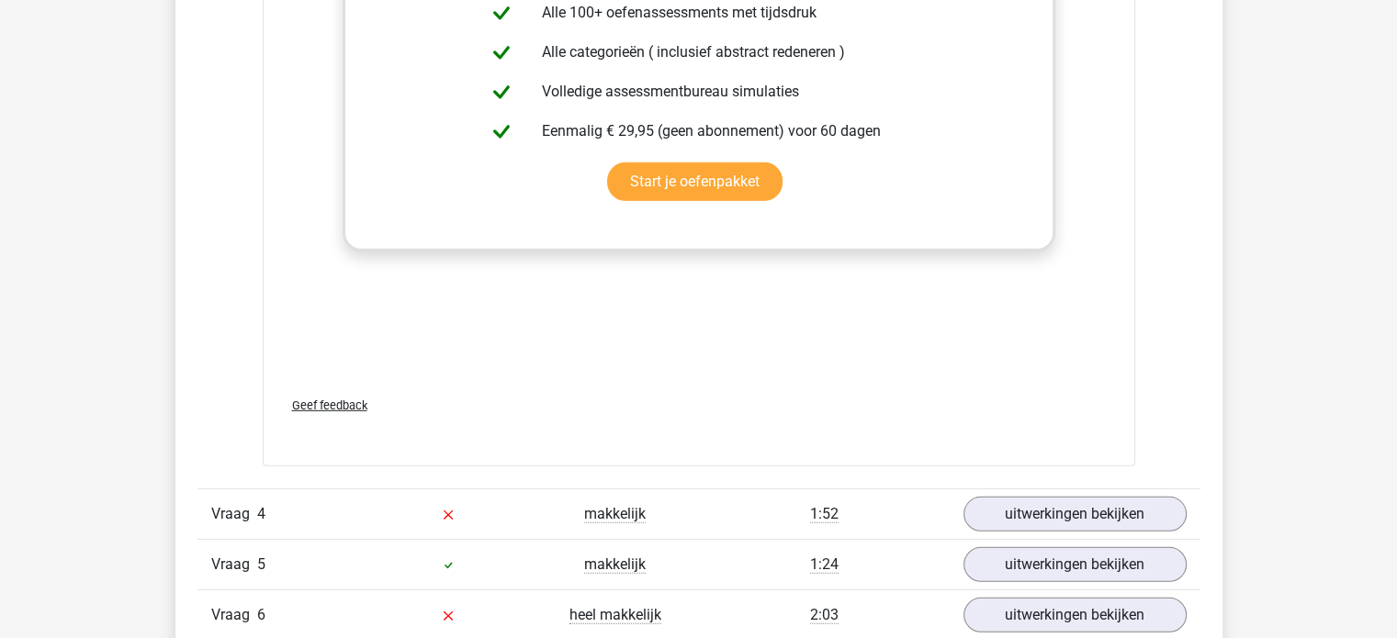
scroll to position [5460, 0]
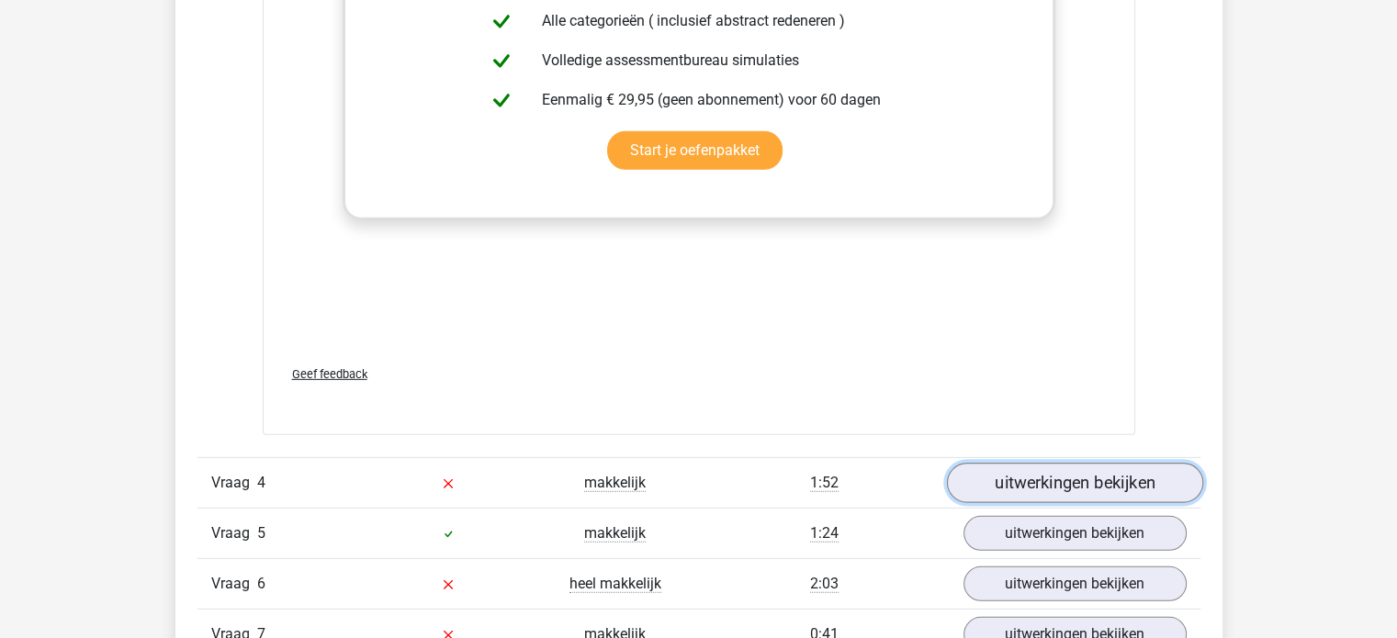
click at [1003, 477] on link "uitwerkingen bekijken" at bounding box center [1074, 484] width 256 height 40
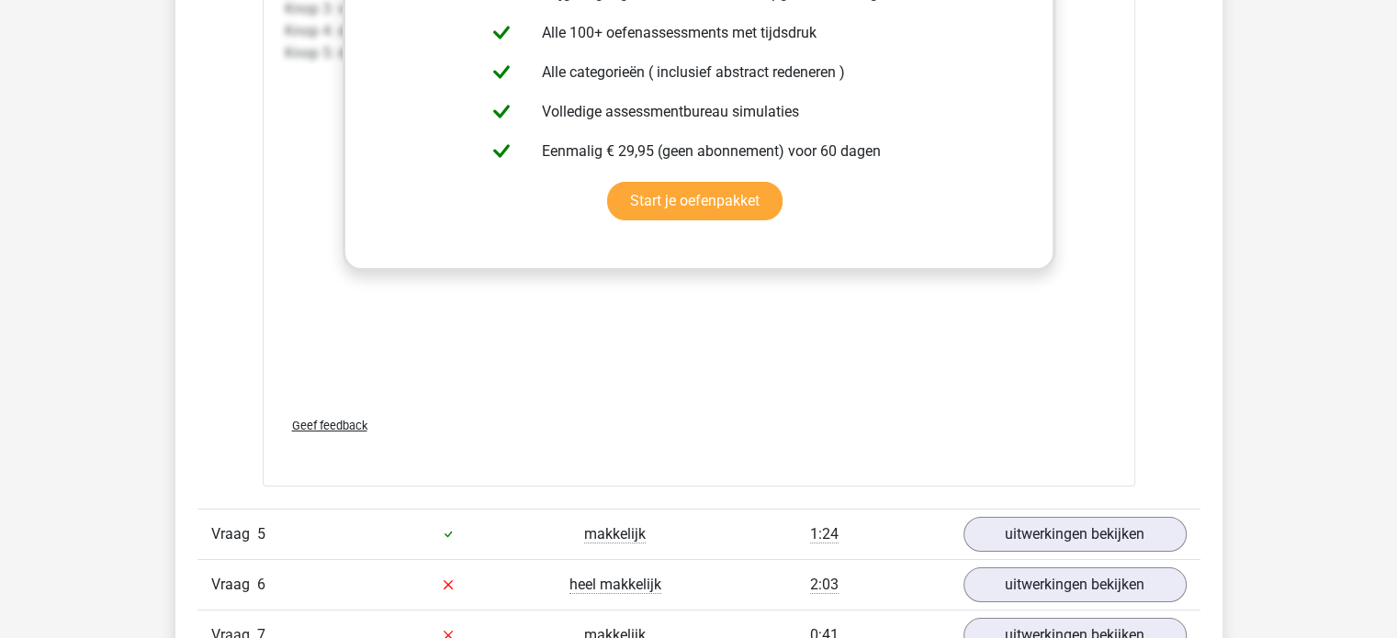
scroll to position [6858, 0]
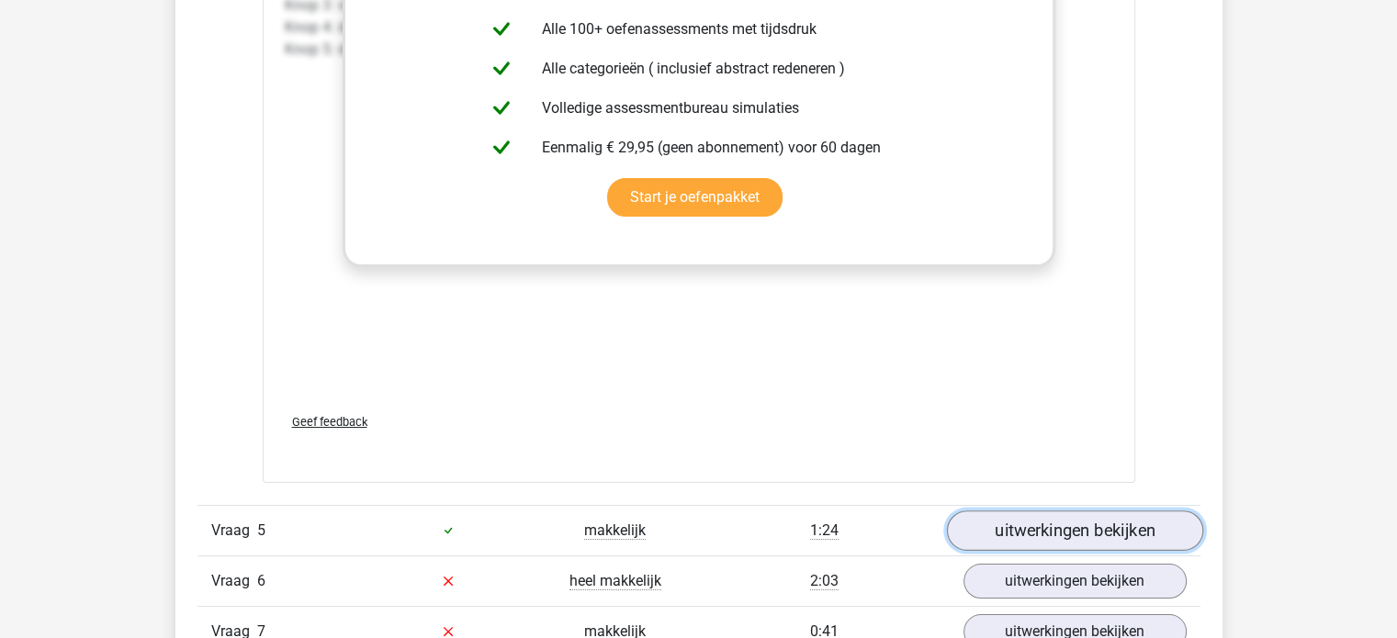
click at [1003, 517] on link "uitwerkingen bekijken" at bounding box center [1074, 531] width 256 height 40
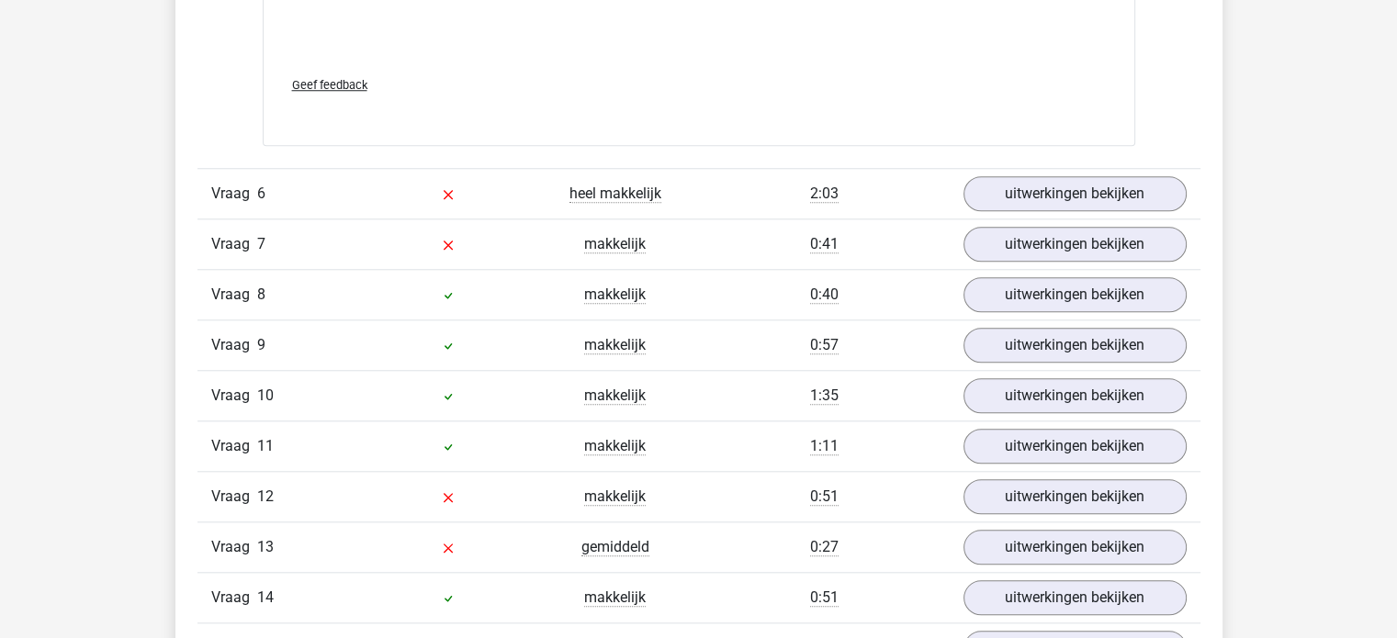
scroll to position [8640, 0]
click at [1014, 186] on link "uitwerkingen bekijken" at bounding box center [1074, 194] width 256 height 40
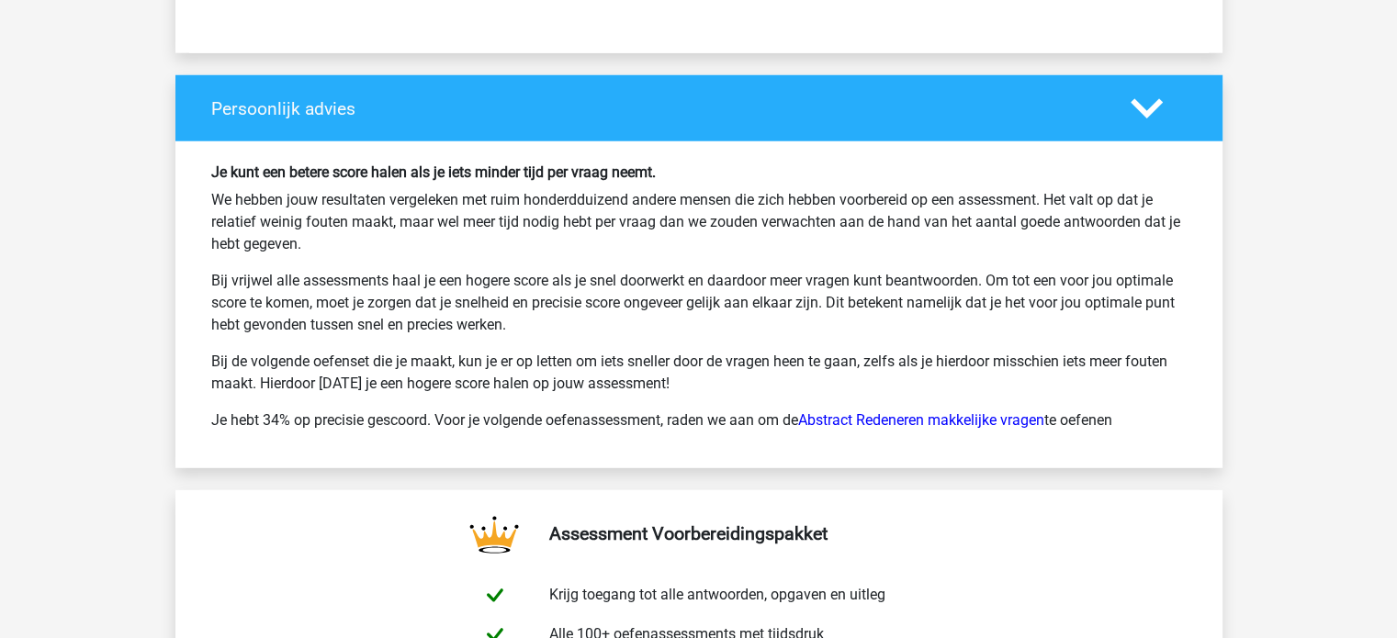
scroll to position [11982, 0]
